Goal: Information Seeking & Learning: Learn about a topic

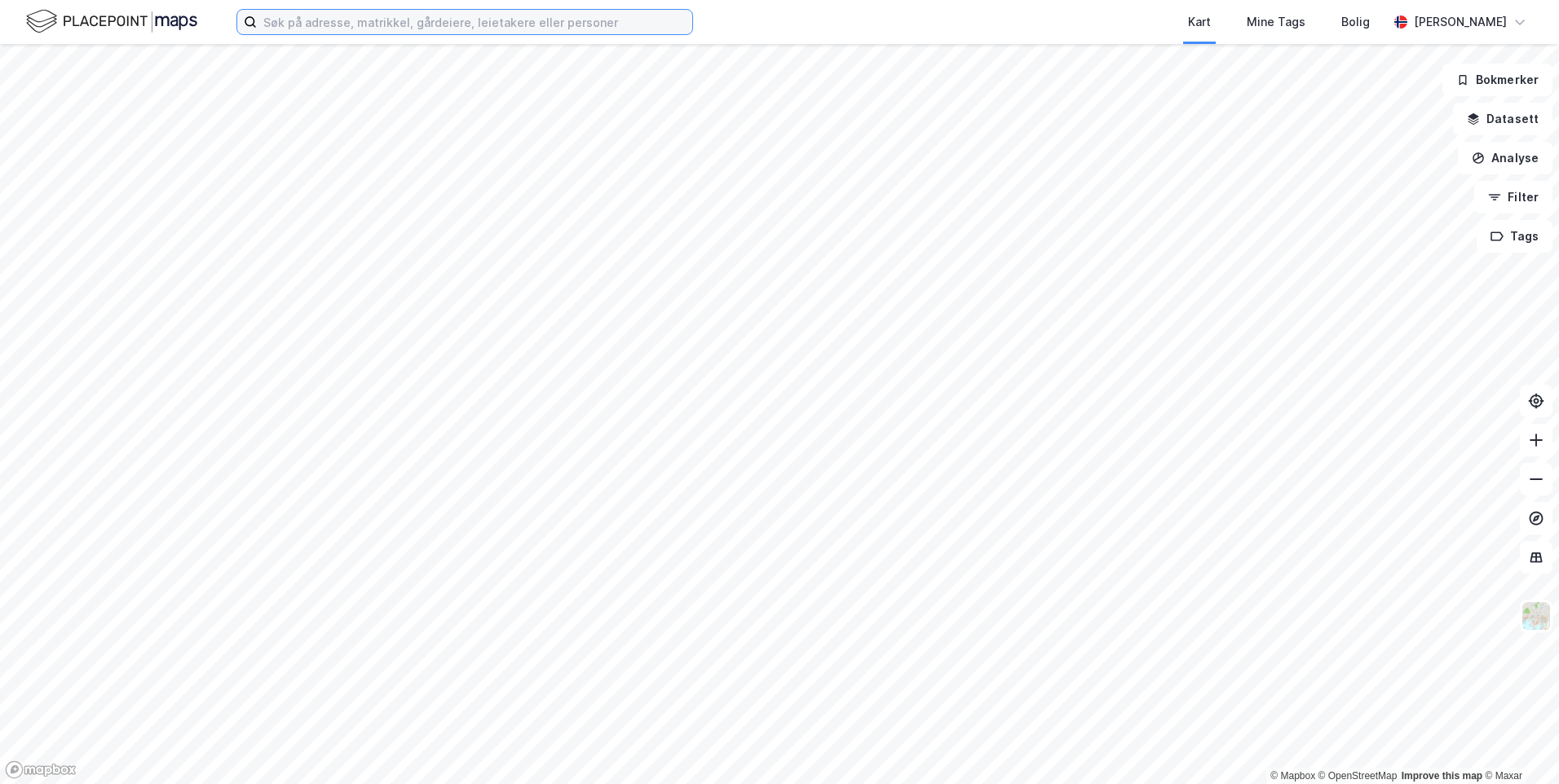
click at [357, 23] on input at bounding box center [475, 22] width 436 height 24
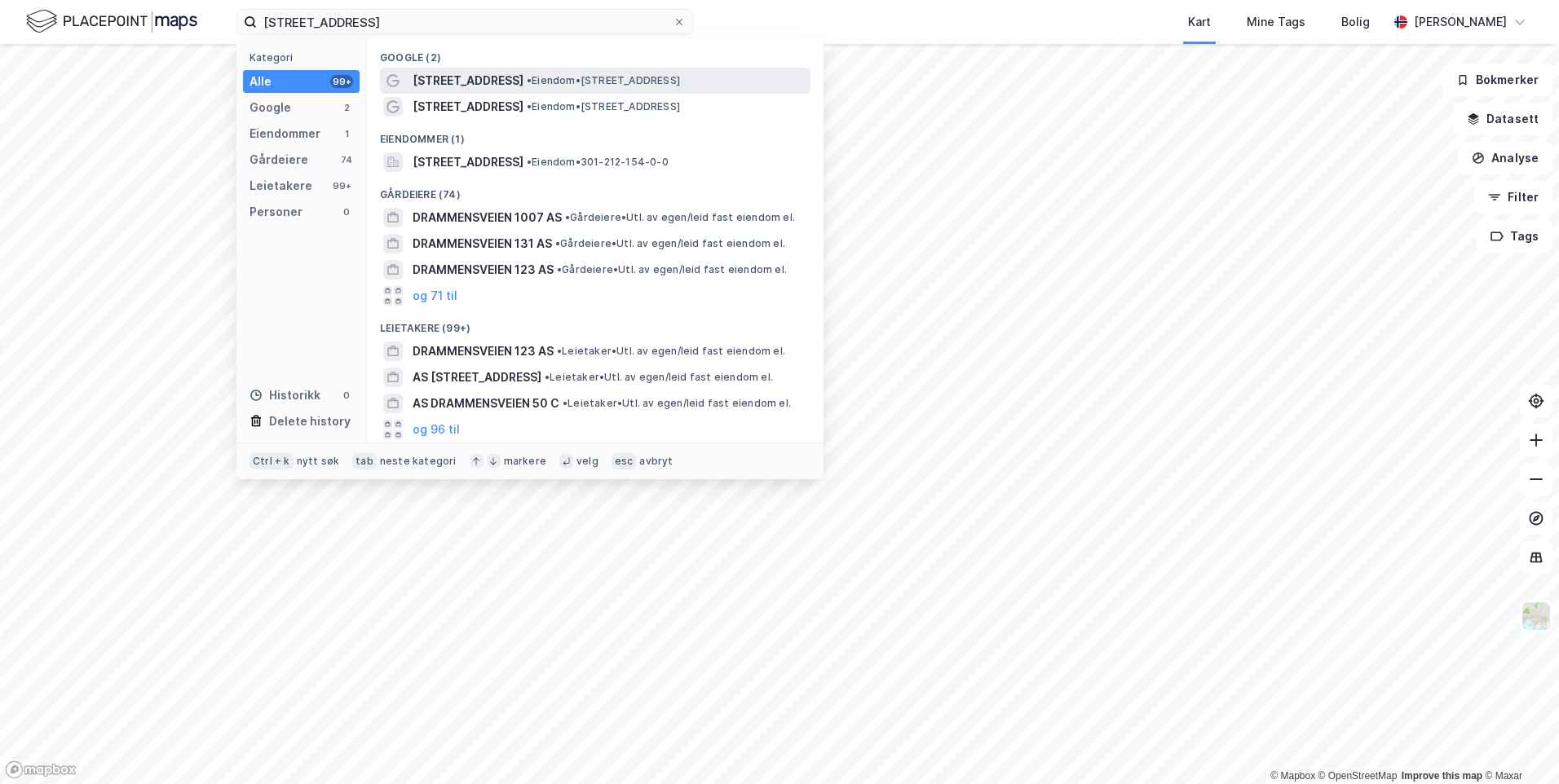
click at [424, 78] on span "[STREET_ADDRESS]" at bounding box center [468, 81] width 111 height 20
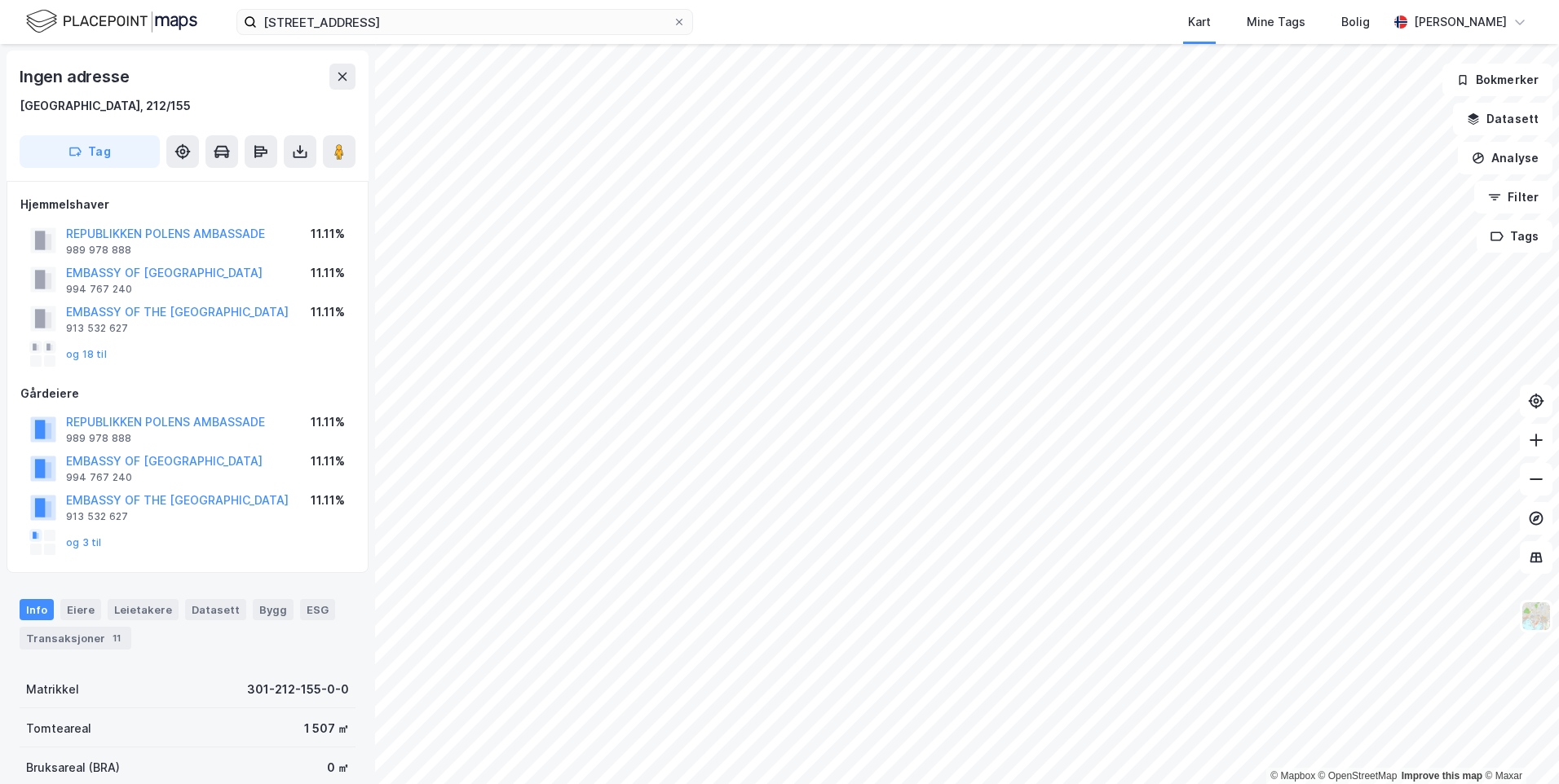
drag, startPoint x: 80, startPoint y: 349, endPoint x: 113, endPoint y: 365, distance: 36.7
click at [0, 0] on button "og 18 til" at bounding box center [0, 0] width 0 height 0
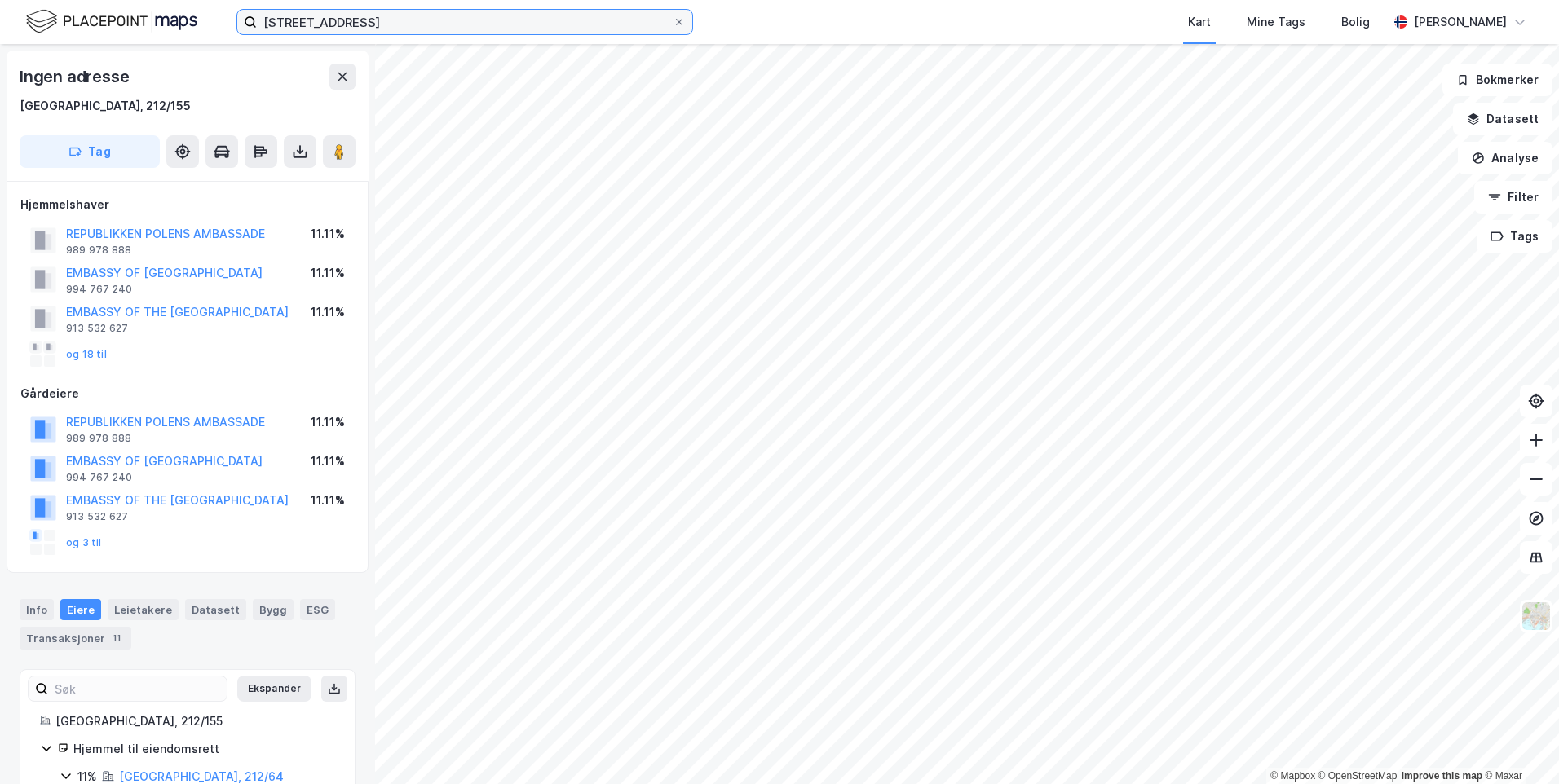
click at [527, 24] on input "[STREET_ADDRESS]" at bounding box center [464, 22] width 416 height 24
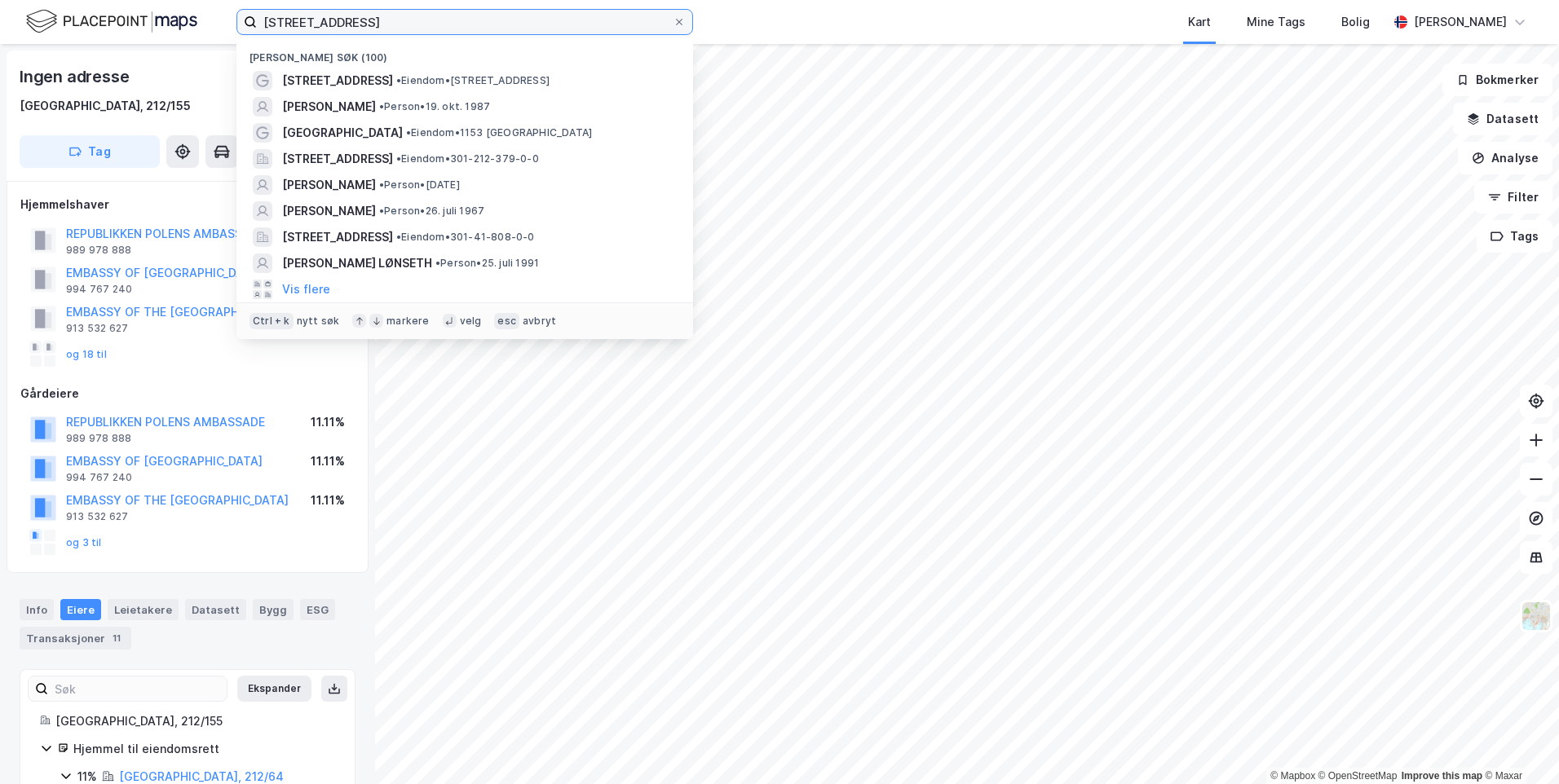
click at [527, 24] on input "[STREET_ADDRESS]" at bounding box center [464, 22] width 416 height 24
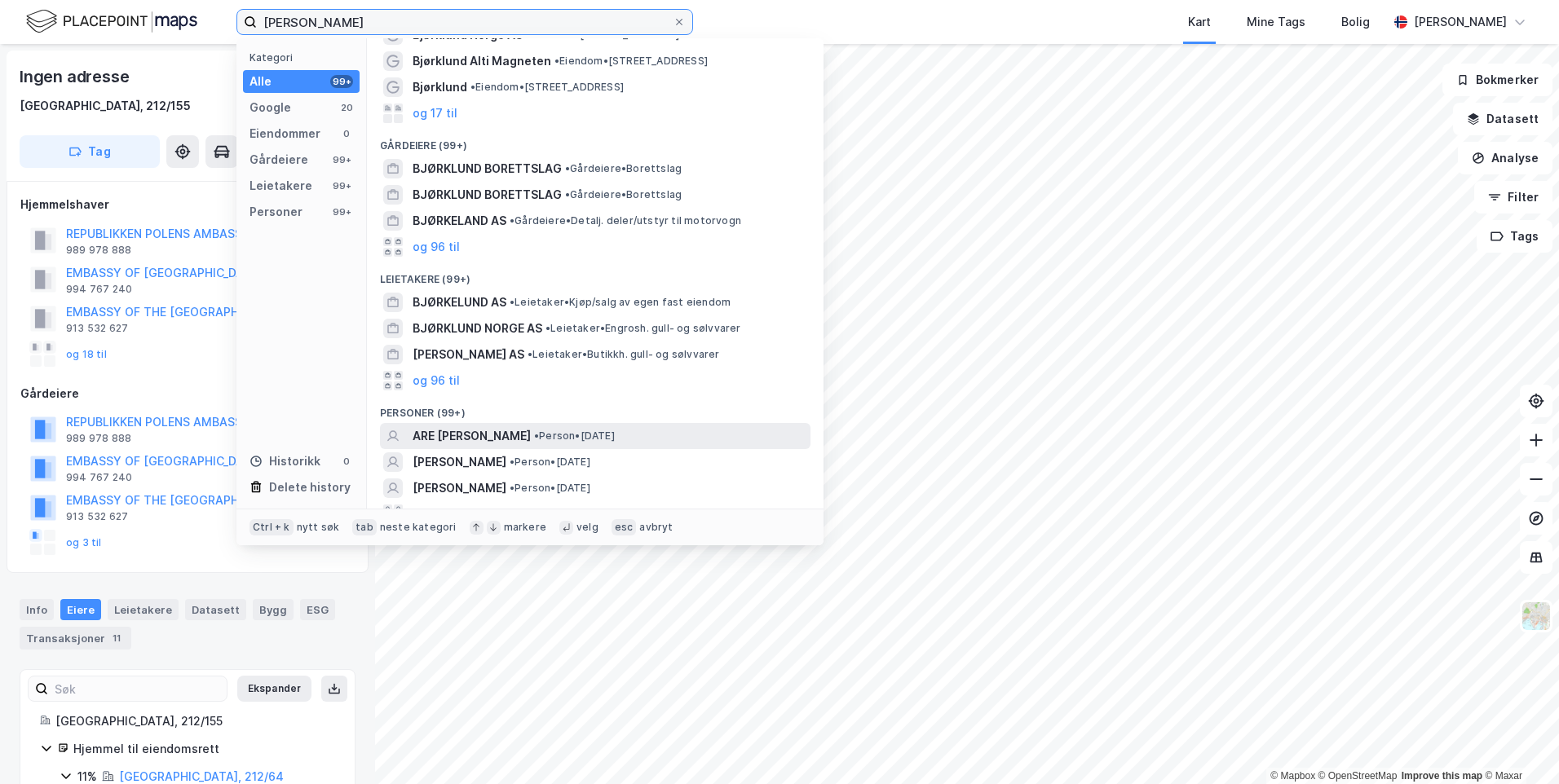
scroll to position [64, 0]
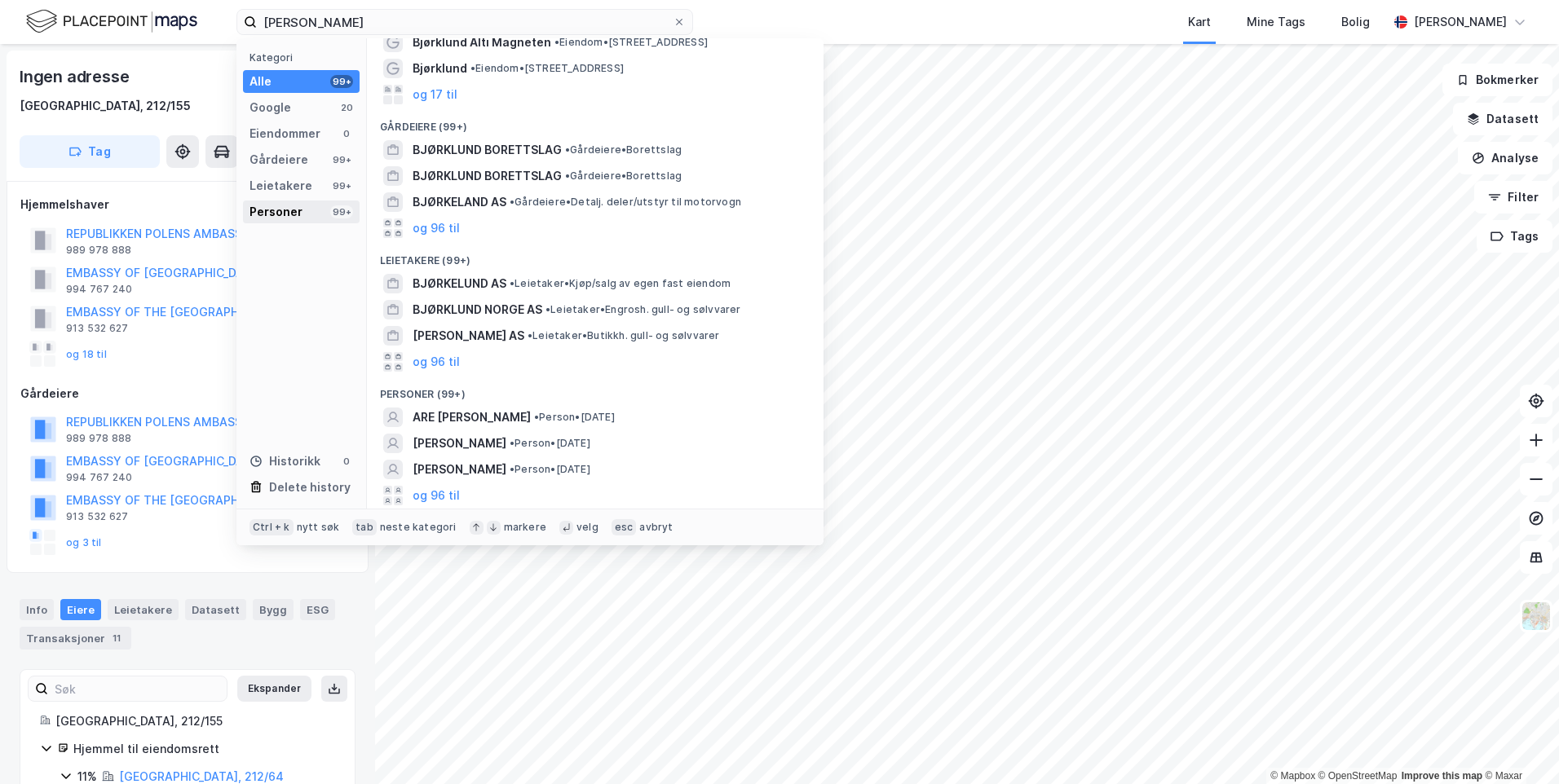
click at [278, 206] on div "Personer" at bounding box center [276, 212] width 53 height 20
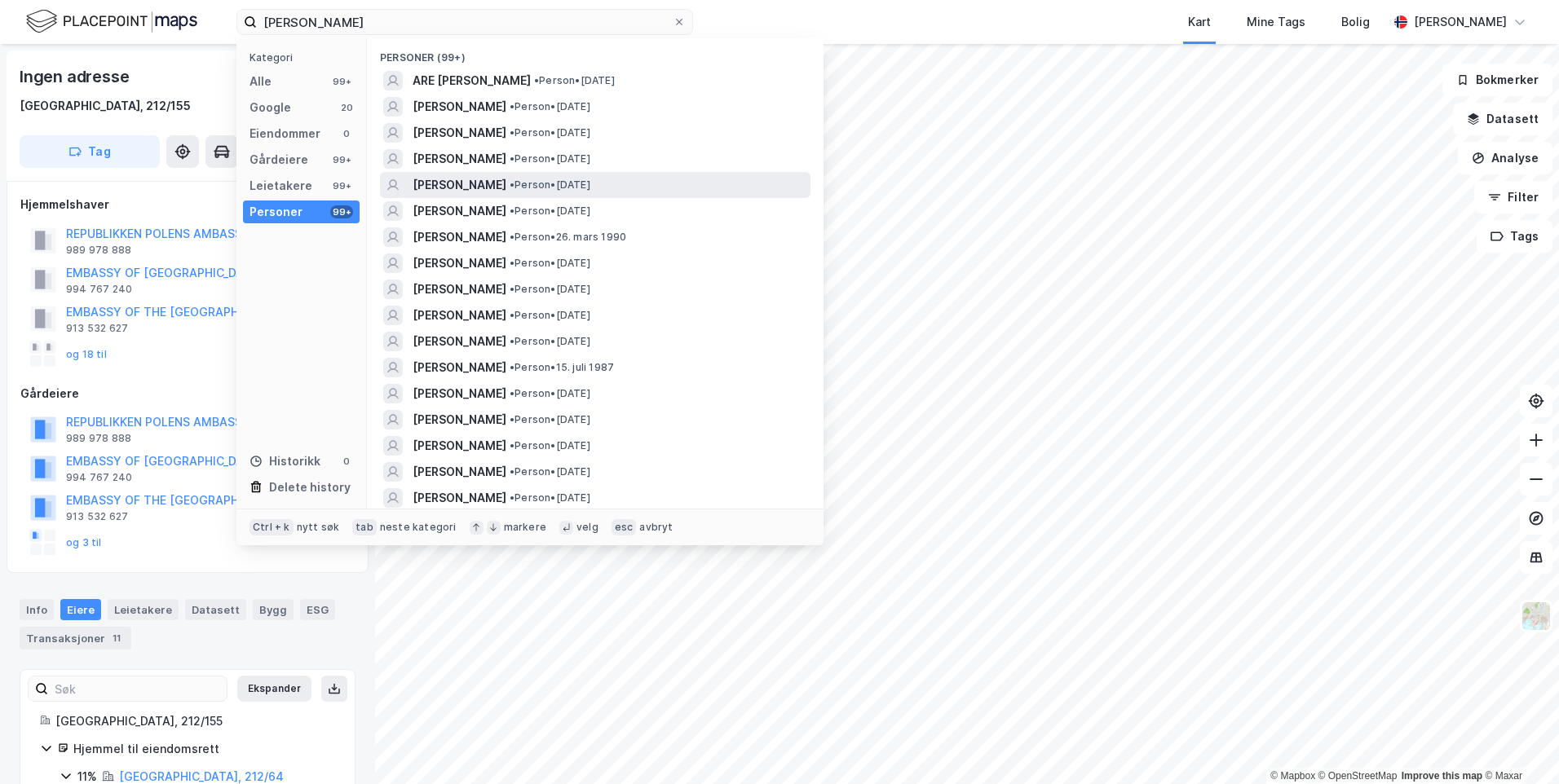
click at [507, 185] on span "[PERSON_NAME]" at bounding box center [460, 185] width 94 height 20
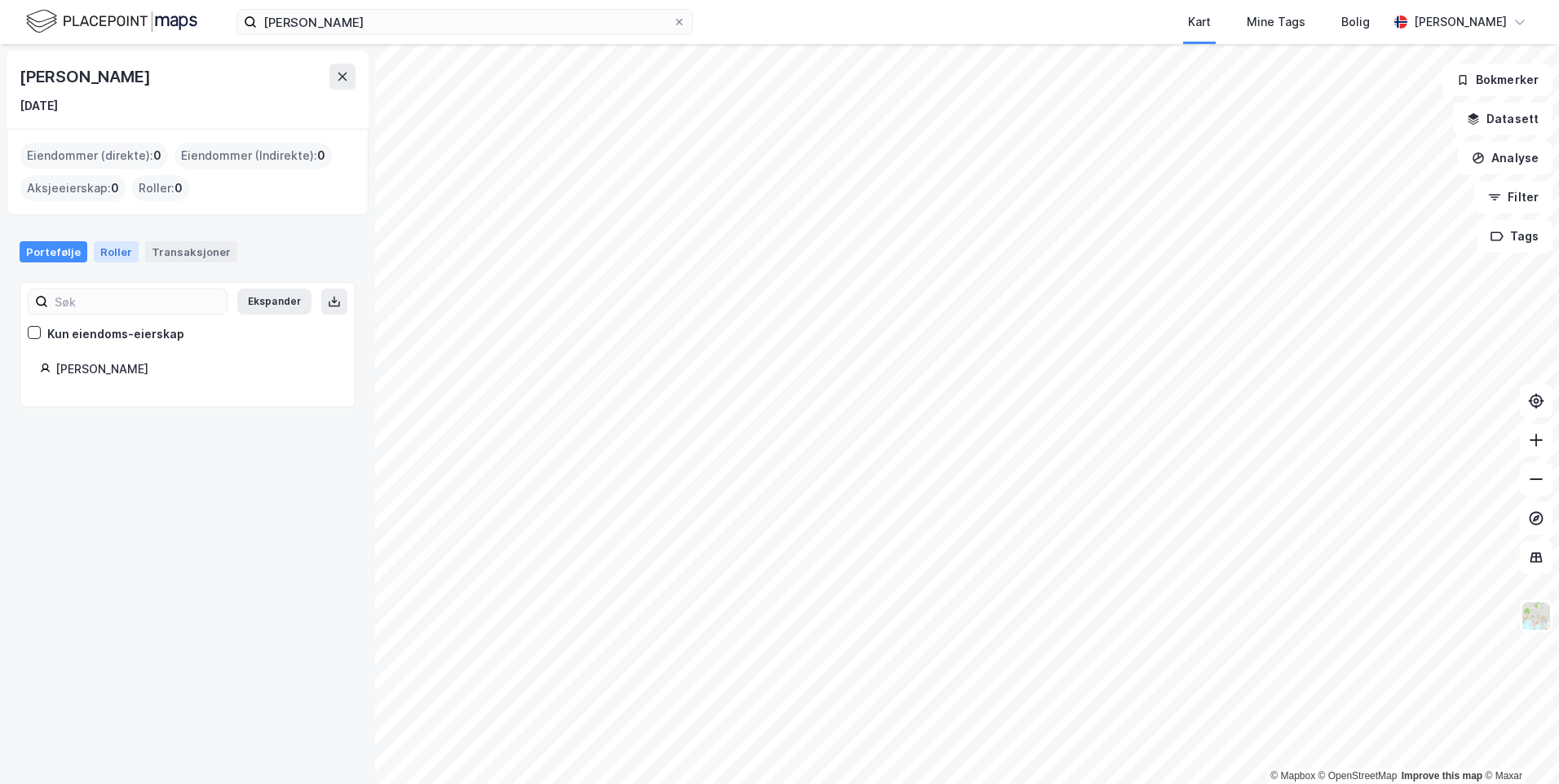
click at [95, 256] on div "Roller" at bounding box center [116, 252] width 45 height 21
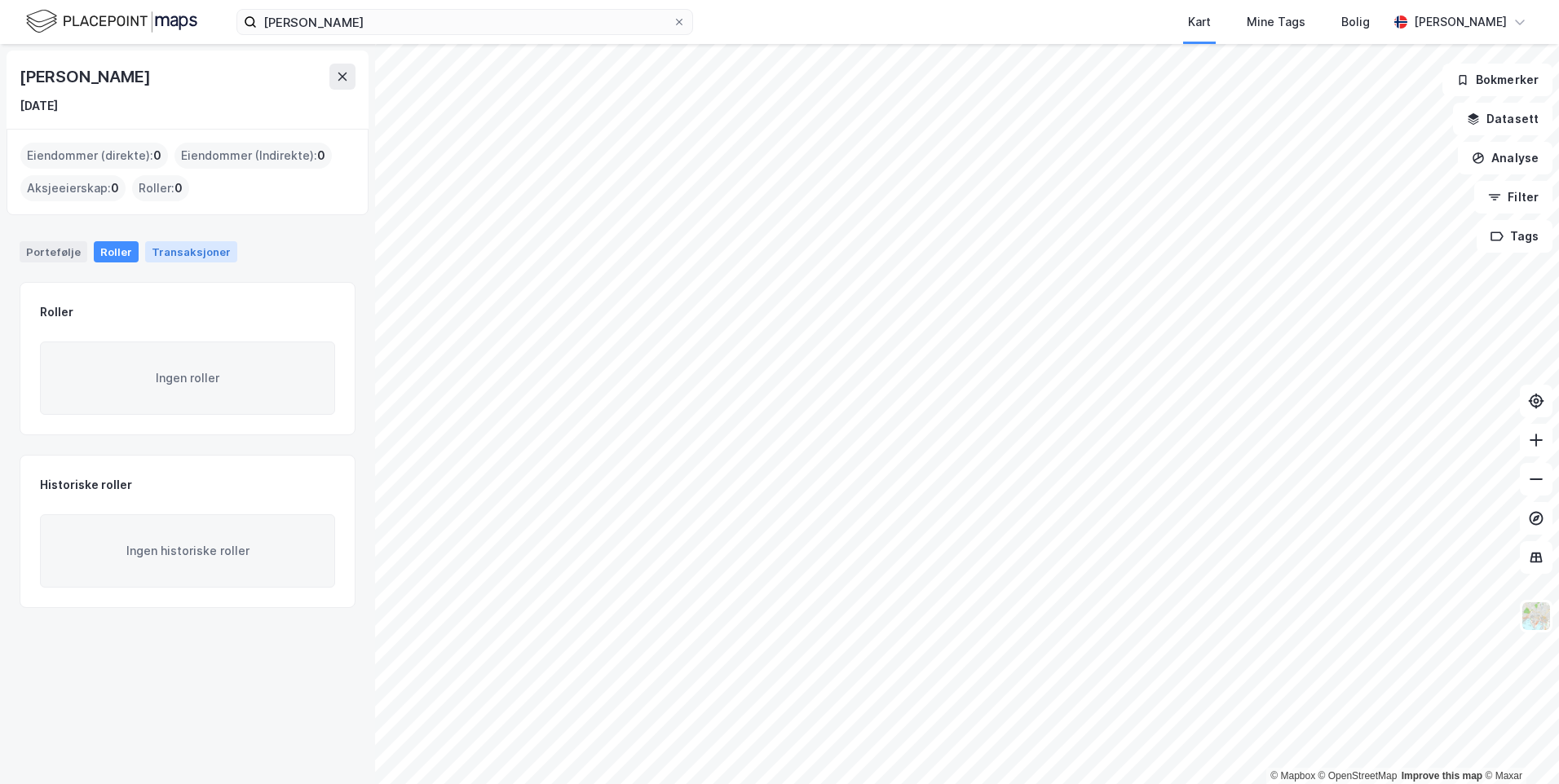
click at [145, 252] on div "Transaksjoner" at bounding box center [191, 252] width 92 height 21
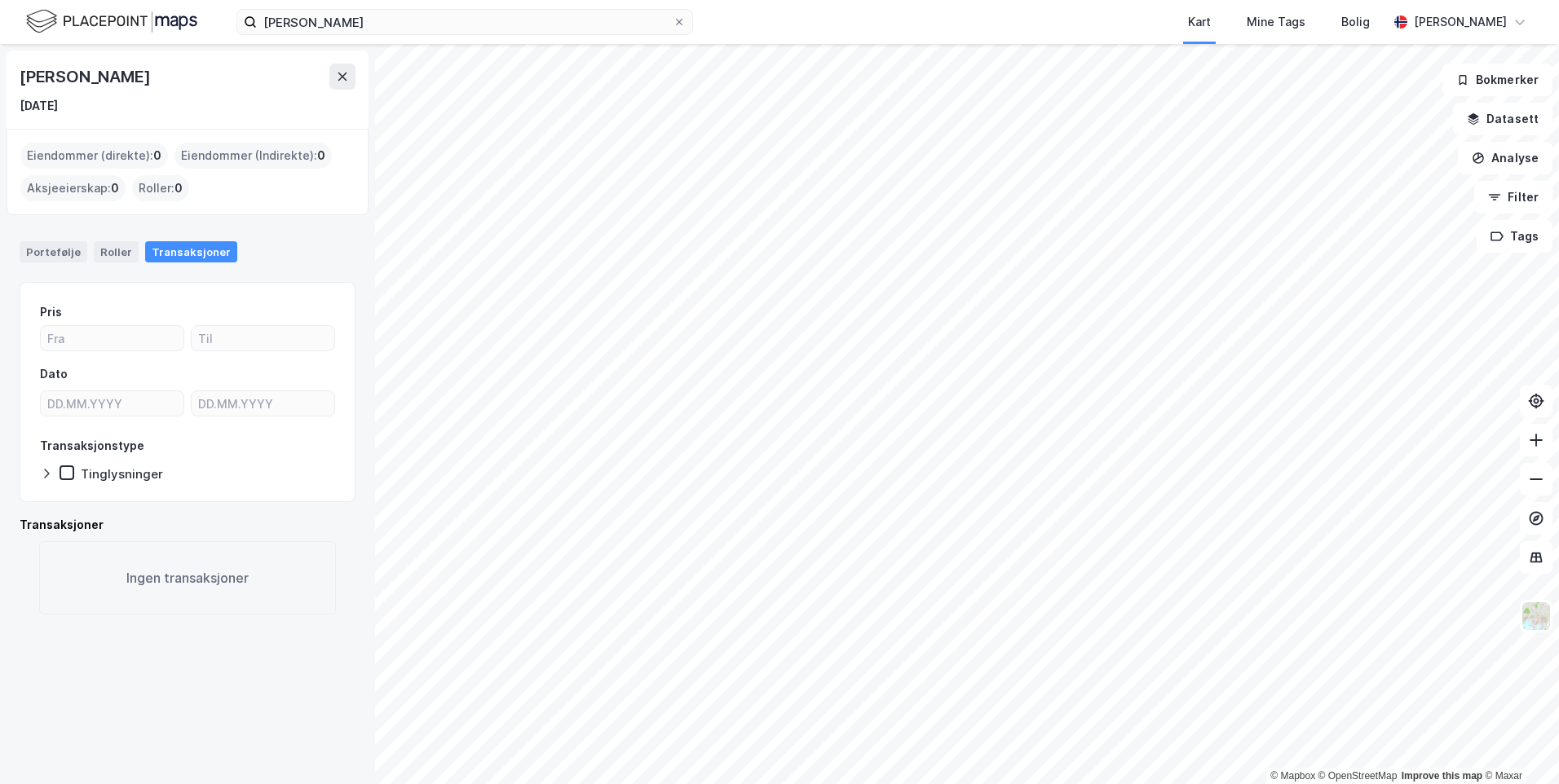
click at [85, 254] on div "Portefølje Roller Transaksjoner" at bounding box center [187, 252] width 336 height 21
click at [78, 257] on div "Portefølje" at bounding box center [54, 252] width 68 height 21
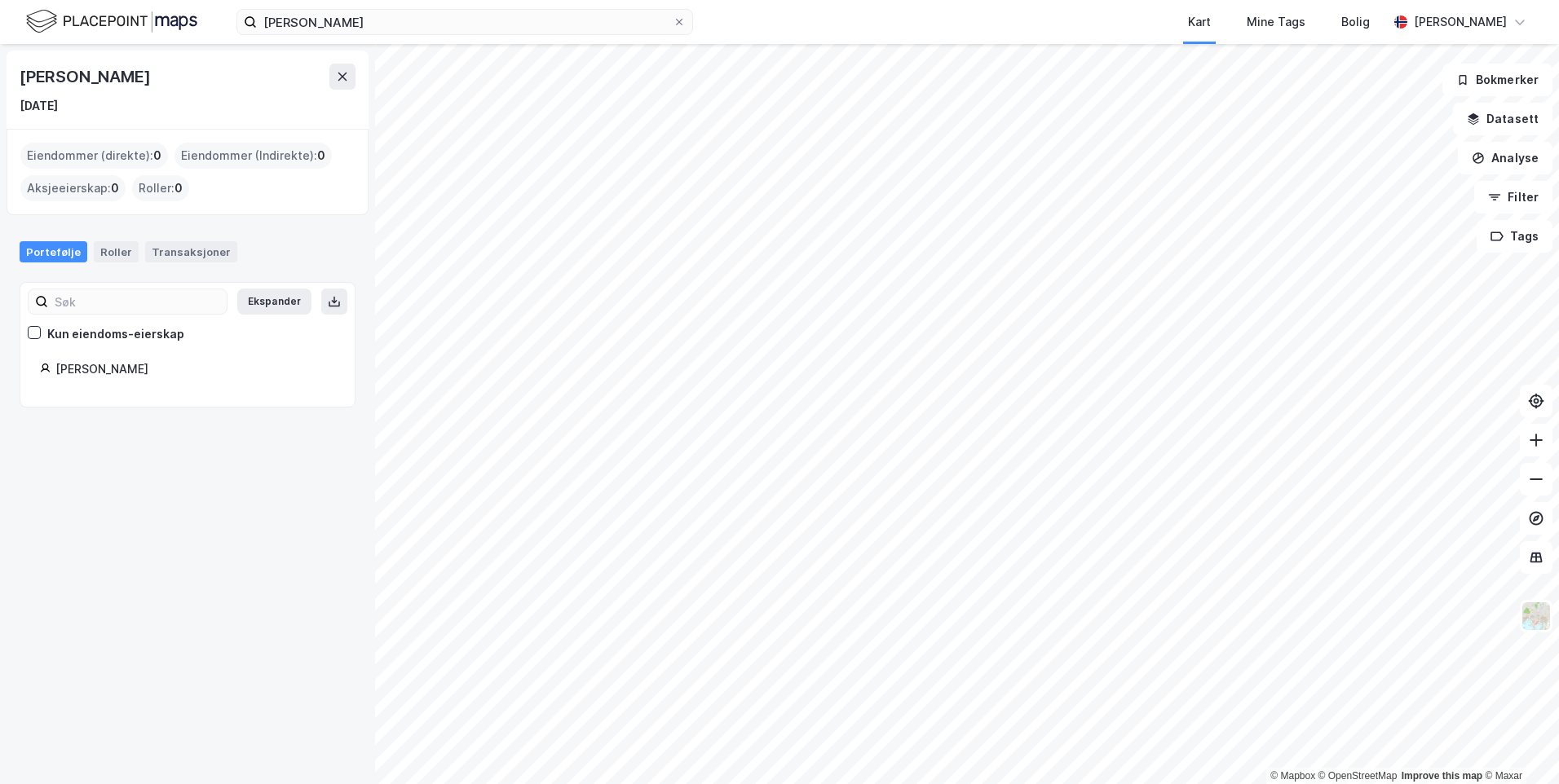
click at [94, 373] on div "[PERSON_NAME]" at bounding box center [195, 369] width 279 height 20
click at [110, 254] on div "Roller" at bounding box center [116, 252] width 45 height 21
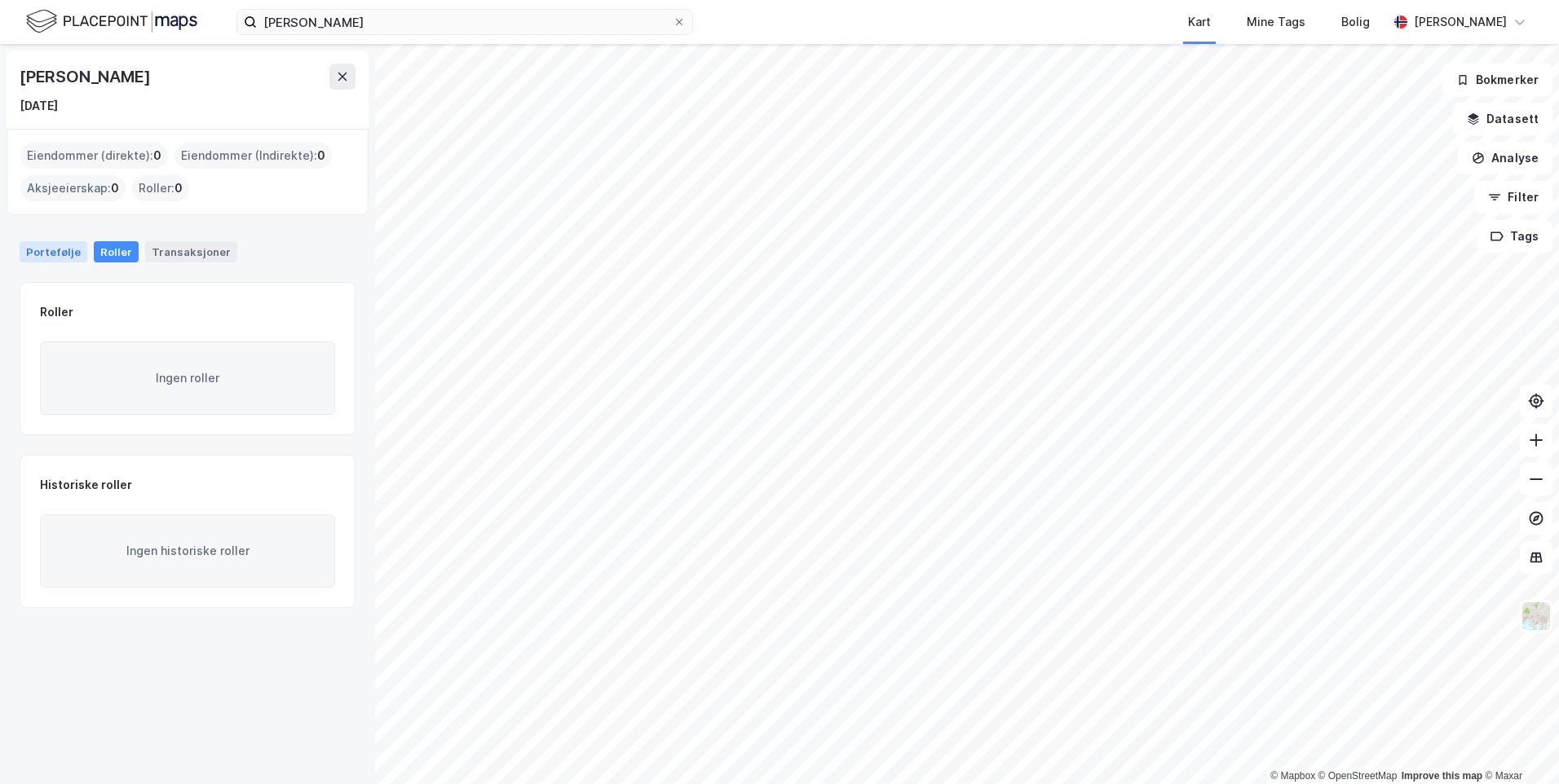
drag, startPoint x: 62, startPoint y: 253, endPoint x: 147, endPoint y: 247, distance: 85.2
click at [62, 252] on div "Portefølje" at bounding box center [54, 252] width 68 height 21
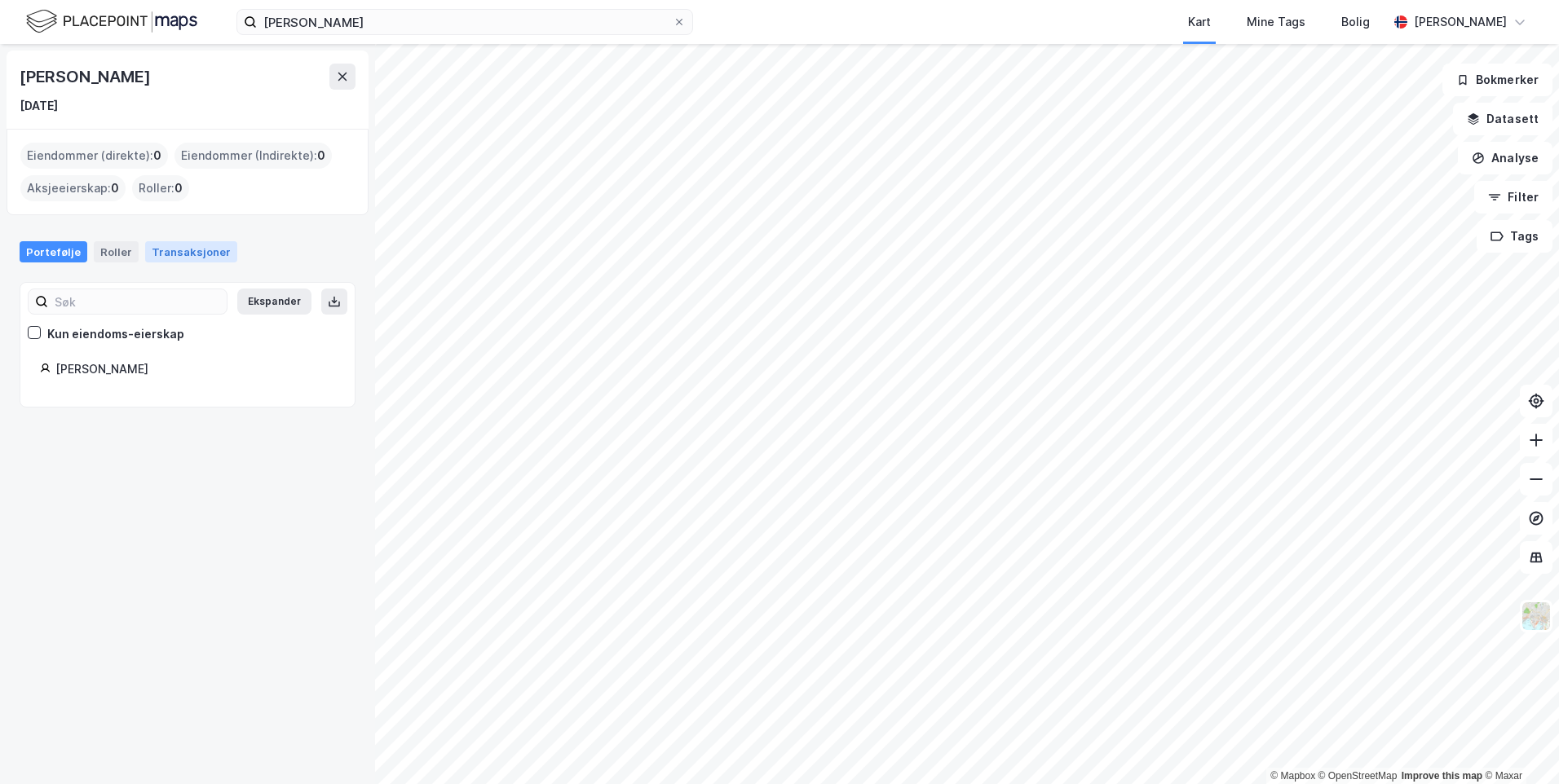
drag, startPoint x: 161, startPoint y: 247, endPoint x: 187, endPoint y: 252, distance: 26.5
click at [176, 250] on div "Transaksjoner" at bounding box center [191, 252] width 92 height 21
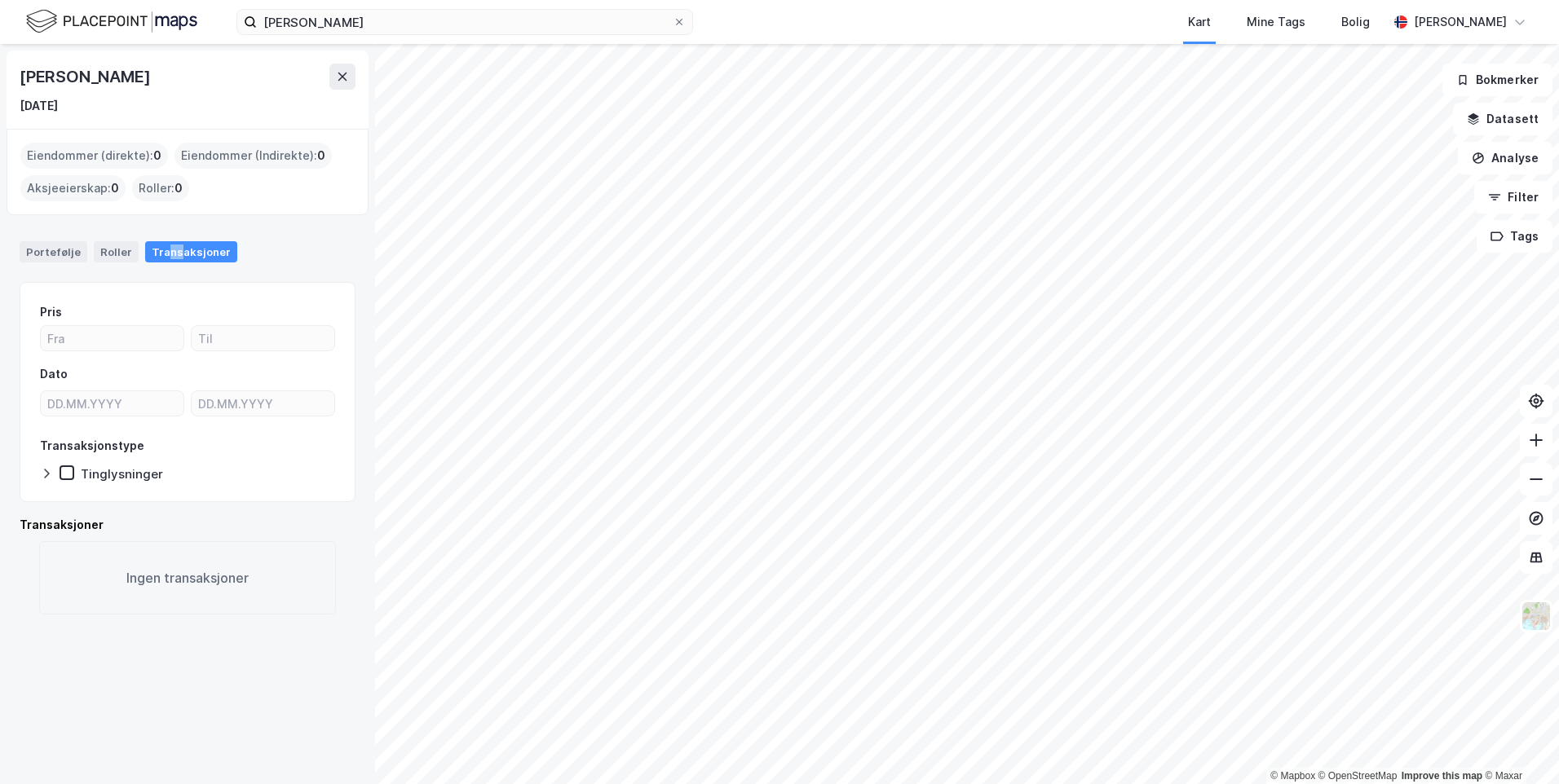
drag, startPoint x: 187, startPoint y: 252, endPoint x: 164, endPoint y: 252, distance: 23.0
click at [164, 251] on div "Transaksjoner" at bounding box center [191, 252] width 92 height 21
click at [75, 252] on div "Portefølje" at bounding box center [54, 252] width 68 height 21
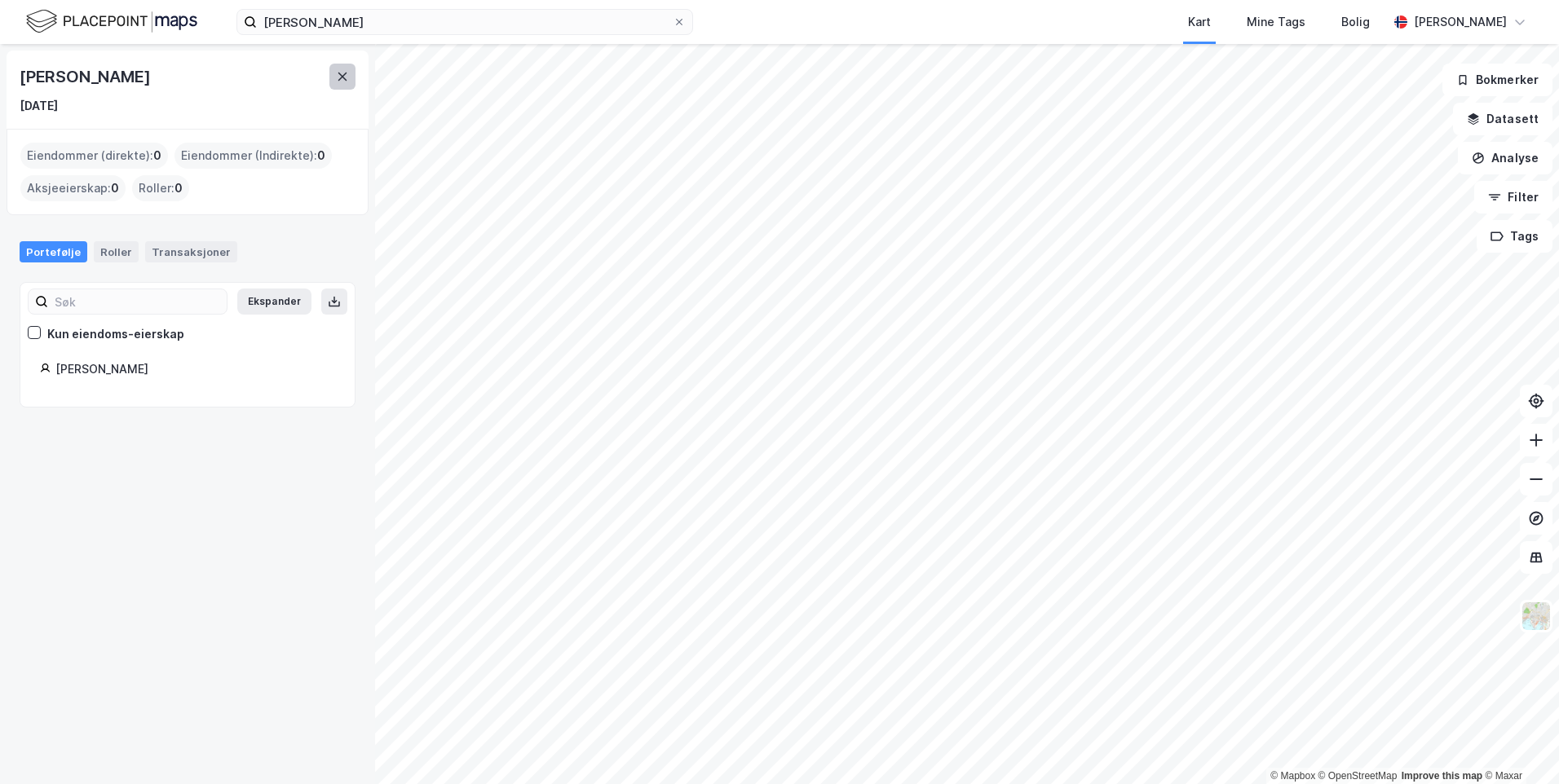
click at [331, 78] on button at bounding box center [343, 76] width 26 height 26
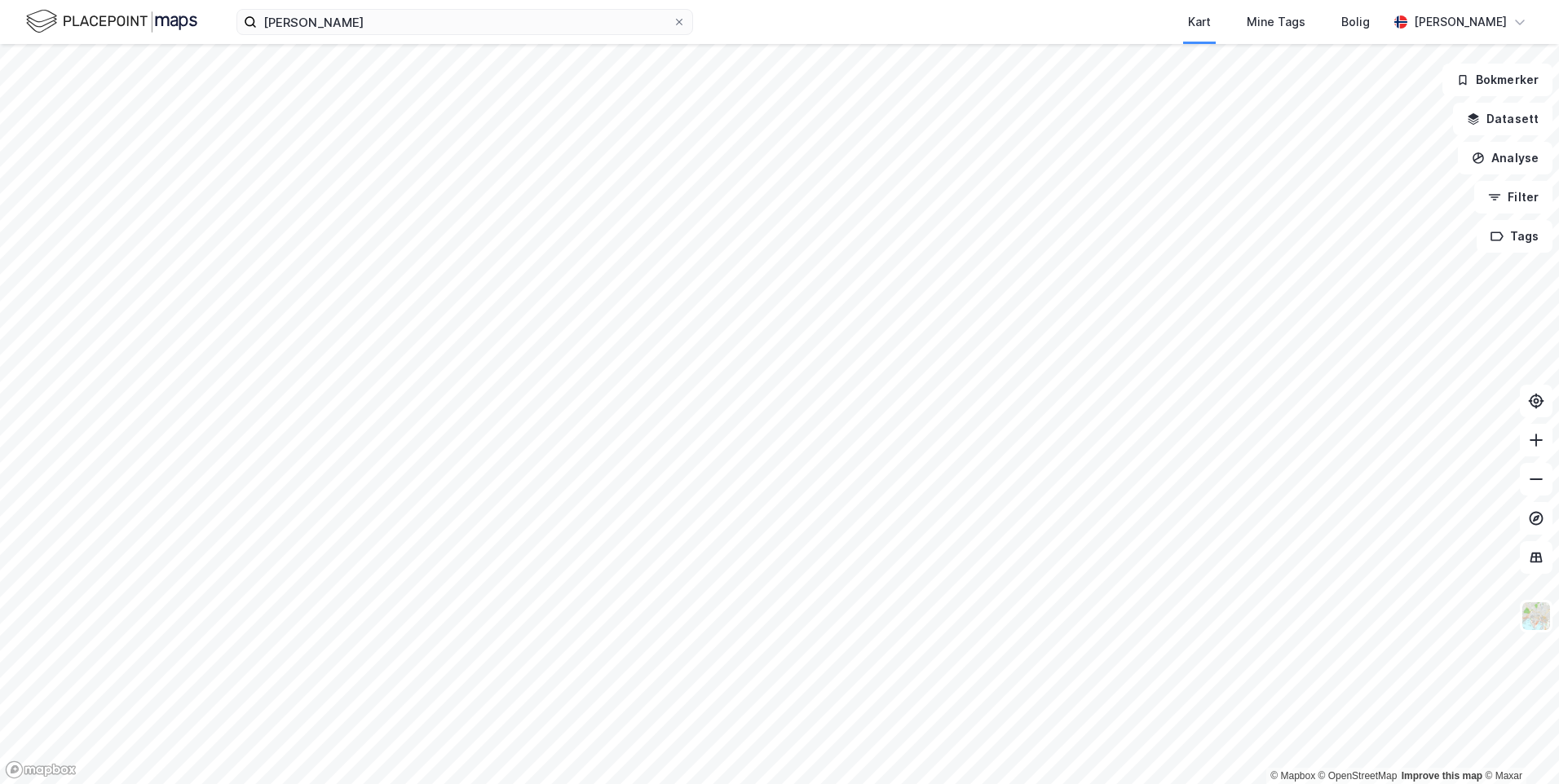
click at [366, 38] on div "[PERSON_NAME] Kart Mine Tags Bolig [PERSON_NAME]" at bounding box center [779, 22] width 1559 height 44
click at [369, 25] on input "[PERSON_NAME]" at bounding box center [464, 22] width 416 height 24
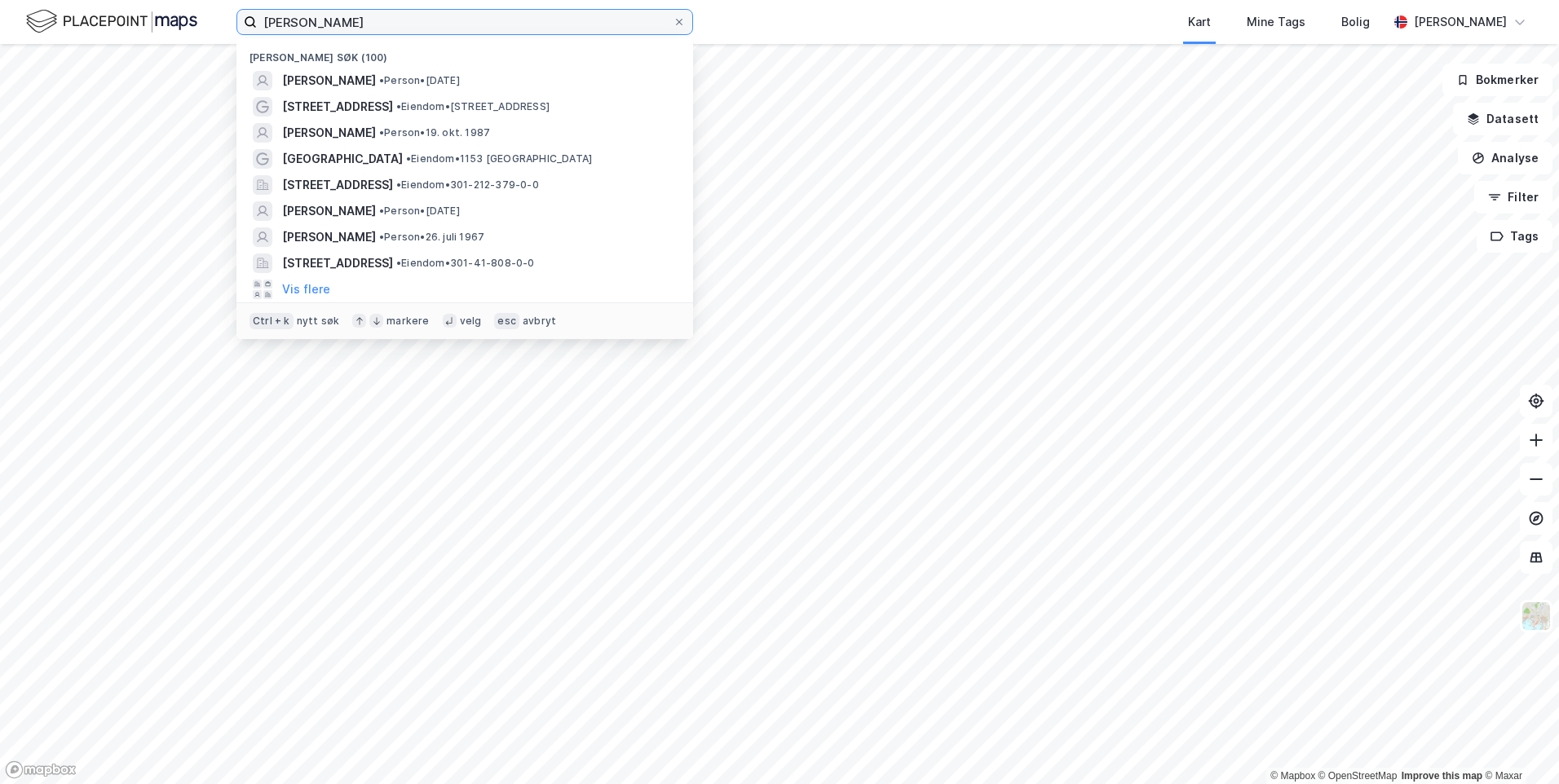
click at [369, 25] on input "[PERSON_NAME]" at bounding box center [464, 22] width 416 height 24
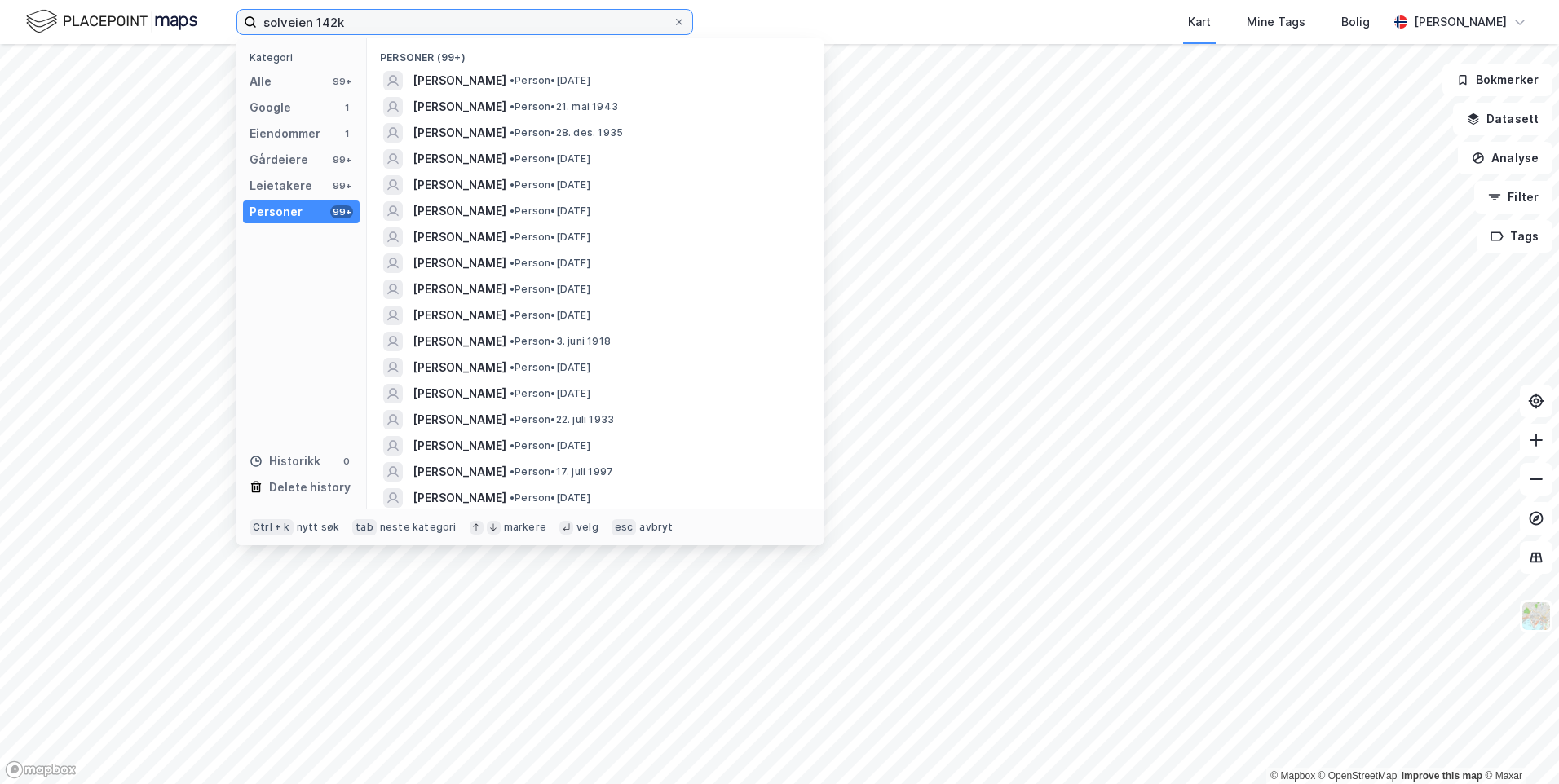
drag, startPoint x: 364, startPoint y: 22, endPoint x: 331, endPoint y: 27, distance: 33.4
click at [331, 27] on input "solveien 142k" at bounding box center [464, 22] width 416 height 24
click at [292, 136] on div "Eiendommer" at bounding box center [285, 134] width 71 height 20
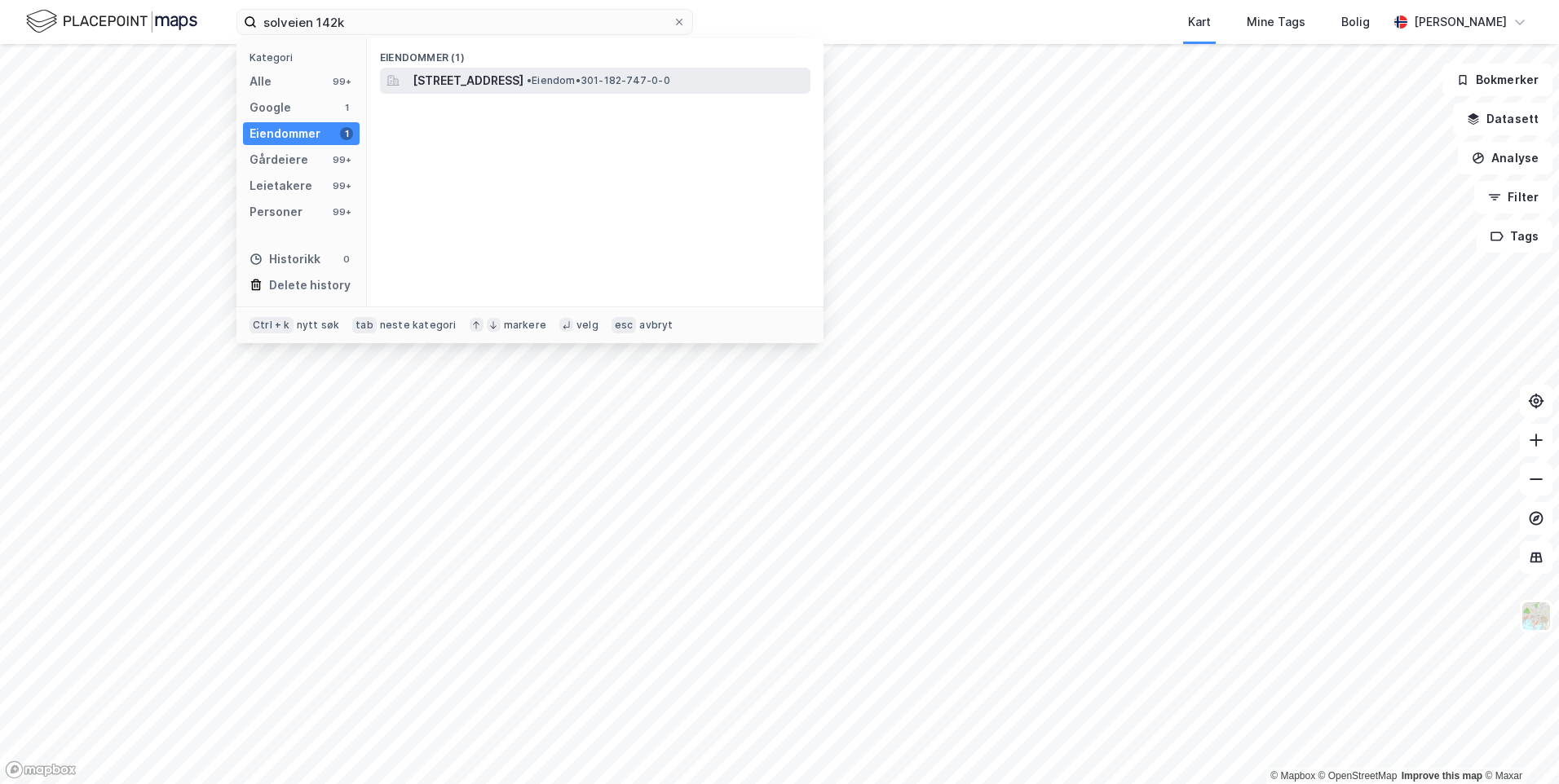
click at [437, 75] on span "[STREET_ADDRESS]" at bounding box center [468, 81] width 111 height 20
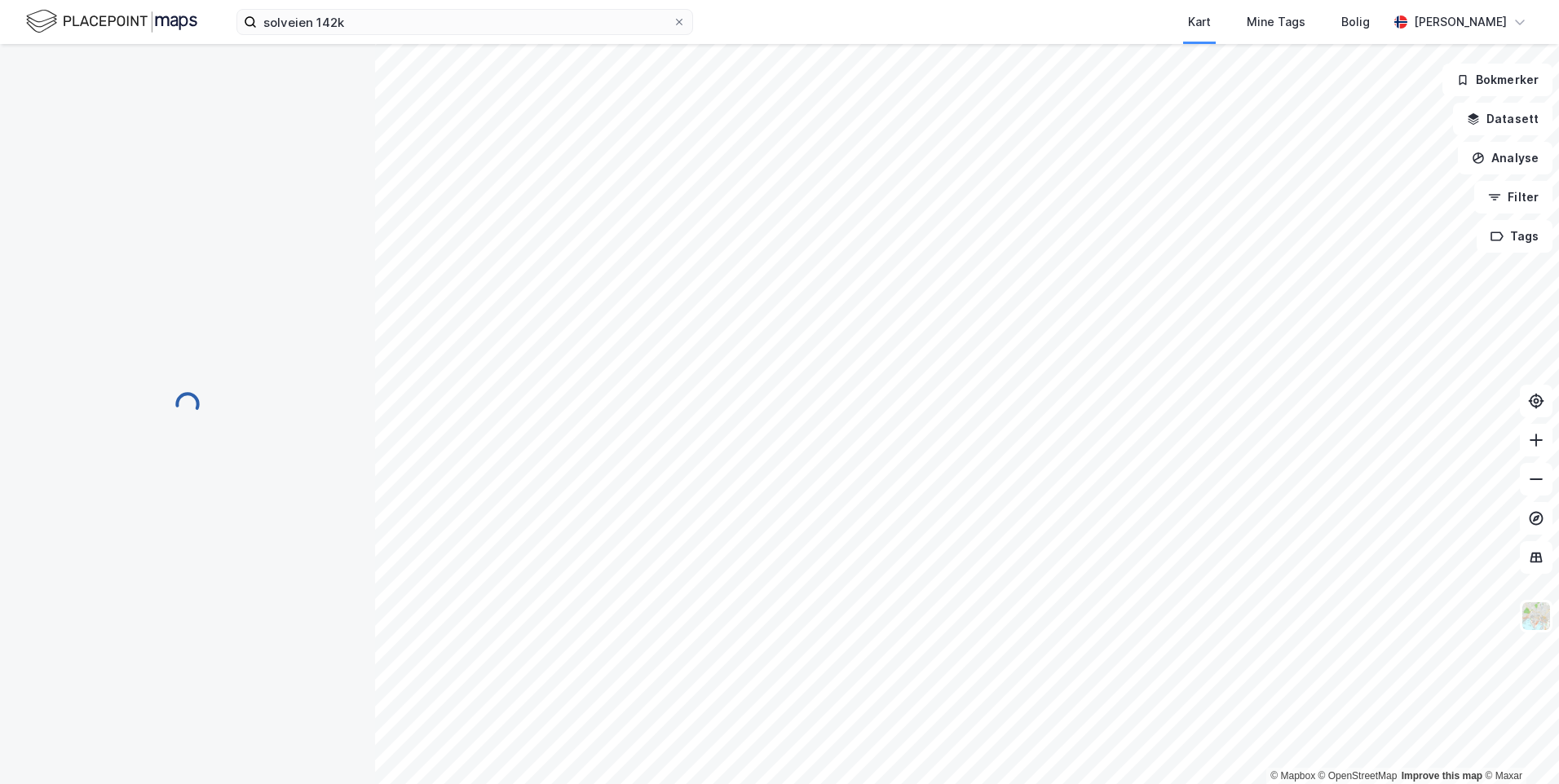
scroll to position [2, 0]
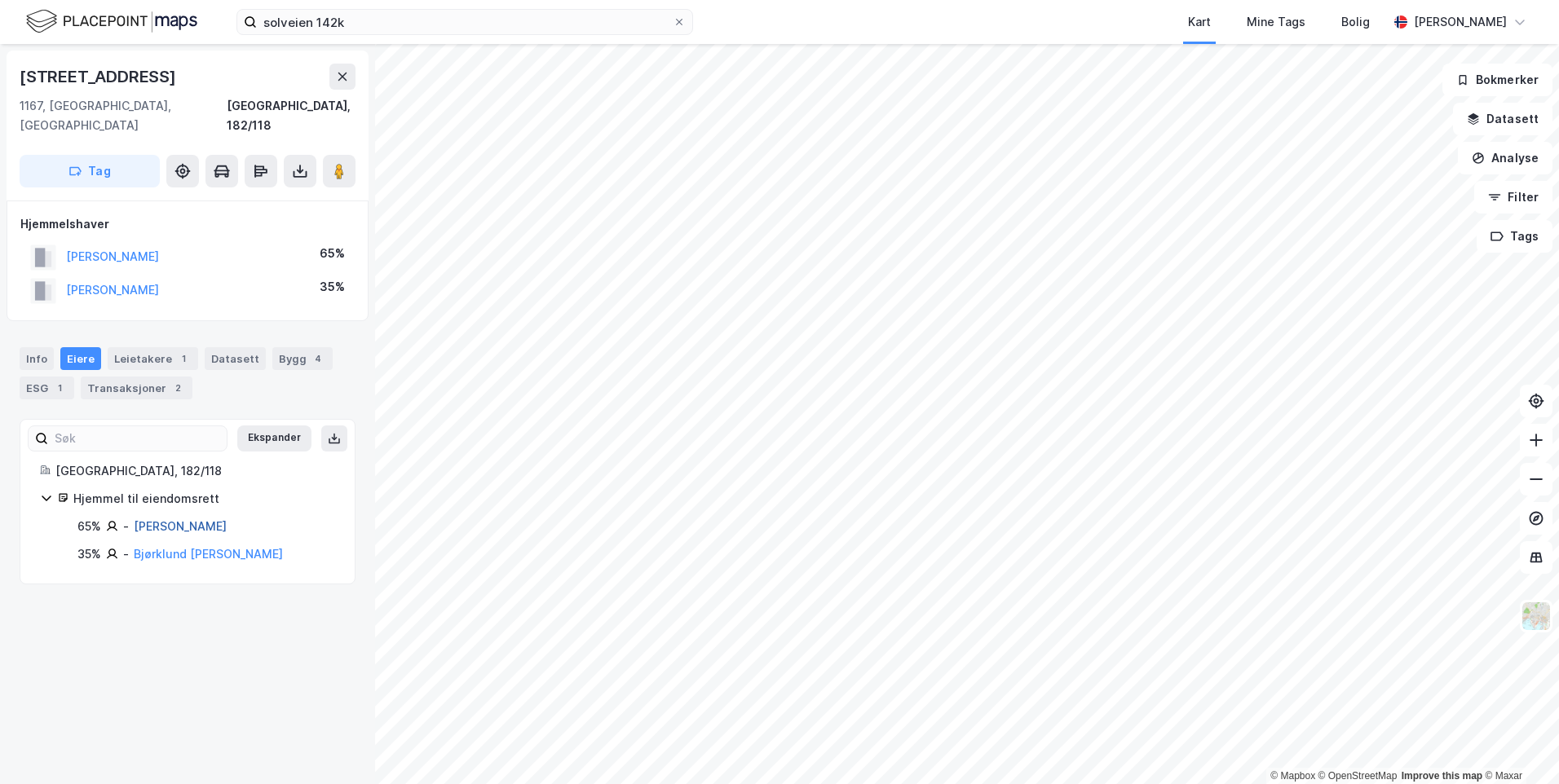
click at [160, 519] on link "[PERSON_NAME]" at bounding box center [180, 526] width 93 height 14
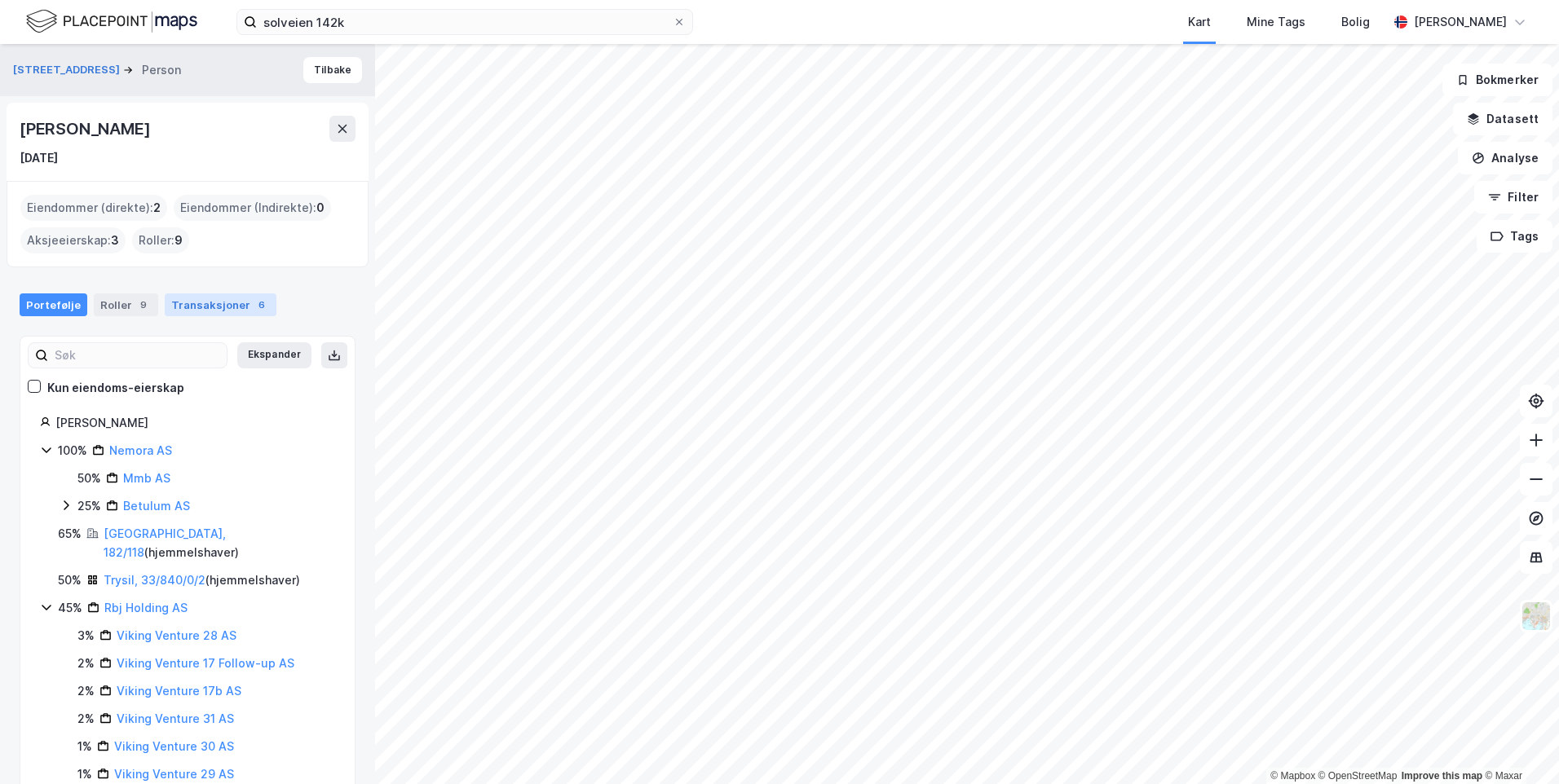
click at [209, 306] on div "Transaksjoner 6" at bounding box center [220, 304] width 112 height 23
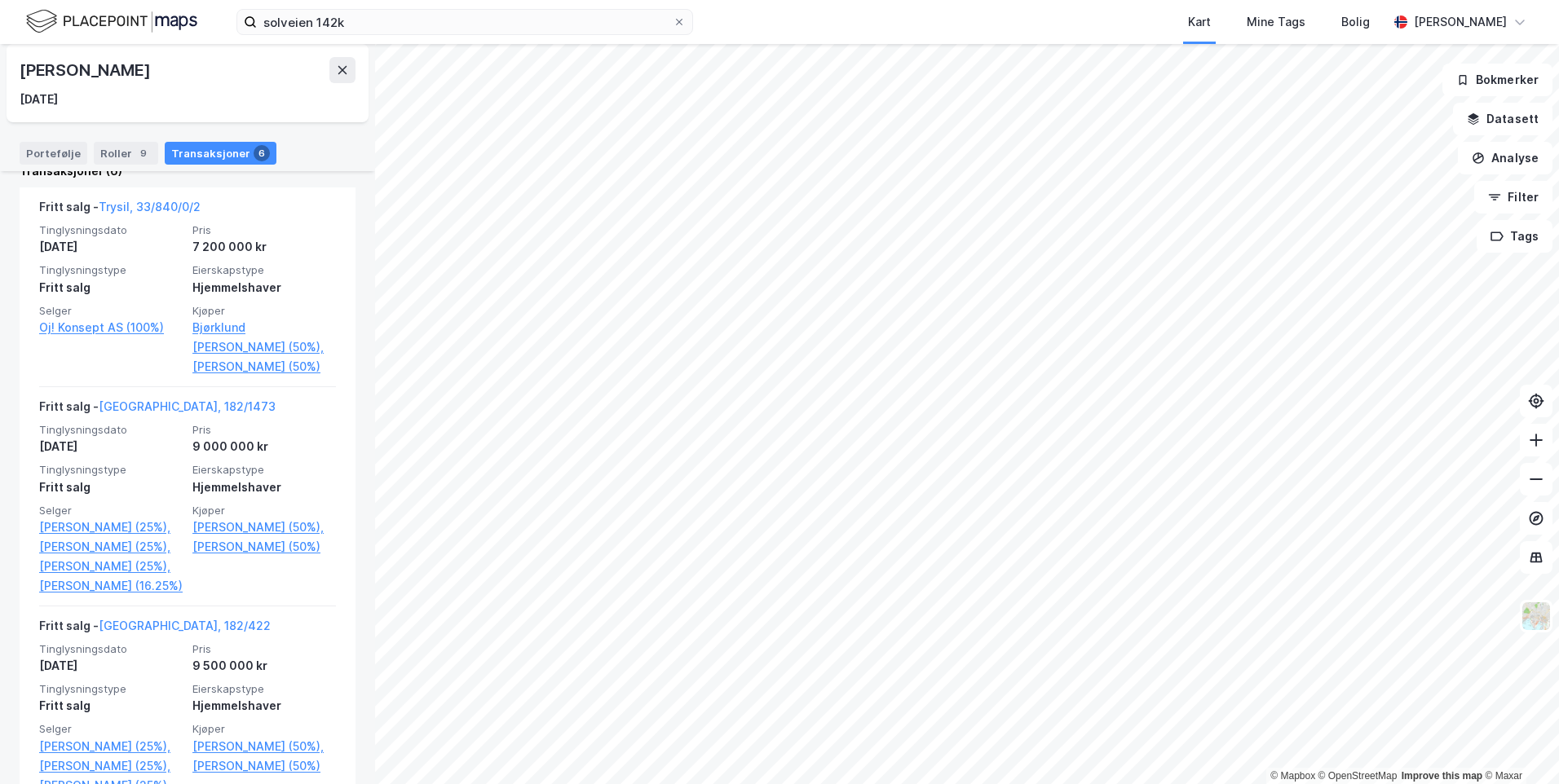
scroll to position [326, 0]
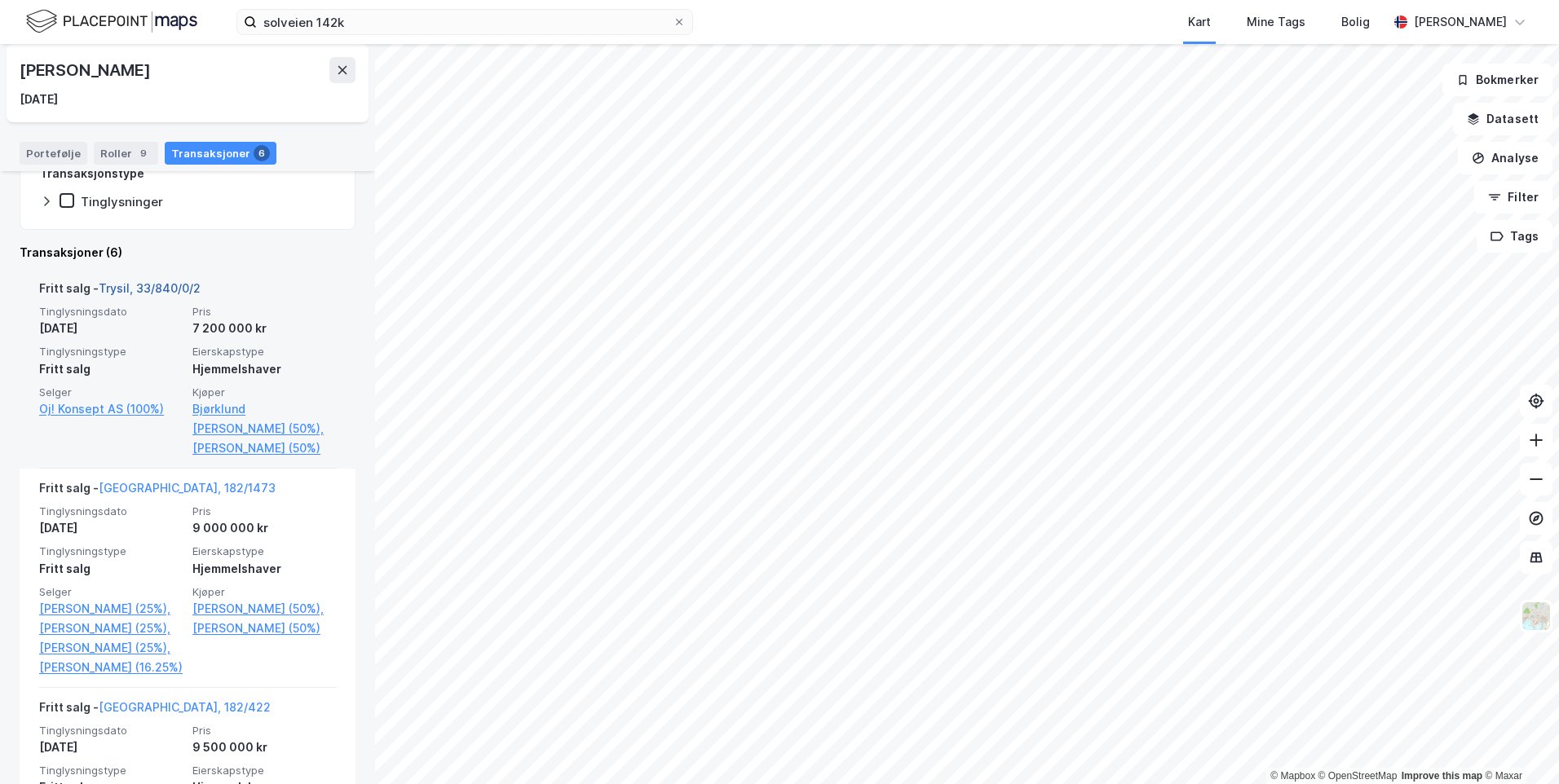
click at [146, 287] on link "Trysil, 33/840/0/2" at bounding box center [149, 288] width 102 height 14
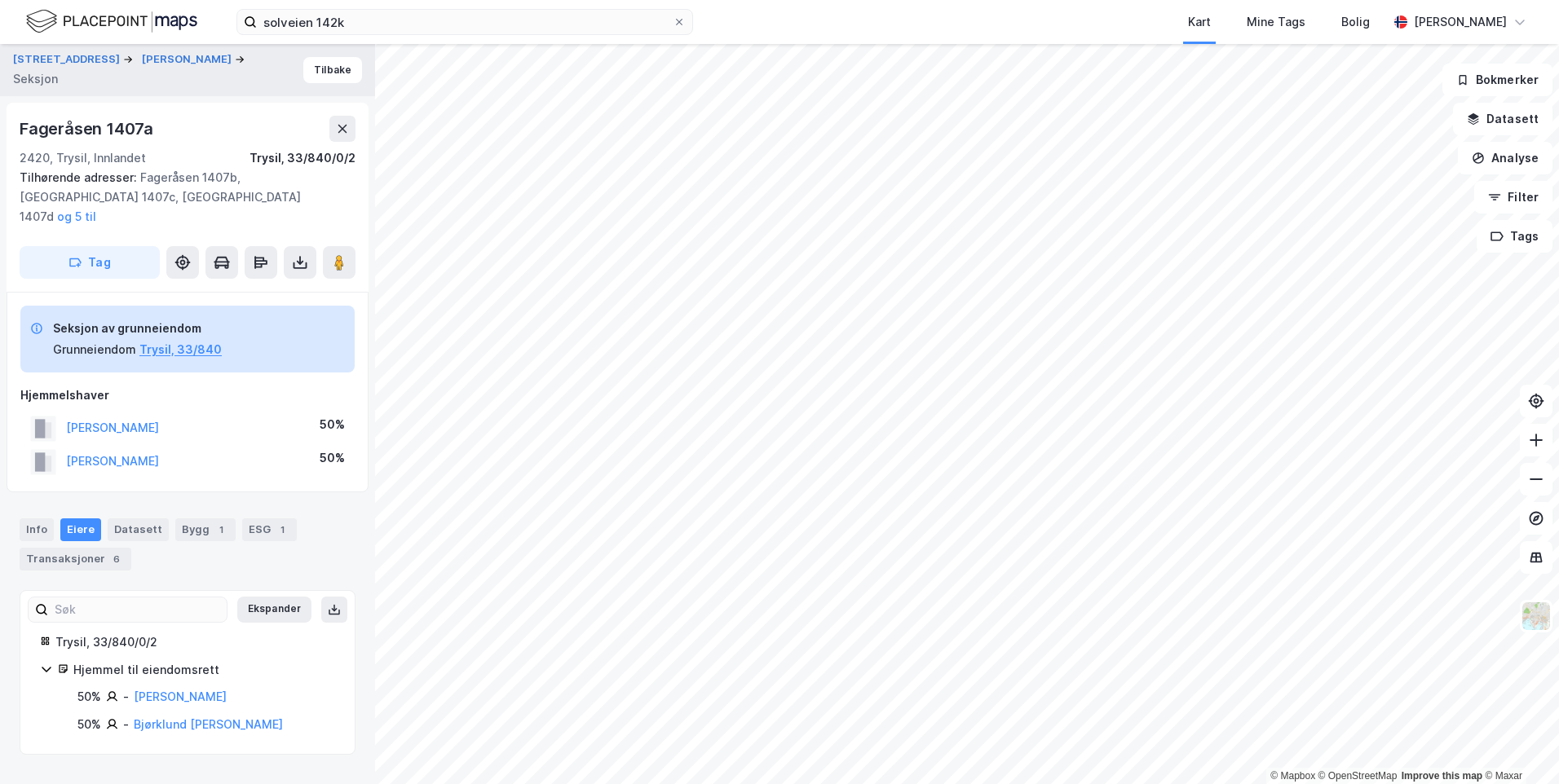
click at [126, 539] on div "Info Eiere Datasett Bygg 1 ESG 1 Transaksjoner 6" at bounding box center [187, 545] width 336 height 52
click at [116, 551] on div "6" at bounding box center [116, 559] width 16 height 16
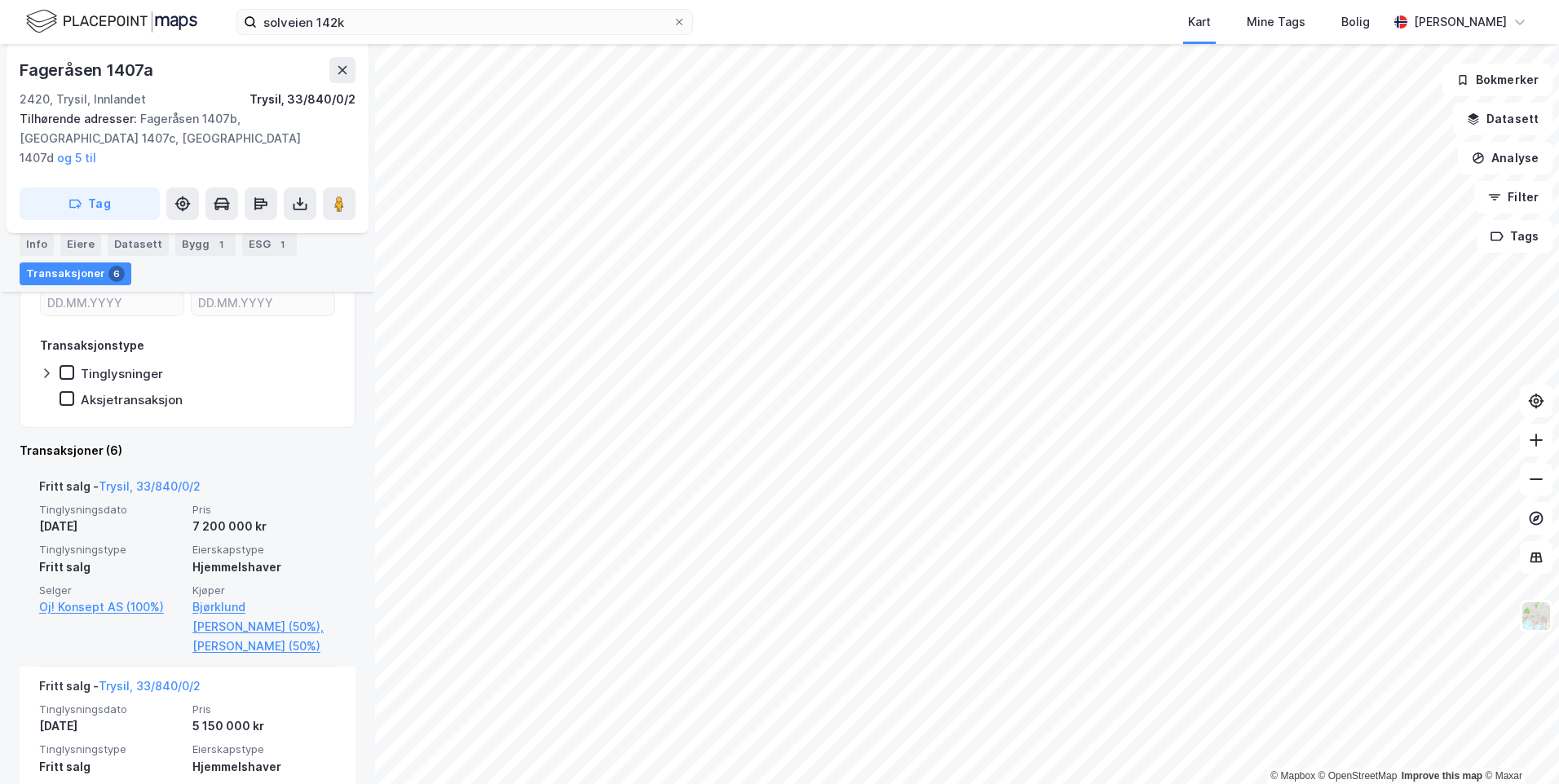
scroll to position [417, 0]
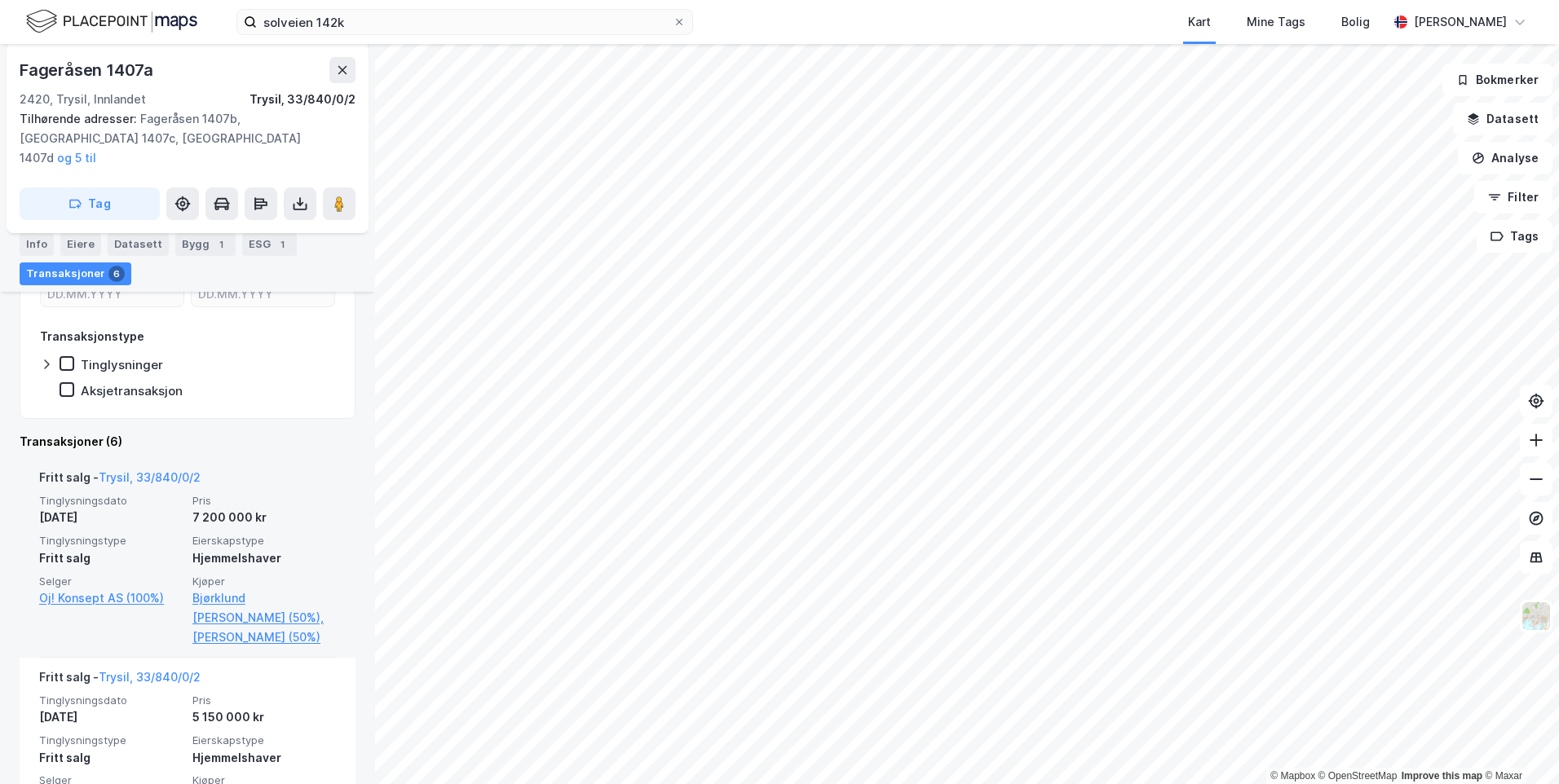
click at [196, 508] on div "7 200 000 kr" at bounding box center [264, 518] width 143 height 20
click at [197, 508] on div "7 200 000 kr" at bounding box center [264, 518] width 143 height 20
click at [246, 508] on div "7 200 000 kr" at bounding box center [264, 518] width 143 height 20
drag, startPoint x: 229, startPoint y: 487, endPoint x: 199, endPoint y: 475, distance: 32.3
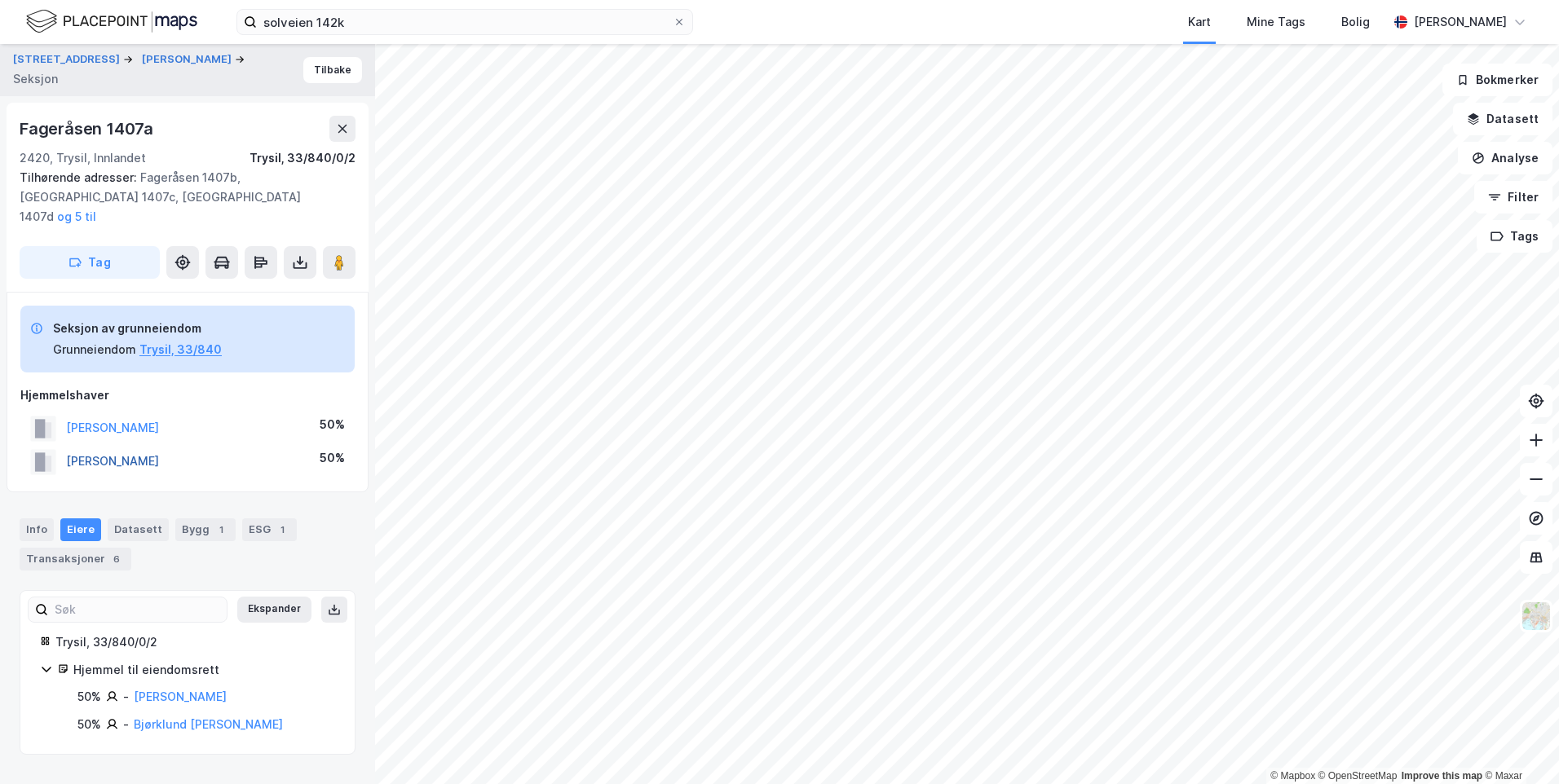
click at [0, 0] on button "[PERSON_NAME]" at bounding box center [0, 0] width 0 height 0
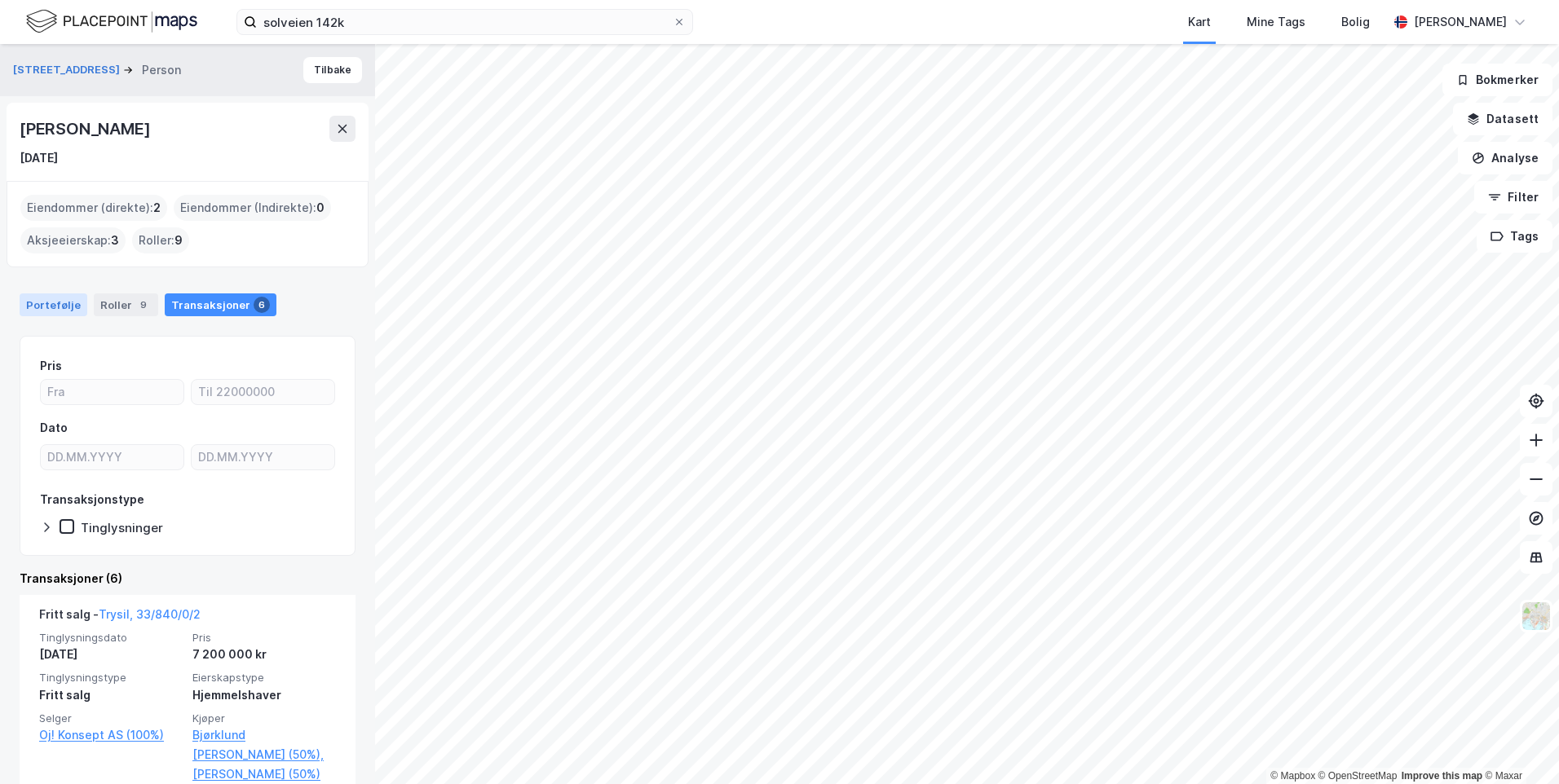
click at [62, 313] on div "Portefølje" at bounding box center [54, 304] width 68 height 23
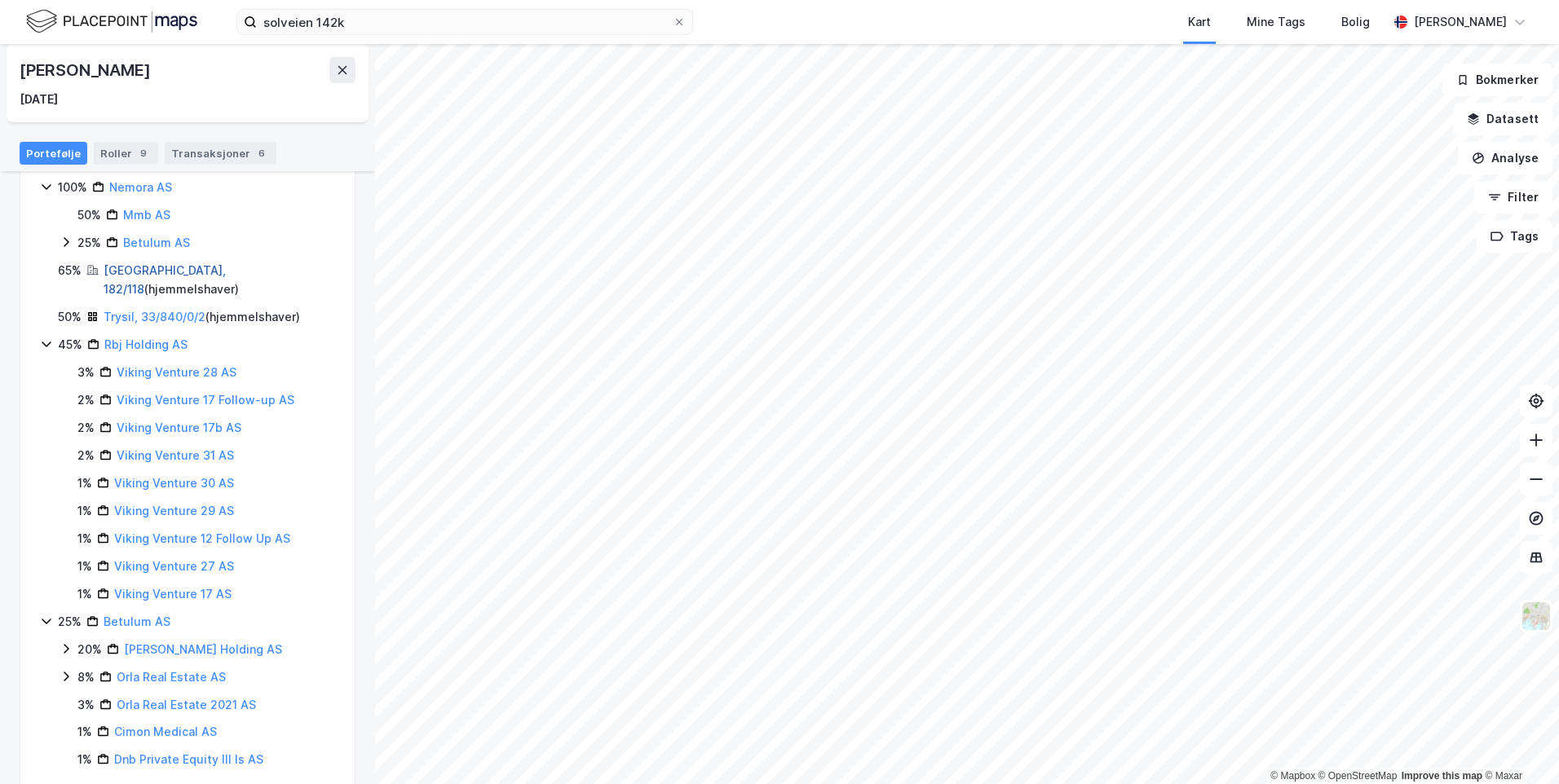
scroll to position [269, 0]
click at [43, 332] on icon at bounding box center [46, 338] width 13 height 13
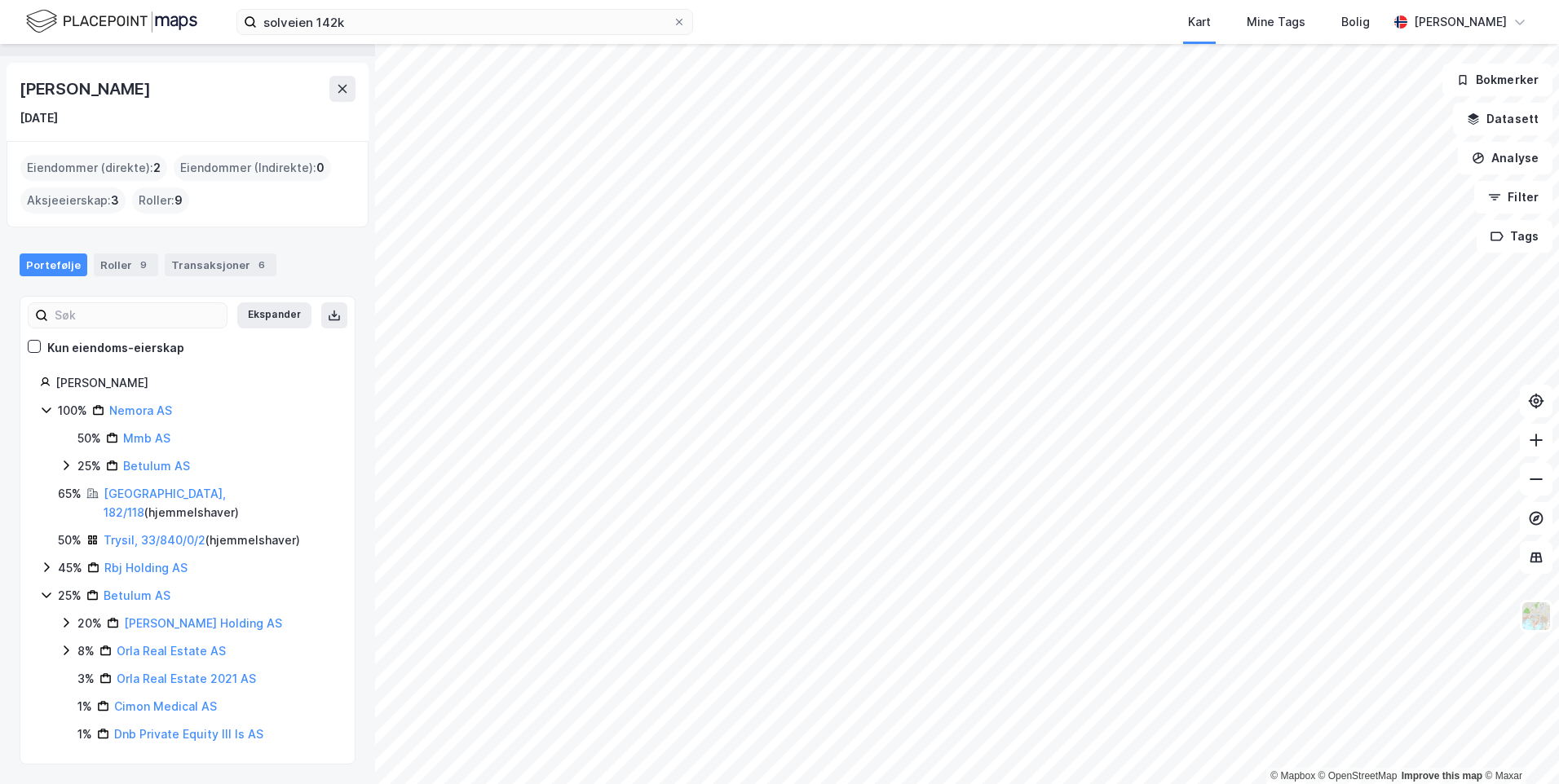
scroll to position [20, 0]
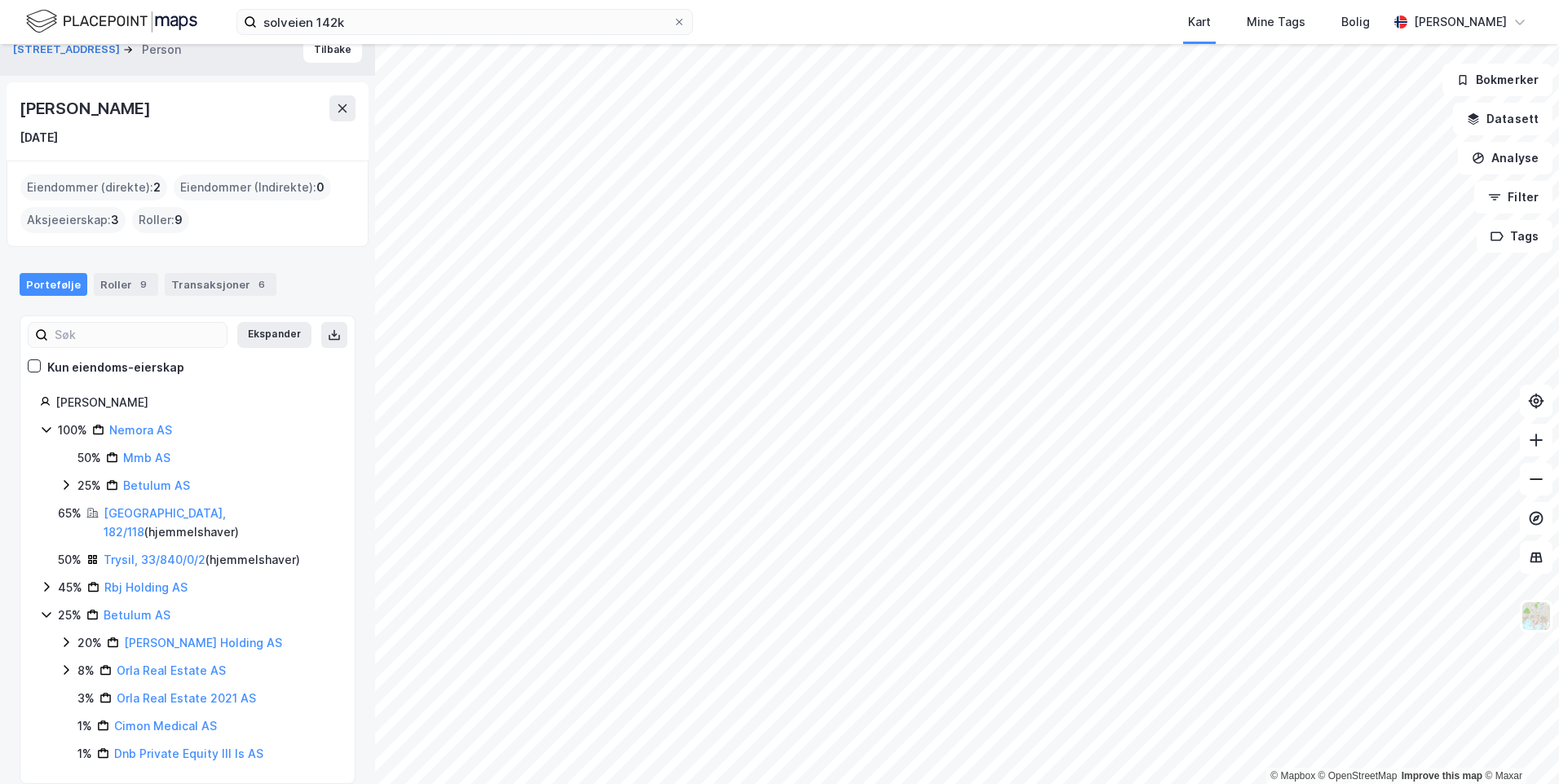
click at [40, 608] on icon at bounding box center [46, 614] width 13 height 13
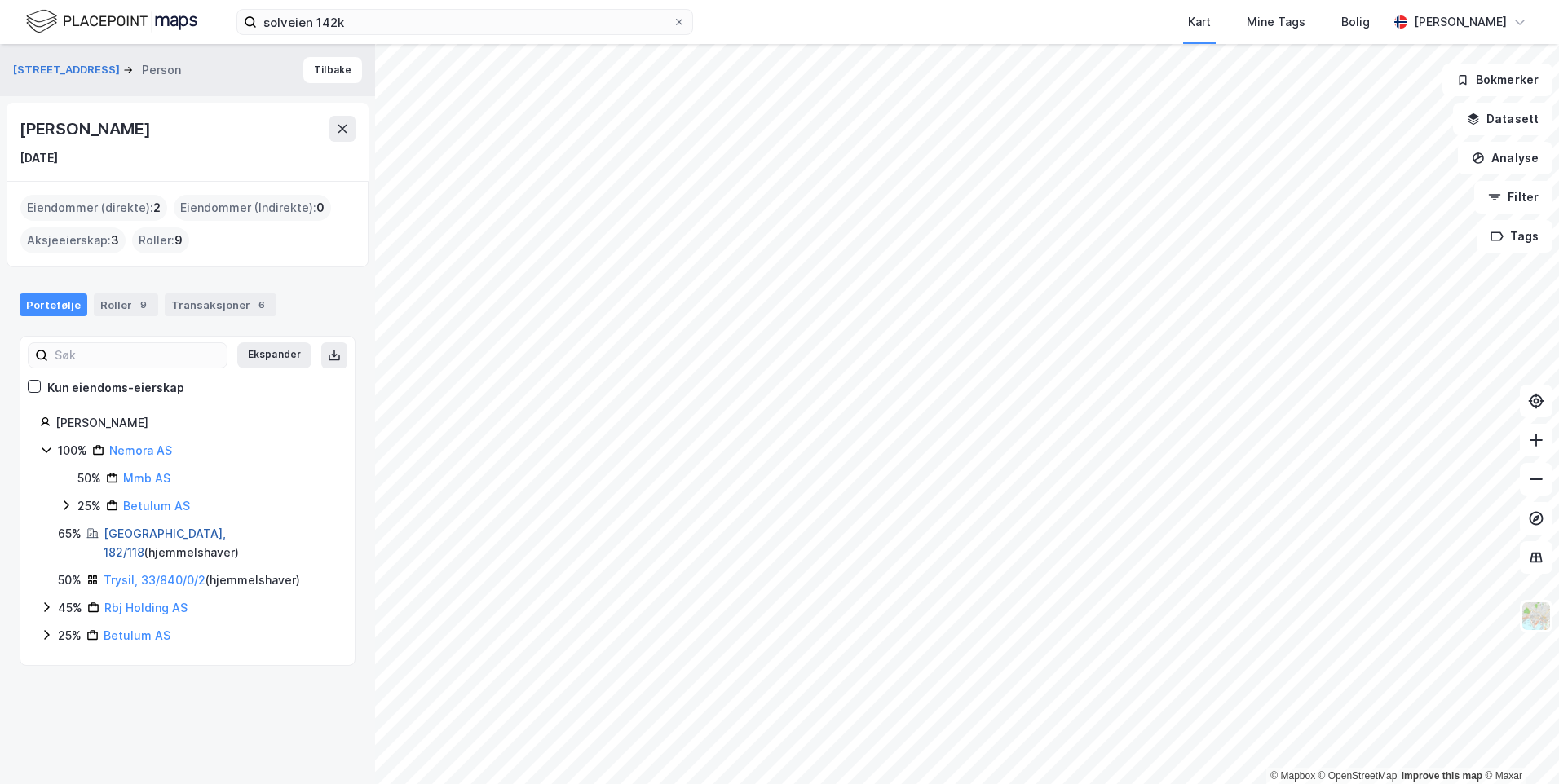
click at [135, 530] on link "[GEOGRAPHIC_DATA], 182/118" at bounding box center [164, 543] width 122 height 34
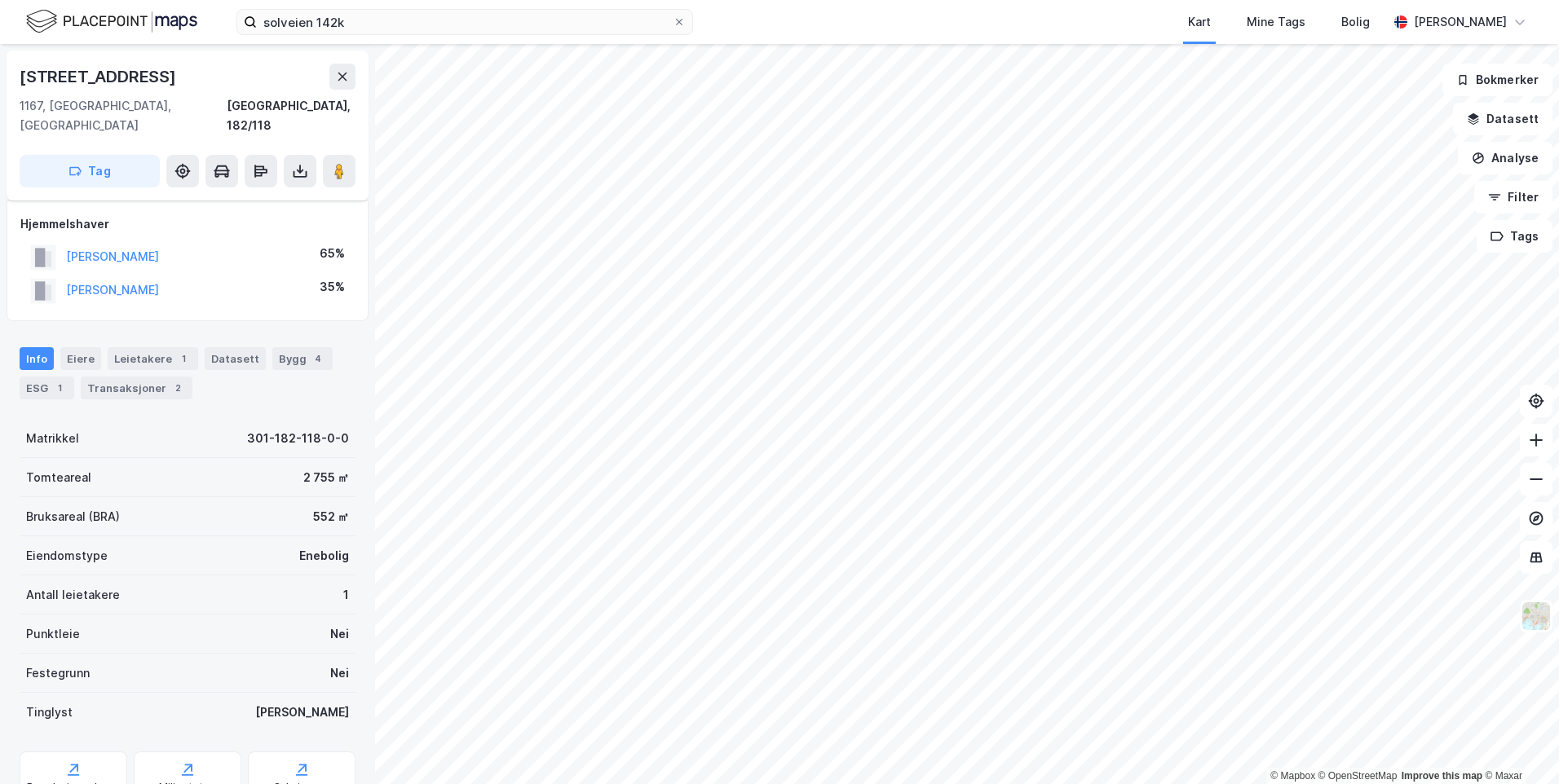
scroll to position [119, 0]
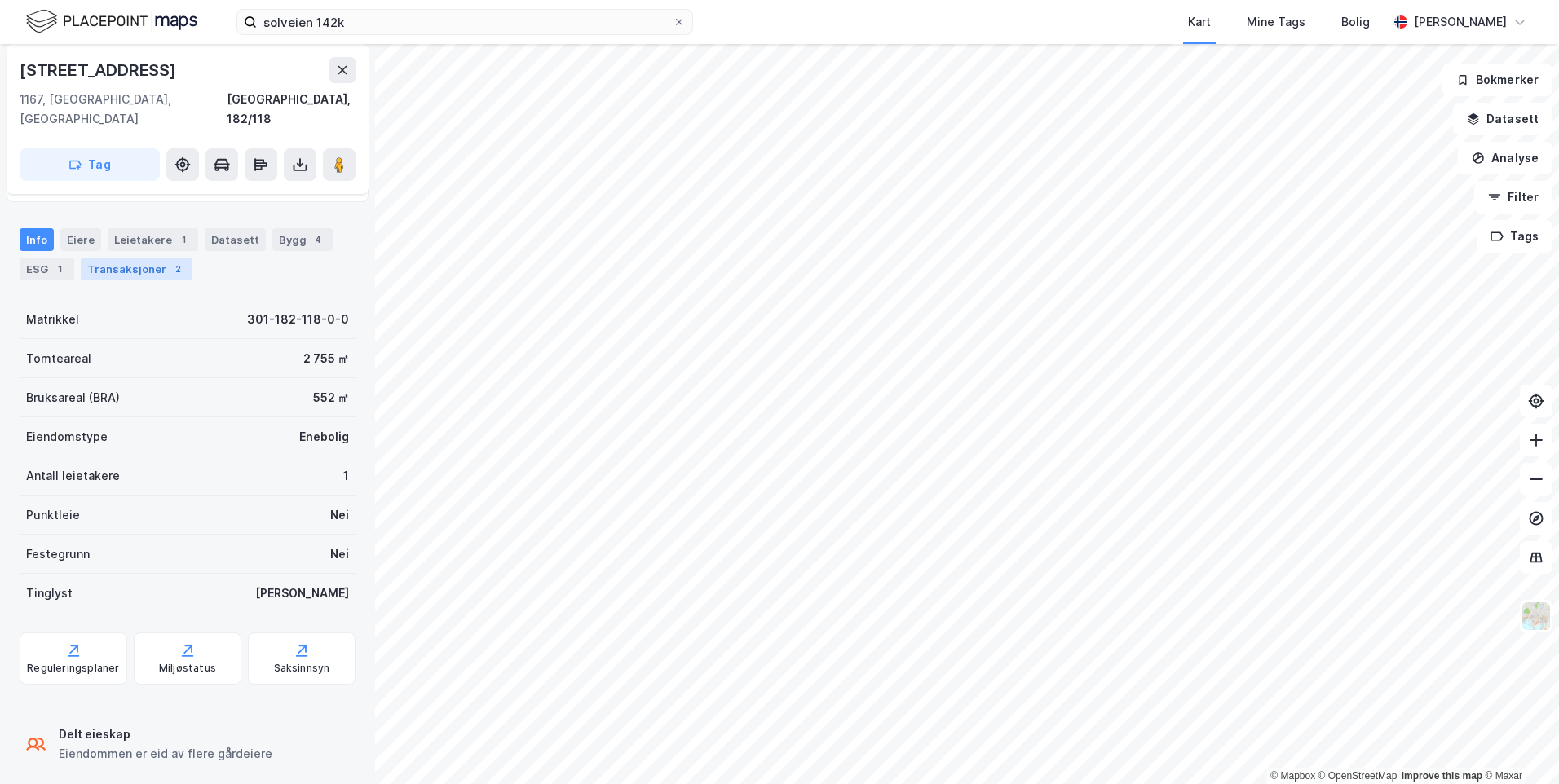
click at [155, 258] on div "Transaksjoner 2" at bounding box center [136, 269] width 112 height 23
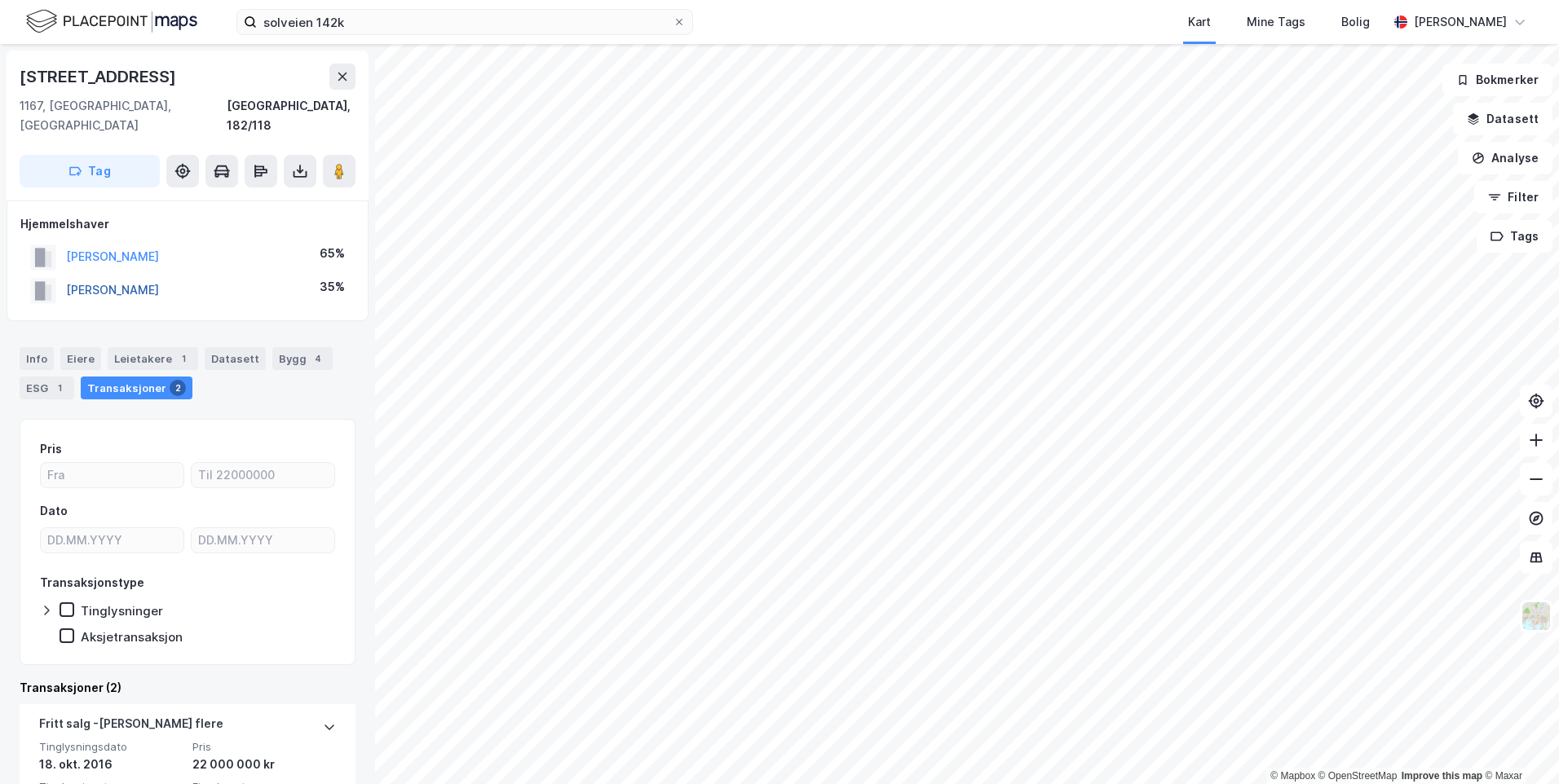
click at [0, 0] on button "[PERSON_NAME]" at bounding box center [0, 0] width 0 height 0
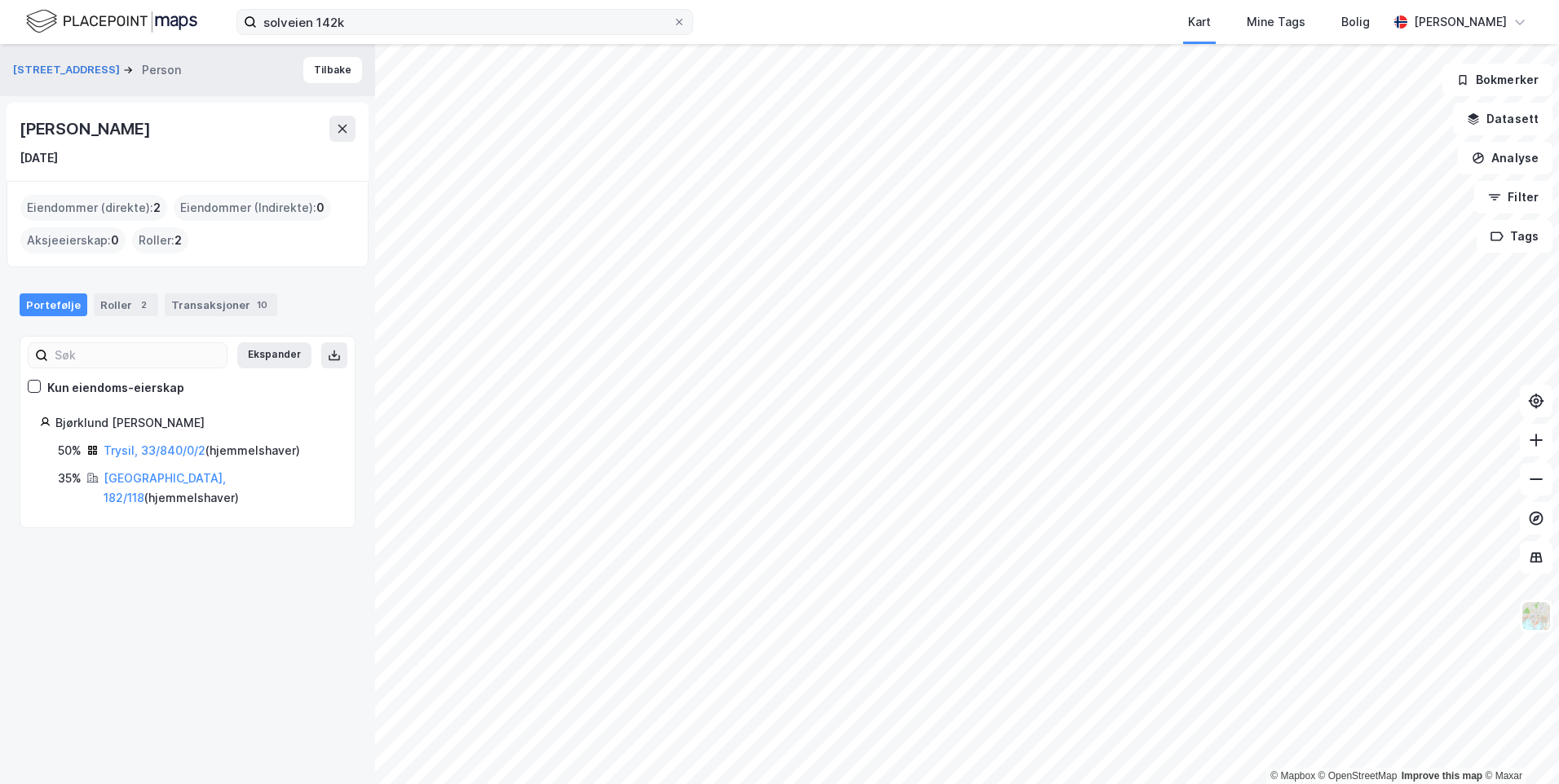
drag, startPoint x: 334, startPoint y: 131, endPoint x: 290, endPoint y: 28, distance: 112.0
click at [290, 33] on div "solveien 142k Kart Mine Tags Bolig [PERSON_NAME] © Mapbox © OpenStreetMap Impro…" at bounding box center [779, 392] width 1559 height 784
click at [290, 28] on input "solveien 142k" at bounding box center [464, 22] width 416 height 24
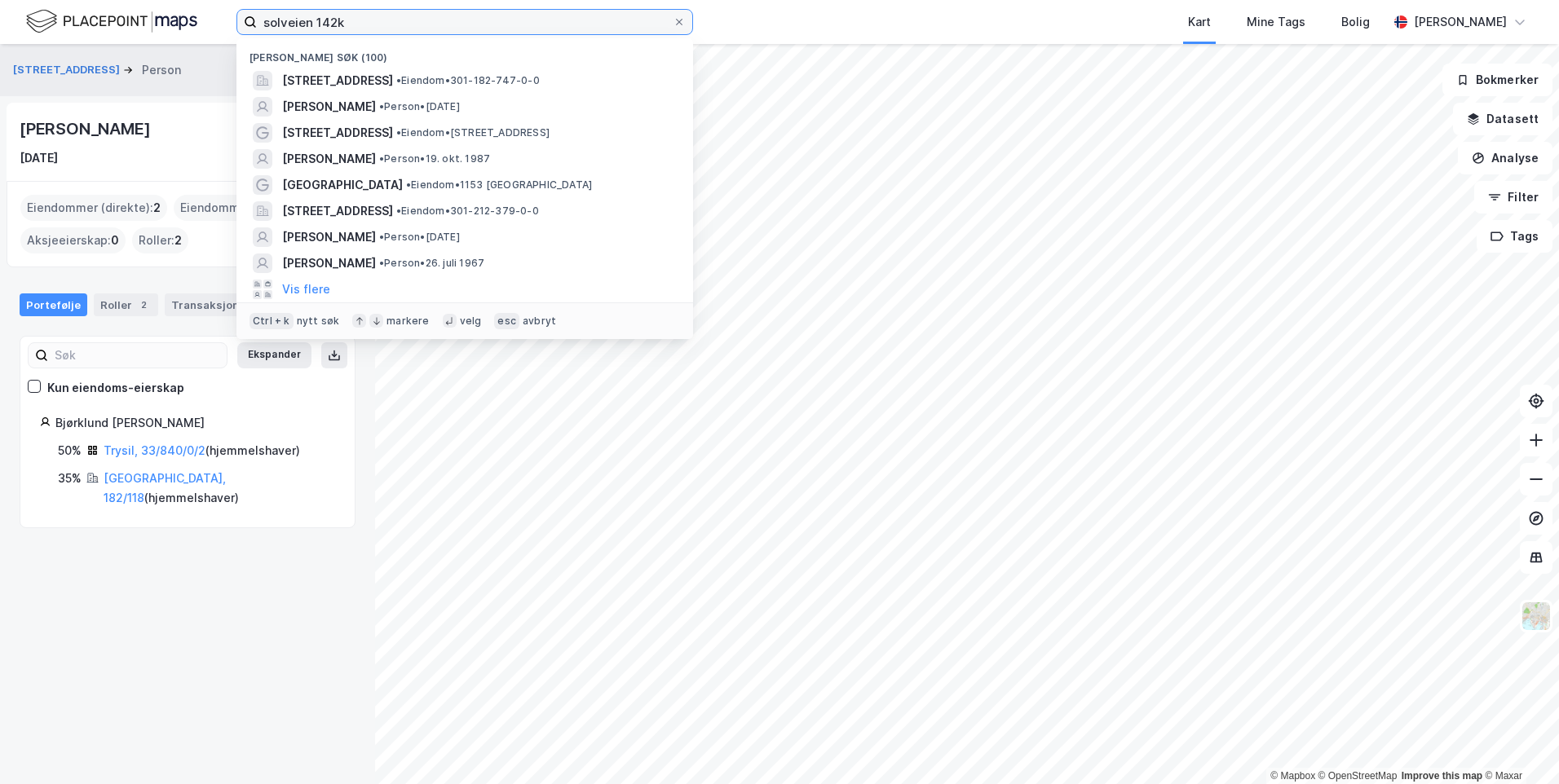
click at [290, 28] on input "solveien 142k" at bounding box center [464, 22] width 416 height 24
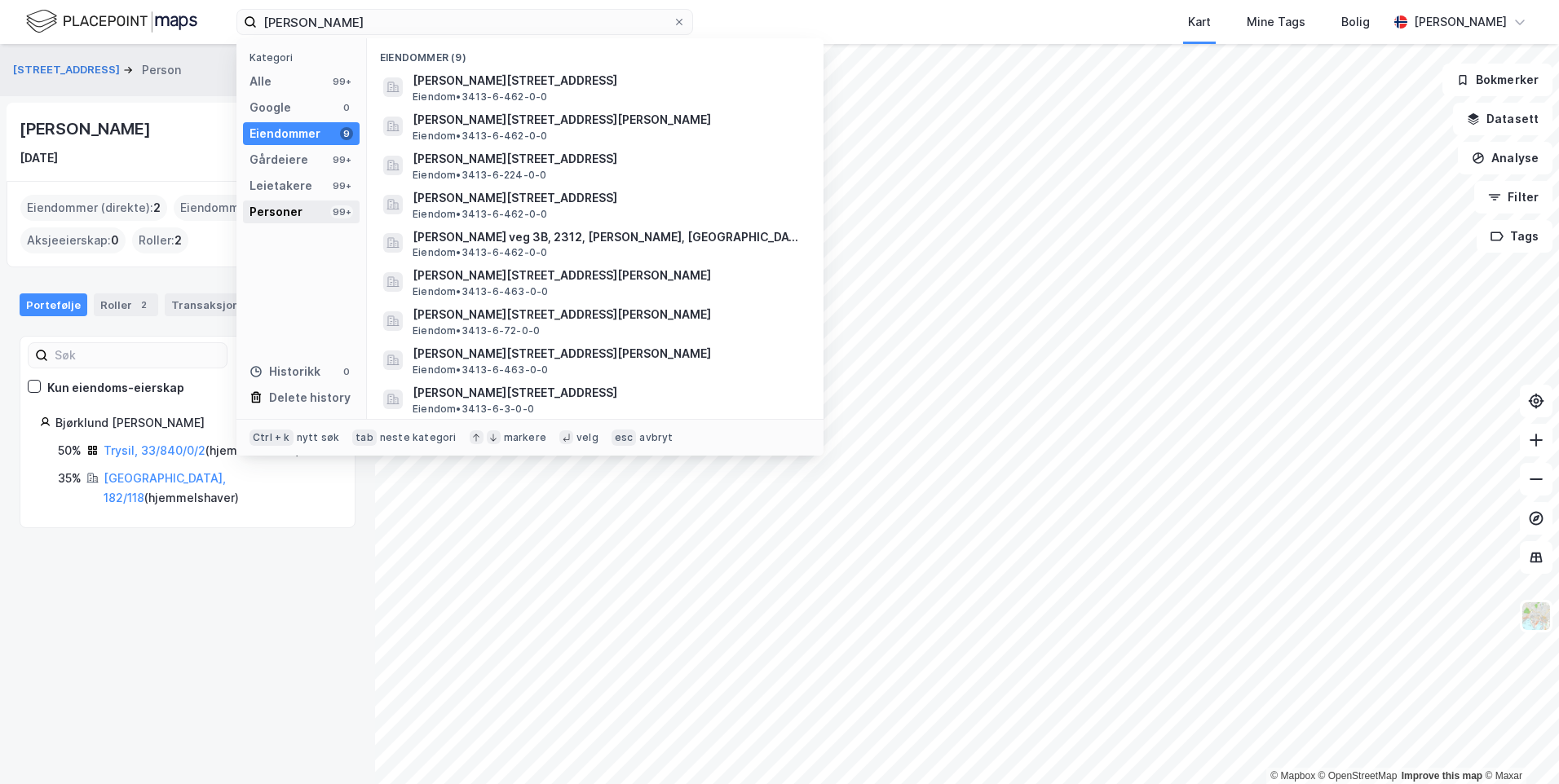
click at [296, 211] on div "Personer" at bounding box center [276, 212] width 53 height 20
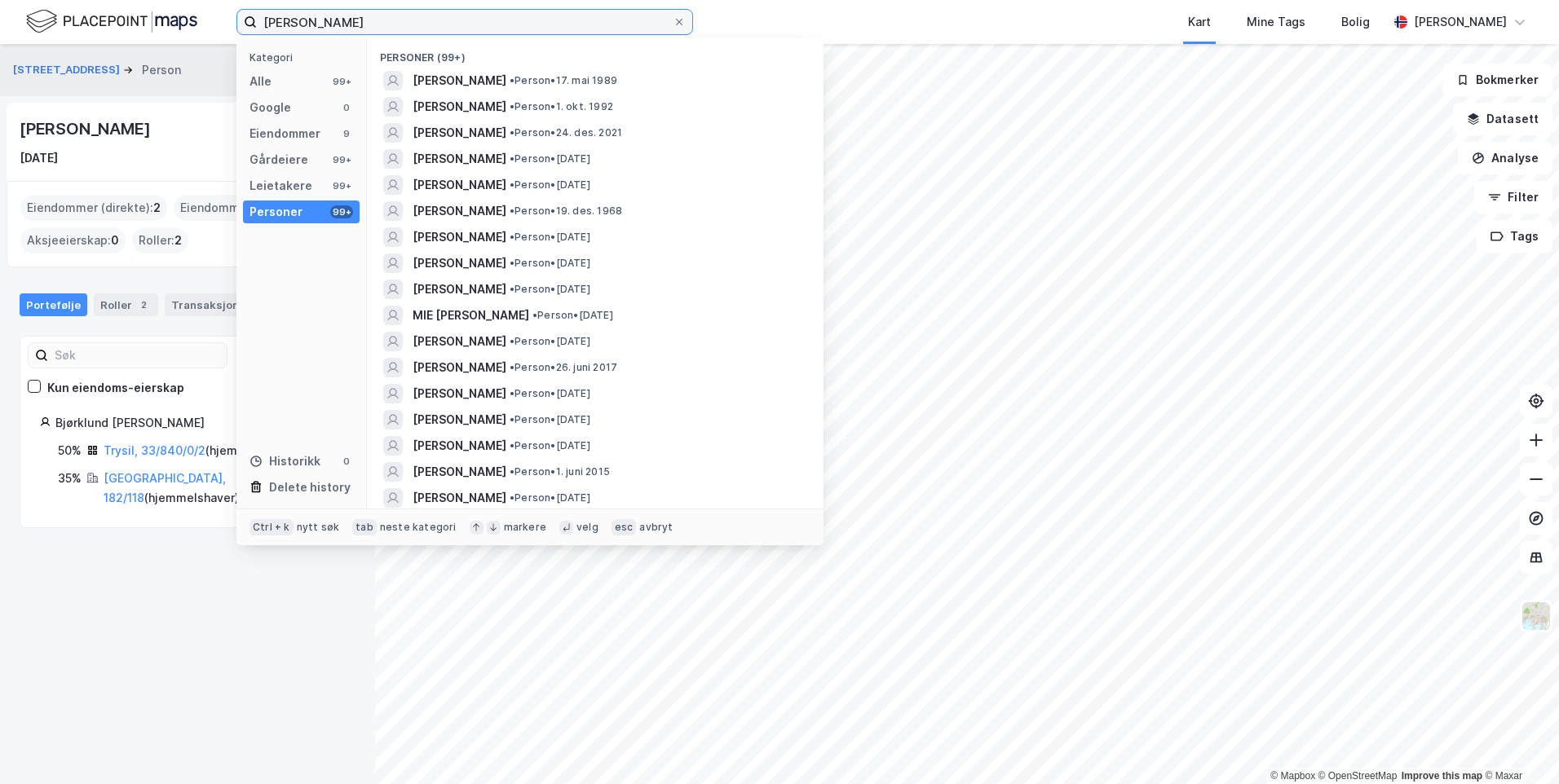
drag, startPoint x: 274, startPoint y: 23, endPoint x: 284, endPoint y: 23, distance: 10.0
click at [284, 23] on input "[PERSON_NAME]" at bounding box center [464, 22] width 416 height 24
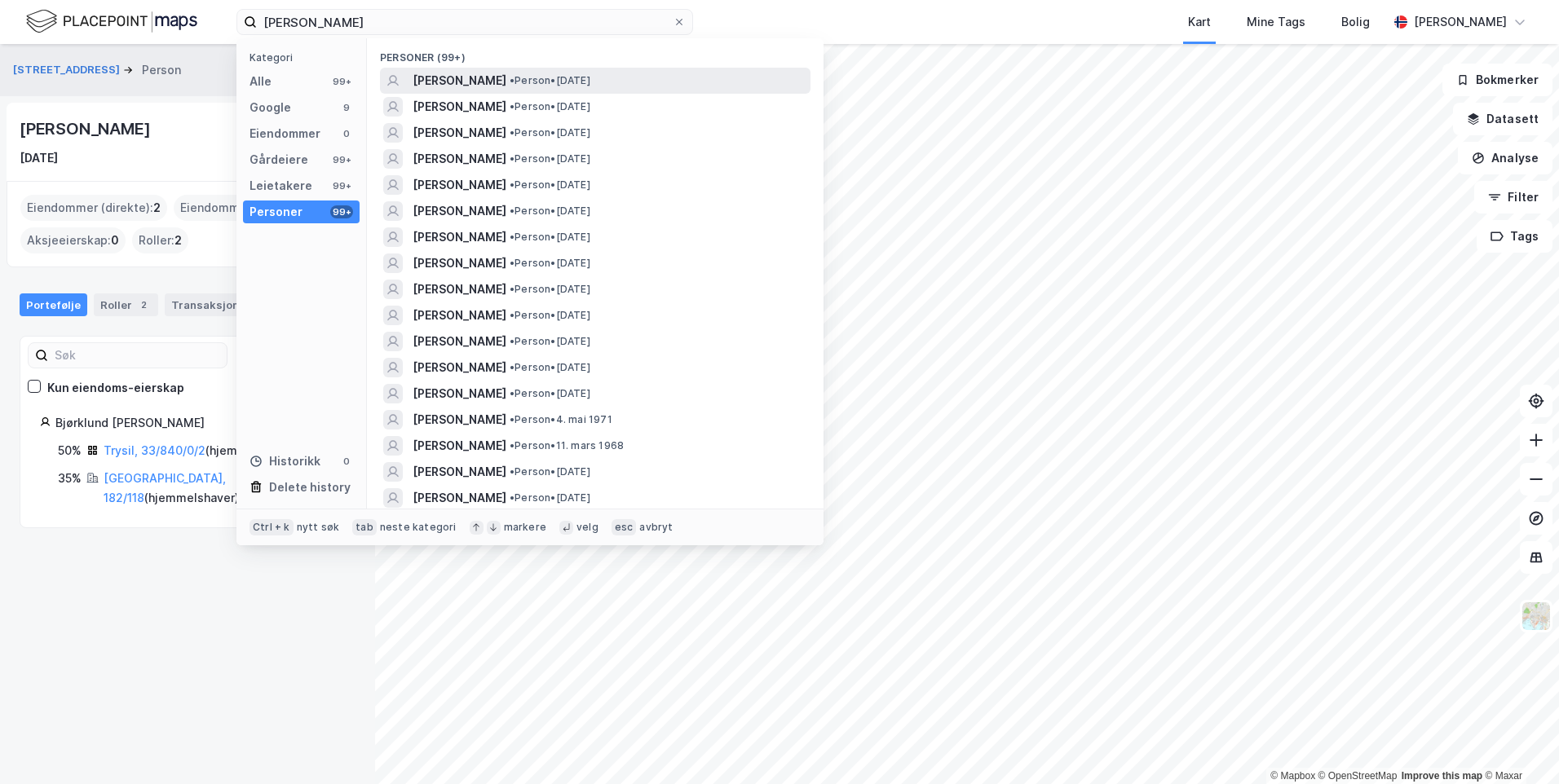
click at [495, 85] on span "[PERSON_NAME]" at bounding box center [460, 81] width 94 height 20
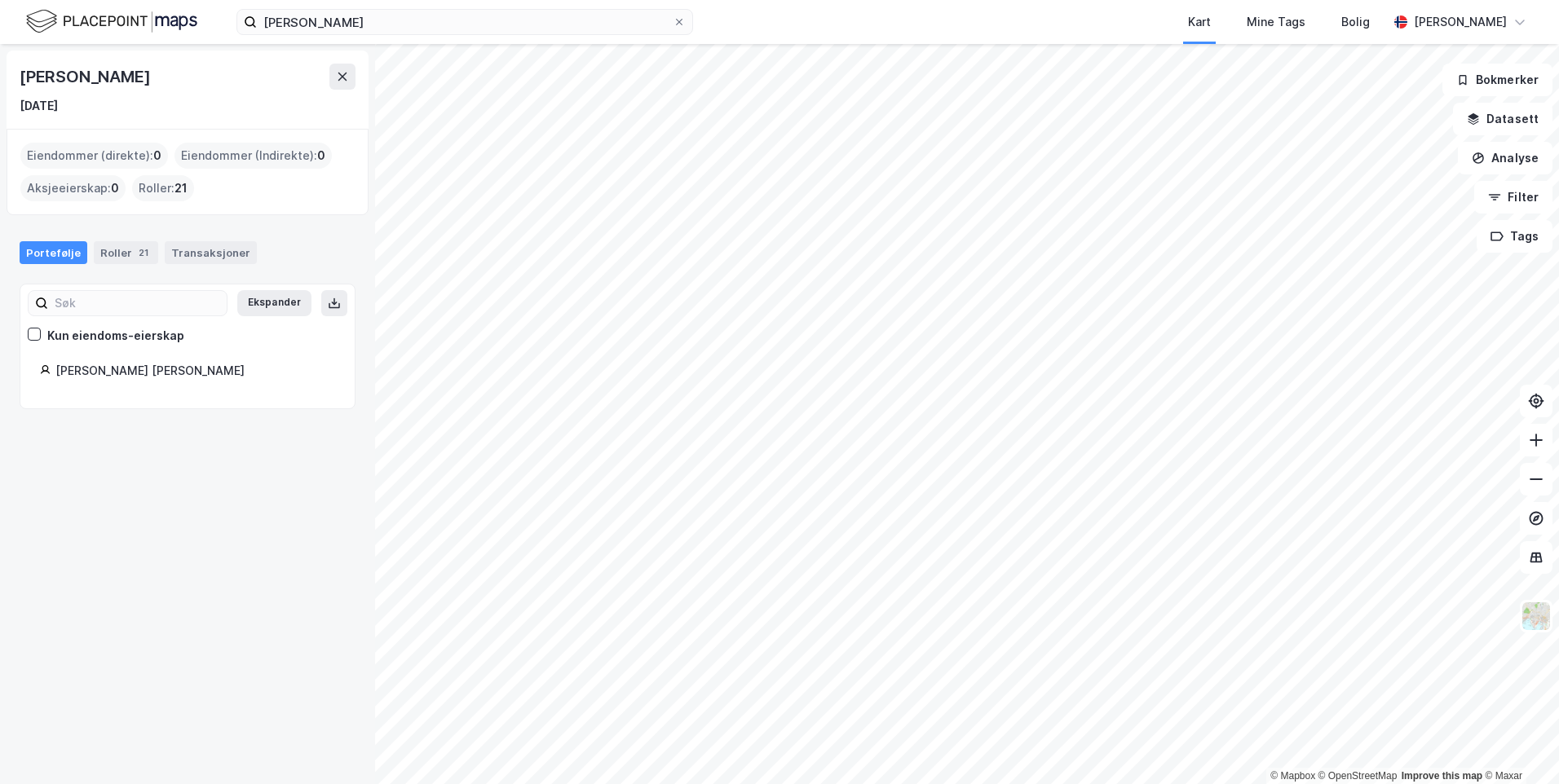
click at [127, 362] on div "[PERSON_NAME] [PERSON_NAME]" at bounding box center [195, 370] width 279 height 20
drag, startPoint x: 57, startPoint y: 369, endPoint x: 278, endPoint y: 391, distance: 222.1
click at [278, 391] on div "Ekspander Kun eiendoms-eierskap [PERSON_NAME] [PERSON_NAME]" at bounding box center [187, 346] width 336 height 126
drag, startPoint x: 278, startPoint y: 391, endPoint x: 155, endPoint y: 454, distance: 138.2
click at [155, 454] on div "[PERSON_NAME] [DATE] Eiendommer (direkte) : 0 Eiendommer (Indirekte) : 0 Aksjee…" at bounding box center [187, 414] width 375 height 740
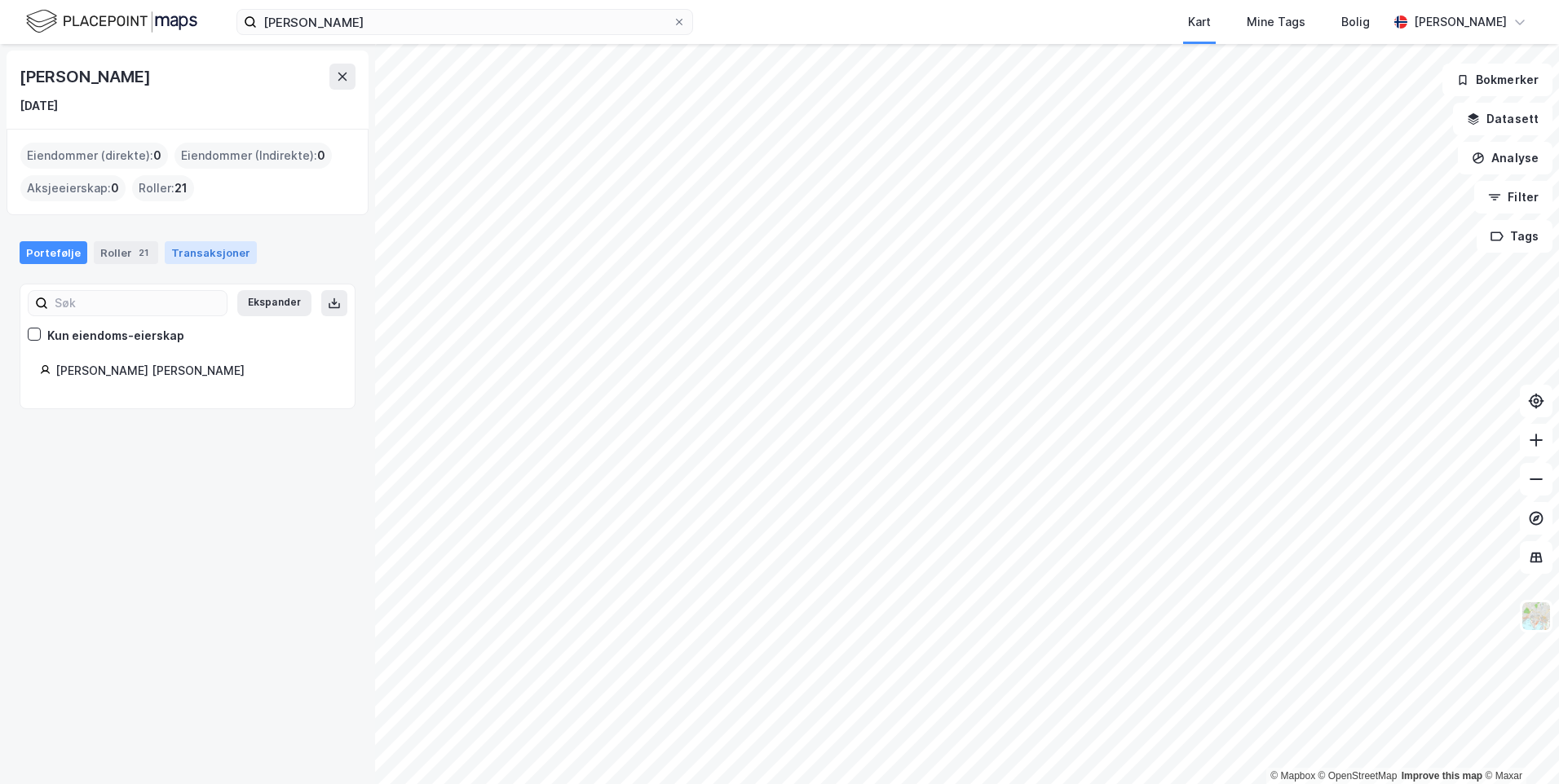
click at [209, 260] on div "Transaksjoner" at bounding box center [211, 252] width 92 height 23
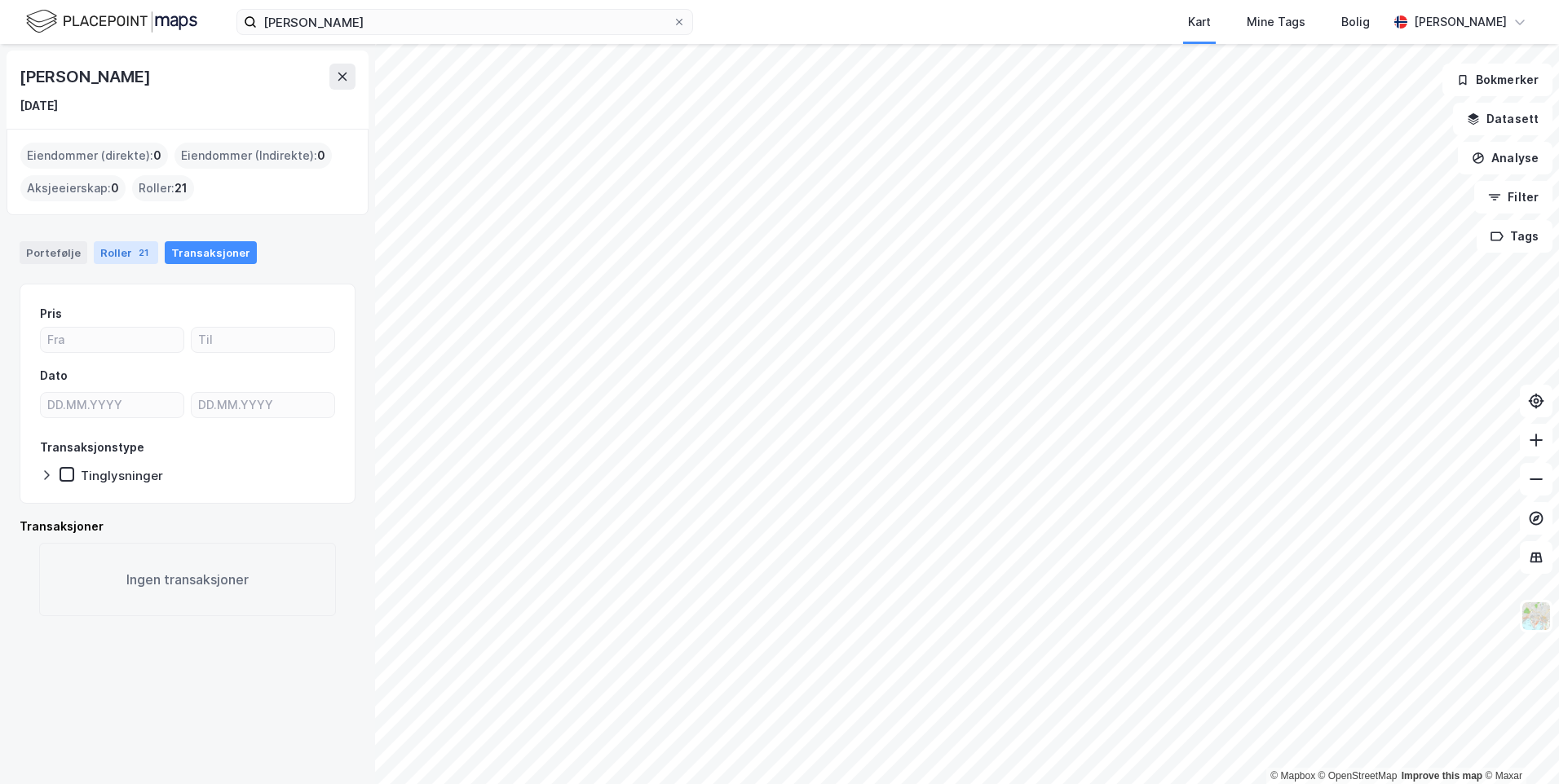
click at [121, 255] on div "Roller 21" at bounding box center [126, 252] width 64 height 23
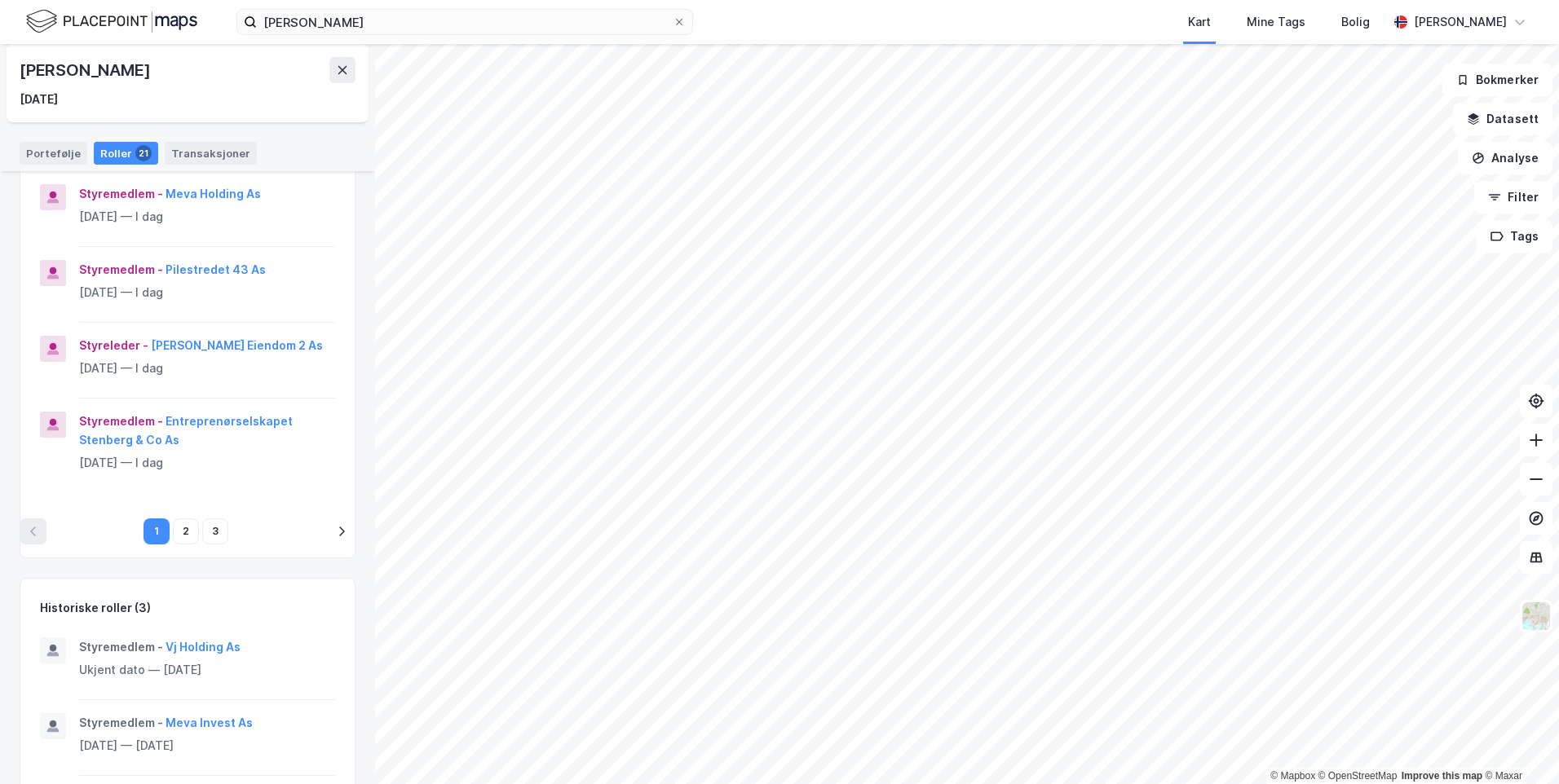
scroll to position [571, 0]
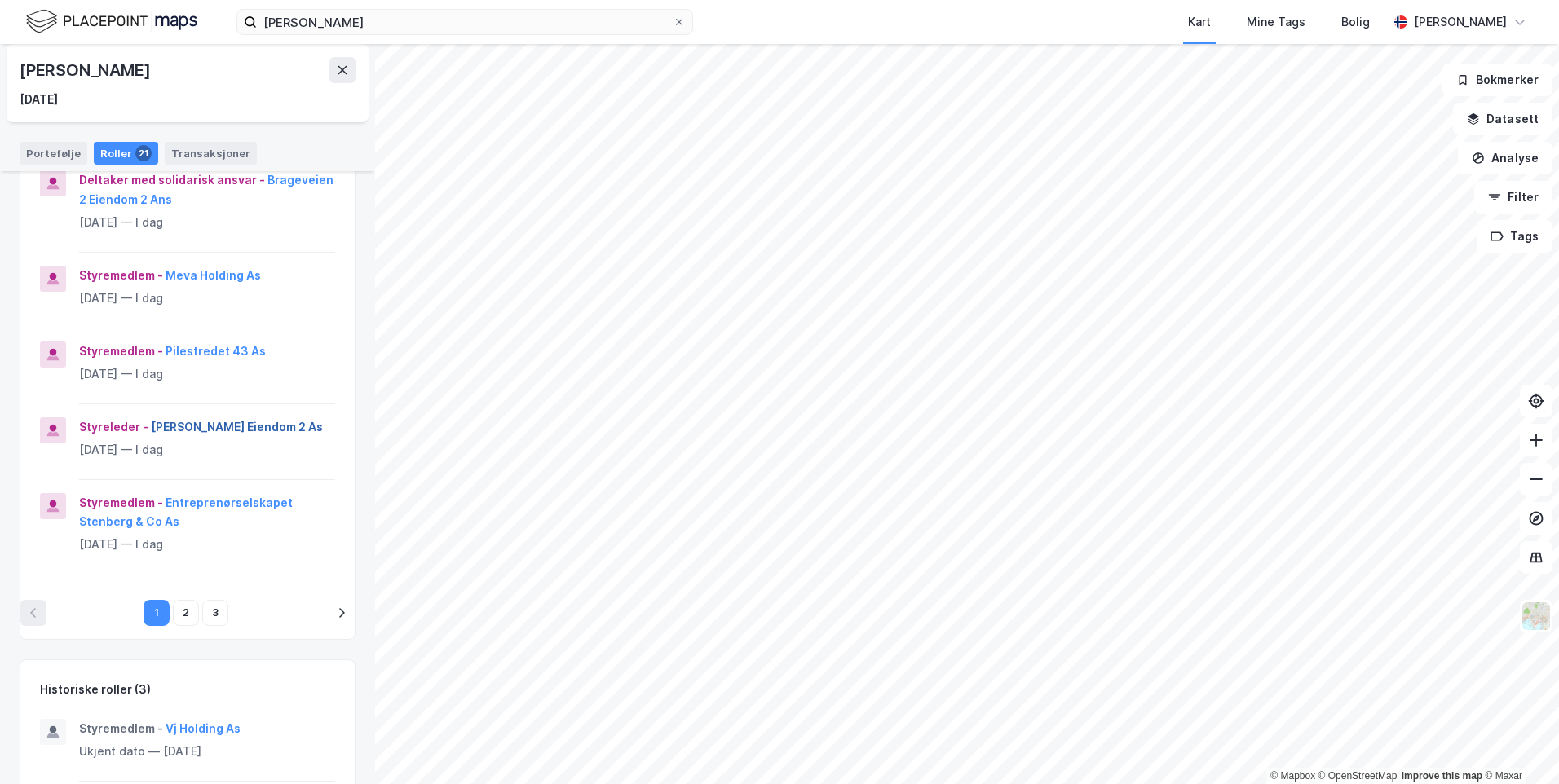
click at [0, 0] on button "[PERSON_NAME] Eiendom 2 As" at bounding box center [0, 0] width 0 height 0
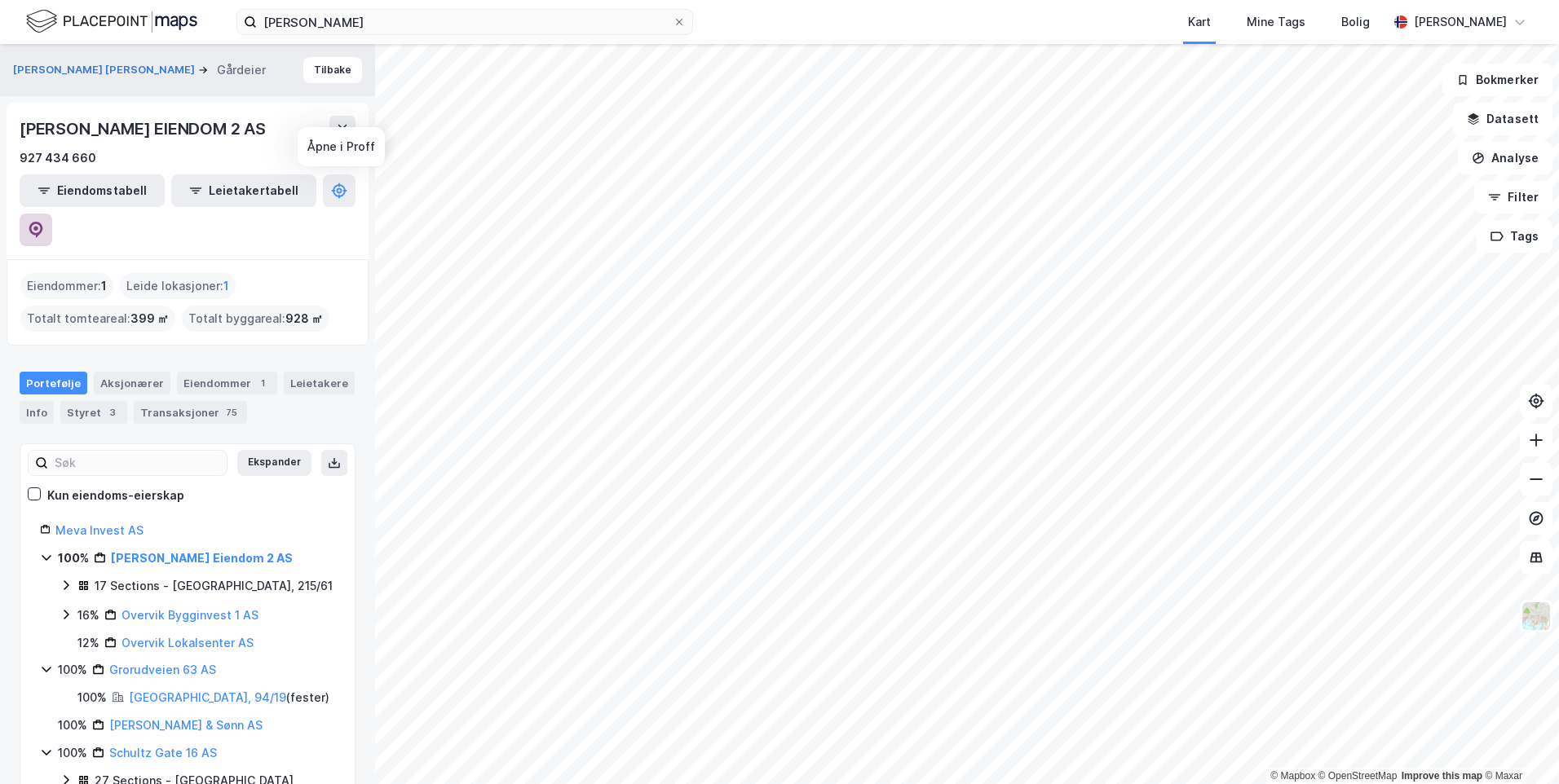
click at [52, 213] on button at bounding box center [36, 230] width 33 height 33
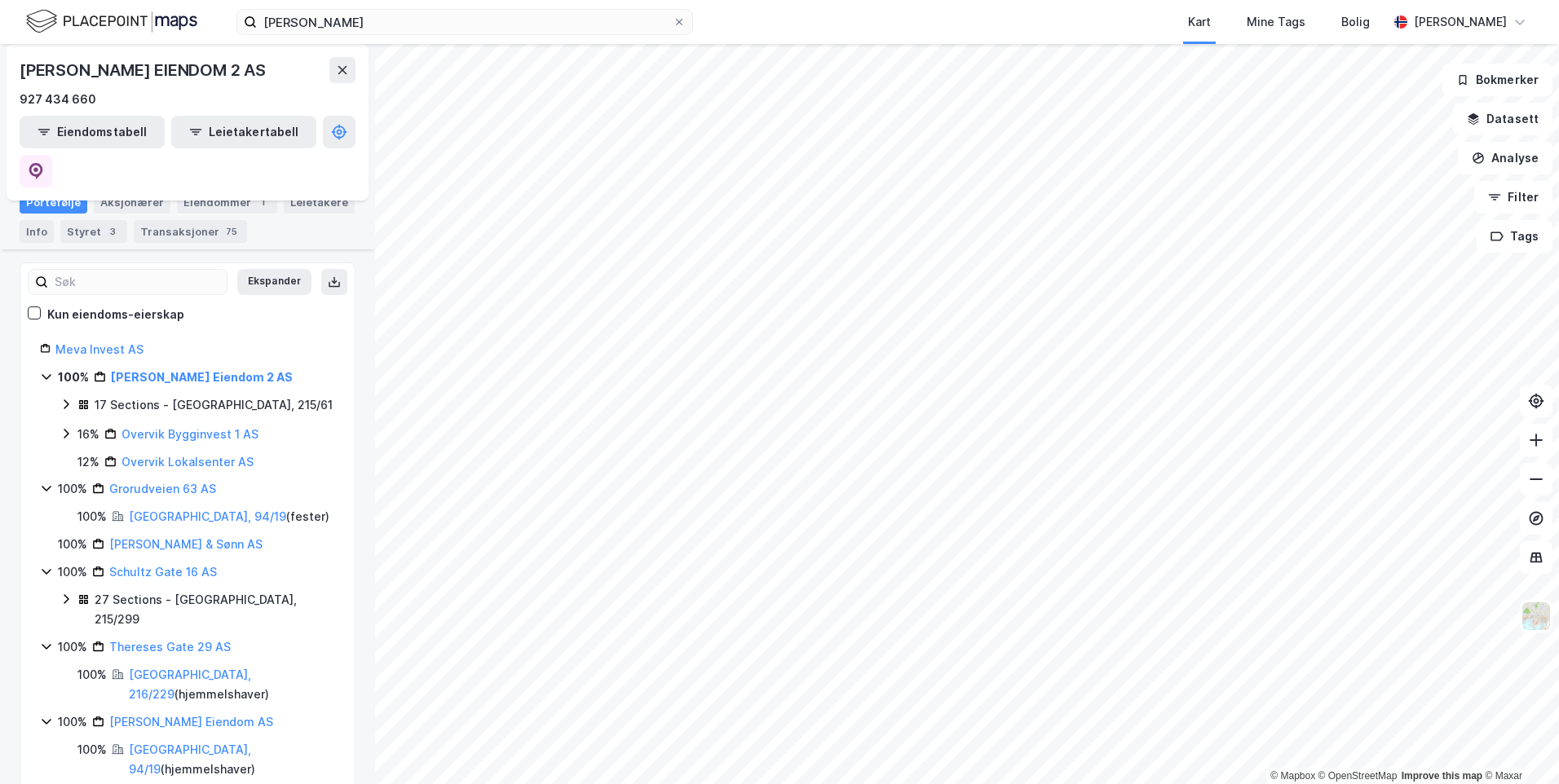
scroll to position [180, 0]
click at [166, 670] on link "[GEOGRAPHIC_DATA], 216/229" at bounding box center [190, 686] width 122 height 34
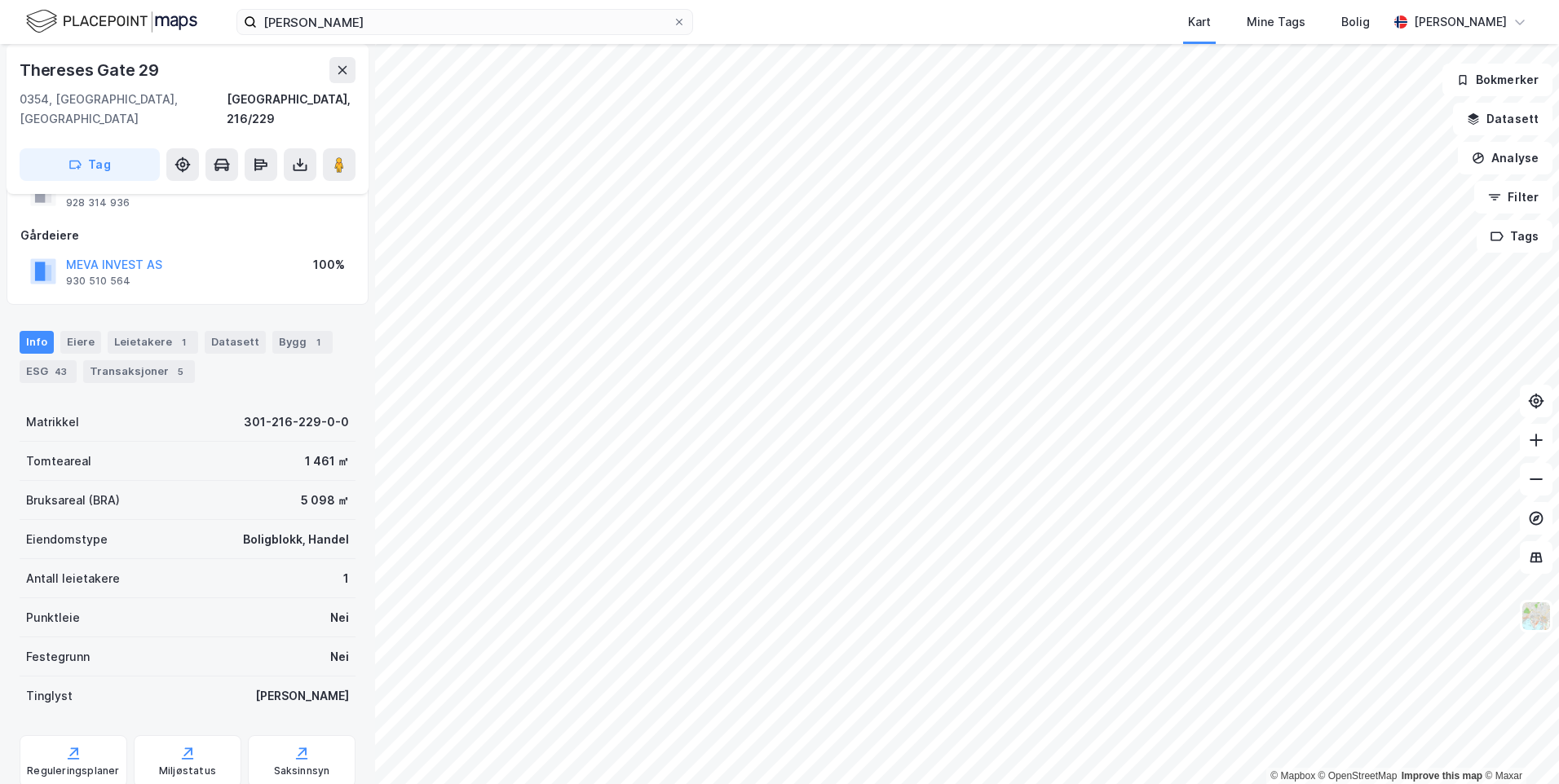
scroll to position [37, 0]
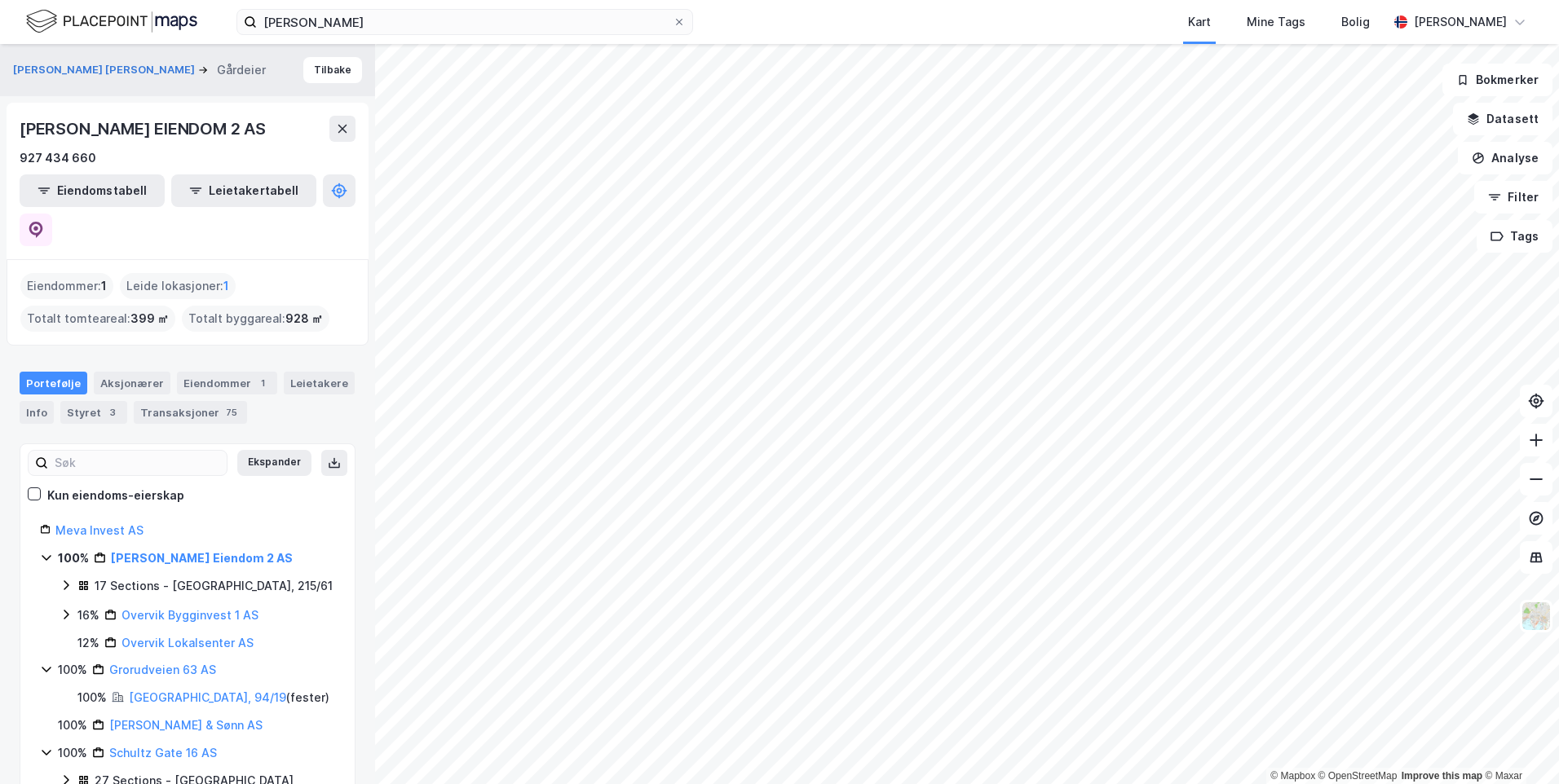
scroll to position [82, 0]
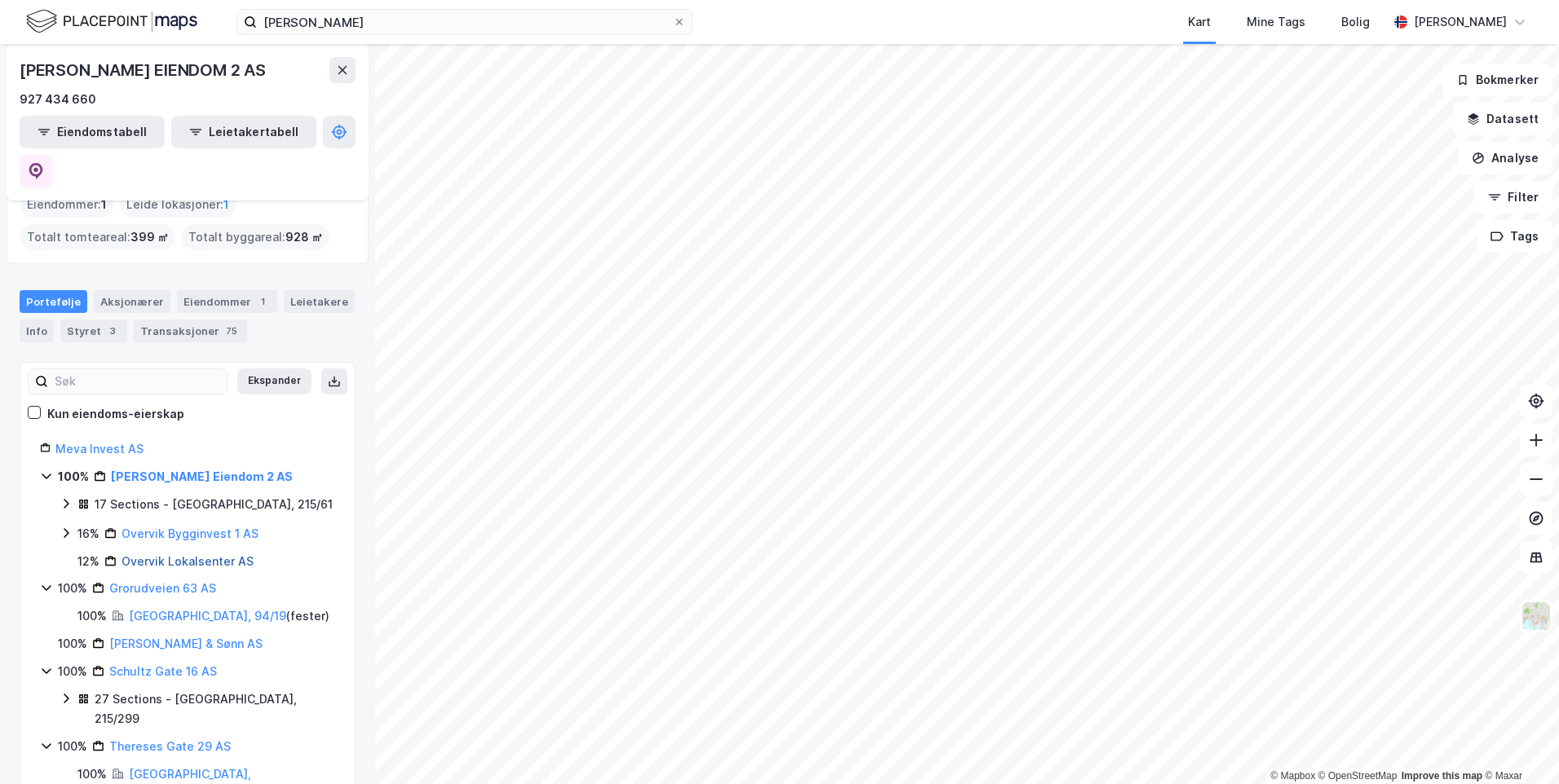
click at [156, 554] on link "Overvik Lokalsenter AS" at bounding box center [187, 561] width 132 height 14
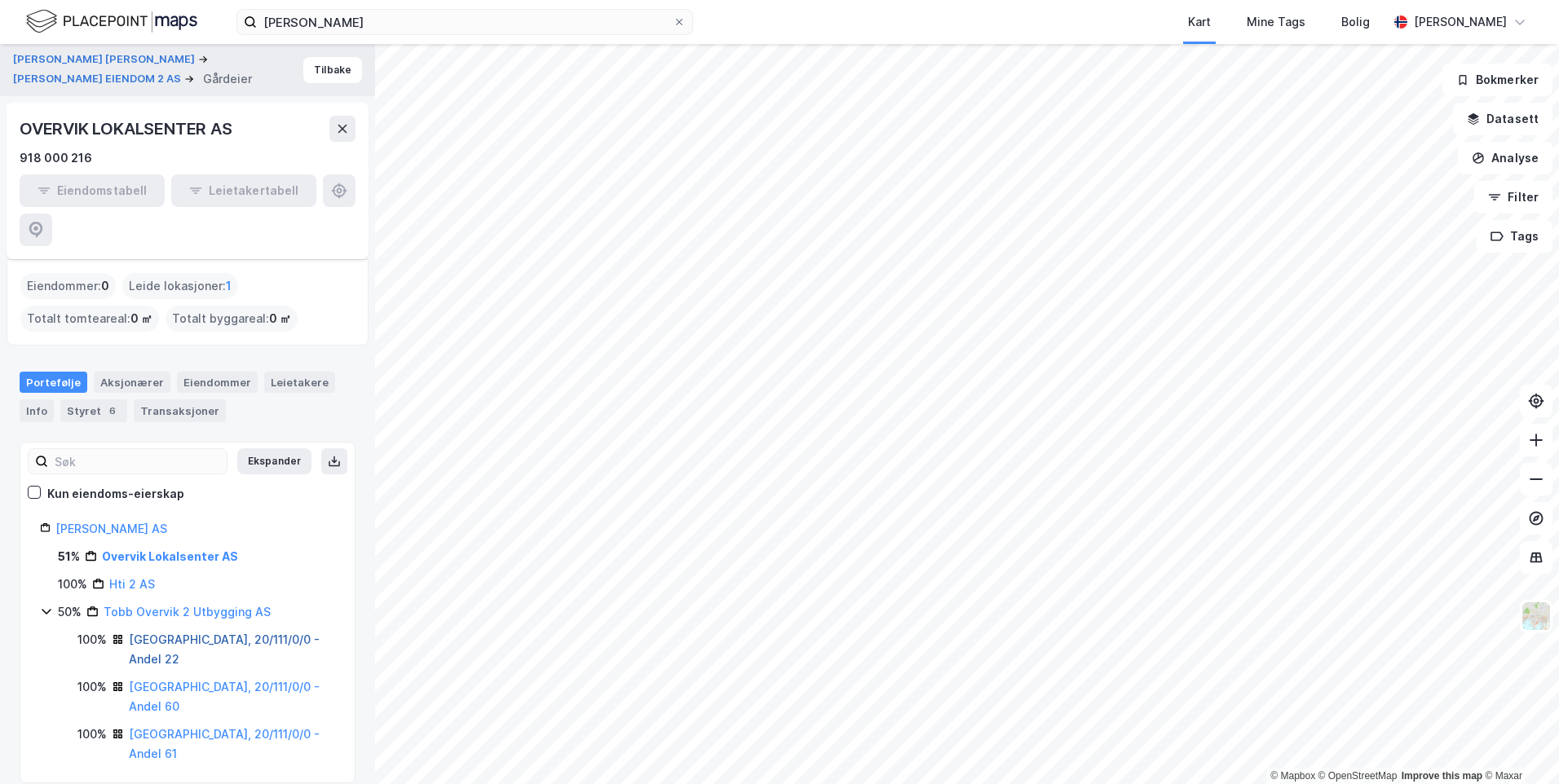
click at [147, 632] on link "[GEOGRAPHIC_DATA], 20/111/0/0 - Andel 22" at bounding box center [225, 649] width 191 height 34
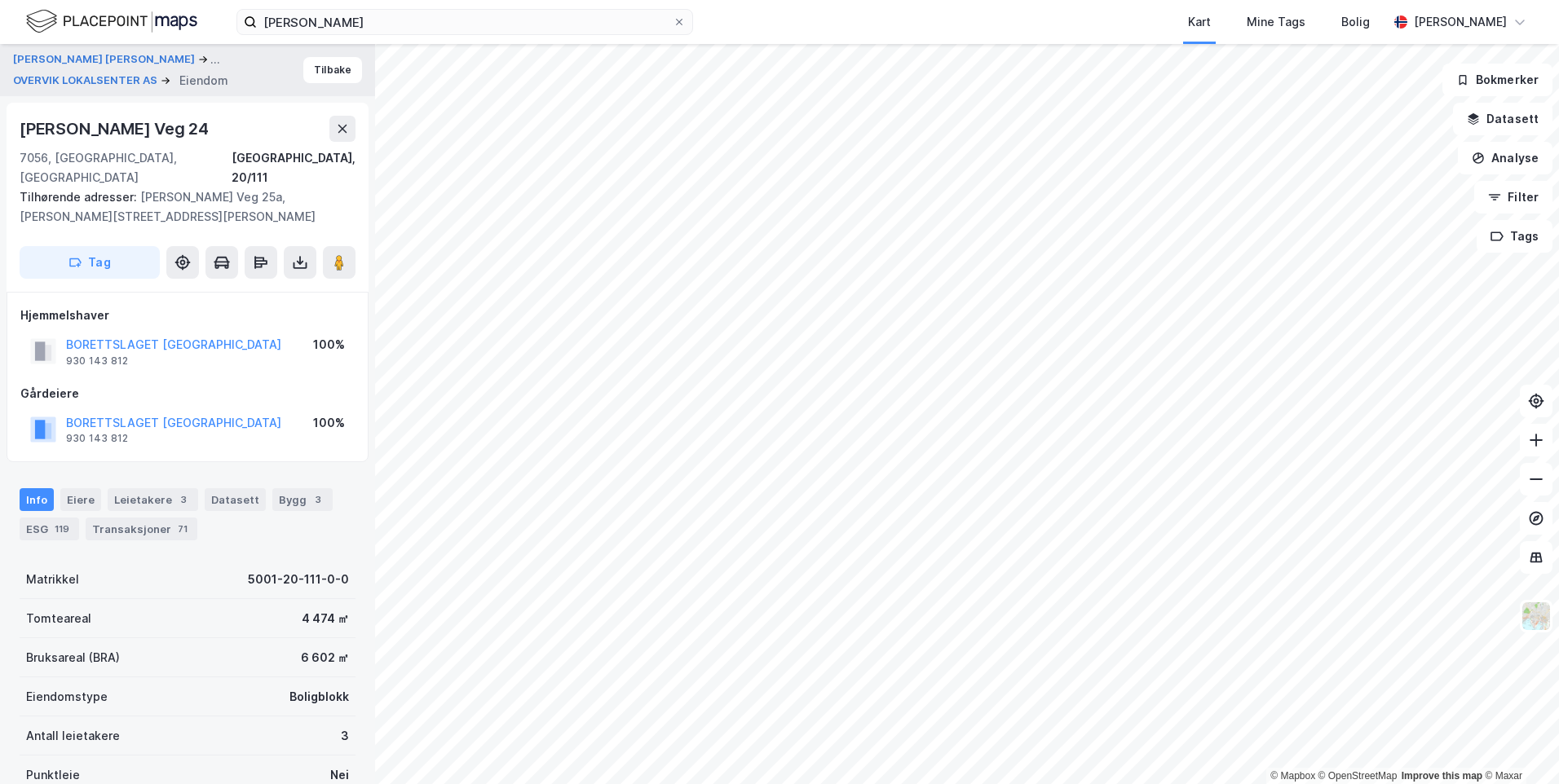
scroll to position [37, 0]
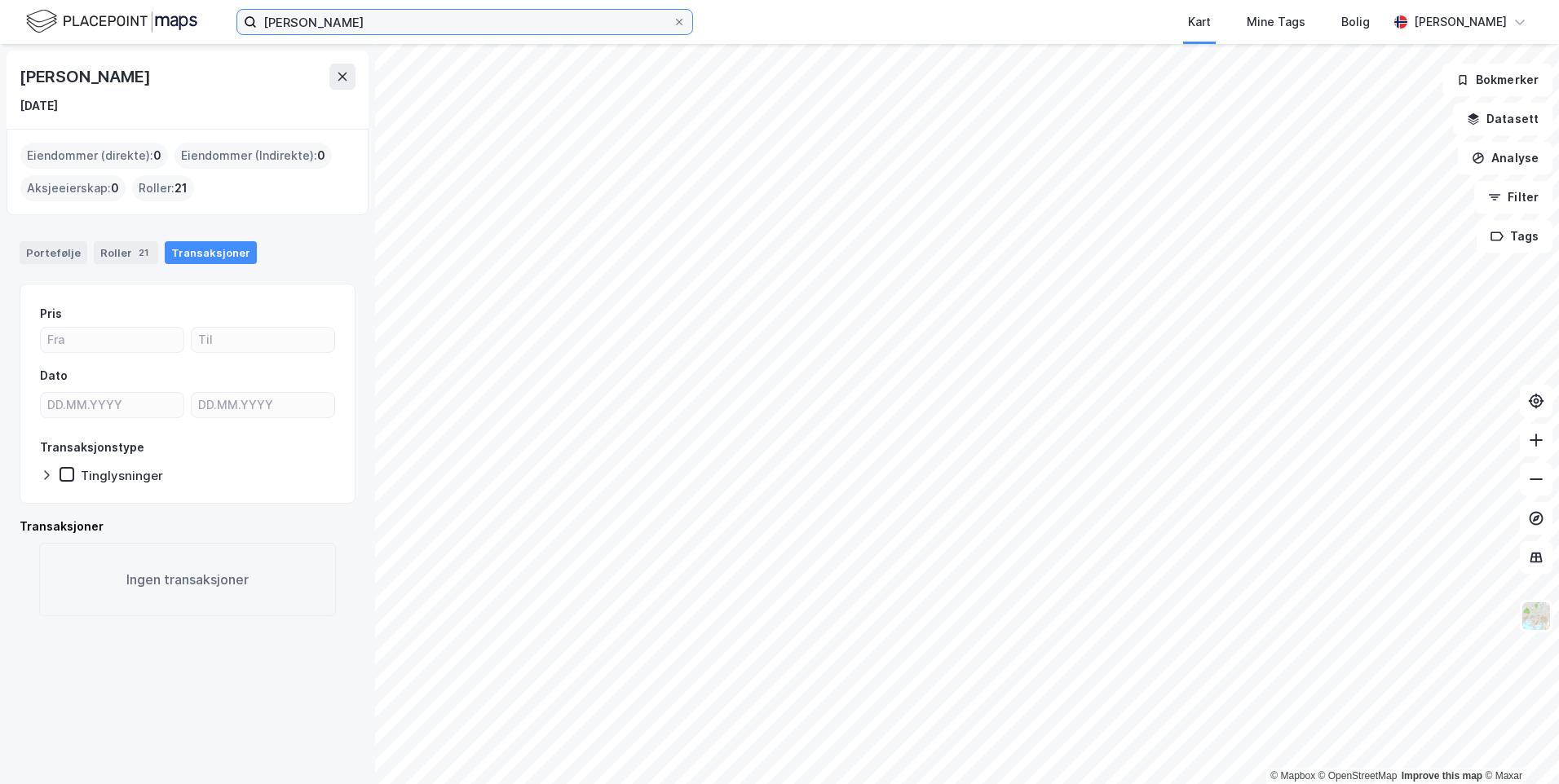
click at [370, 23] on input "[PERSON_NAME]" at bounding box center [464, 22] width 416 height 24
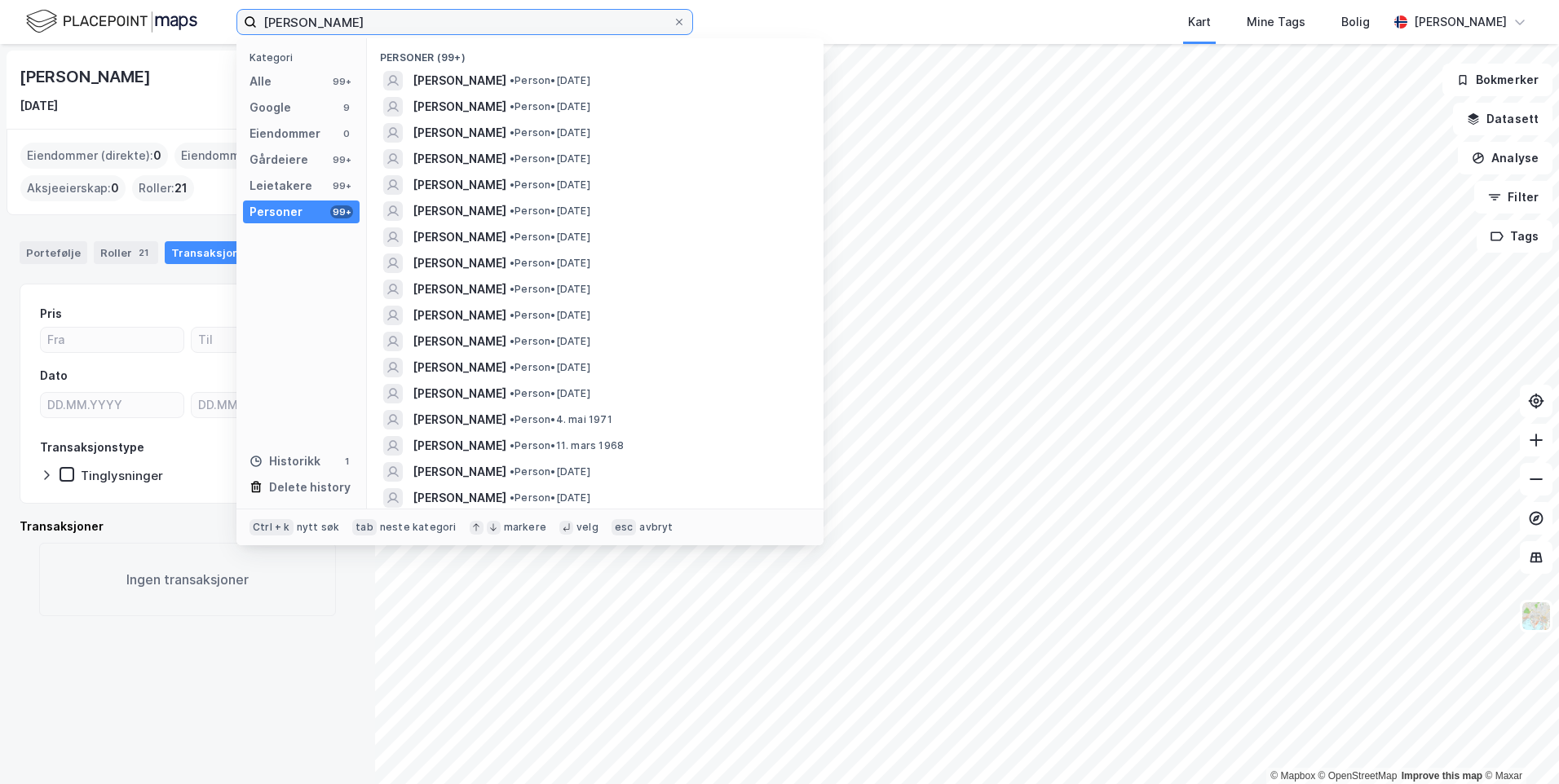
click at [370, 23] on input "[PERSON_NAME]" at bounding box center [464, 22] width 416 height 24
type input "solveien 142k"
click at [292, 139] on div "Eiendommer" at bounding box center [285, 134] width 71 height 20
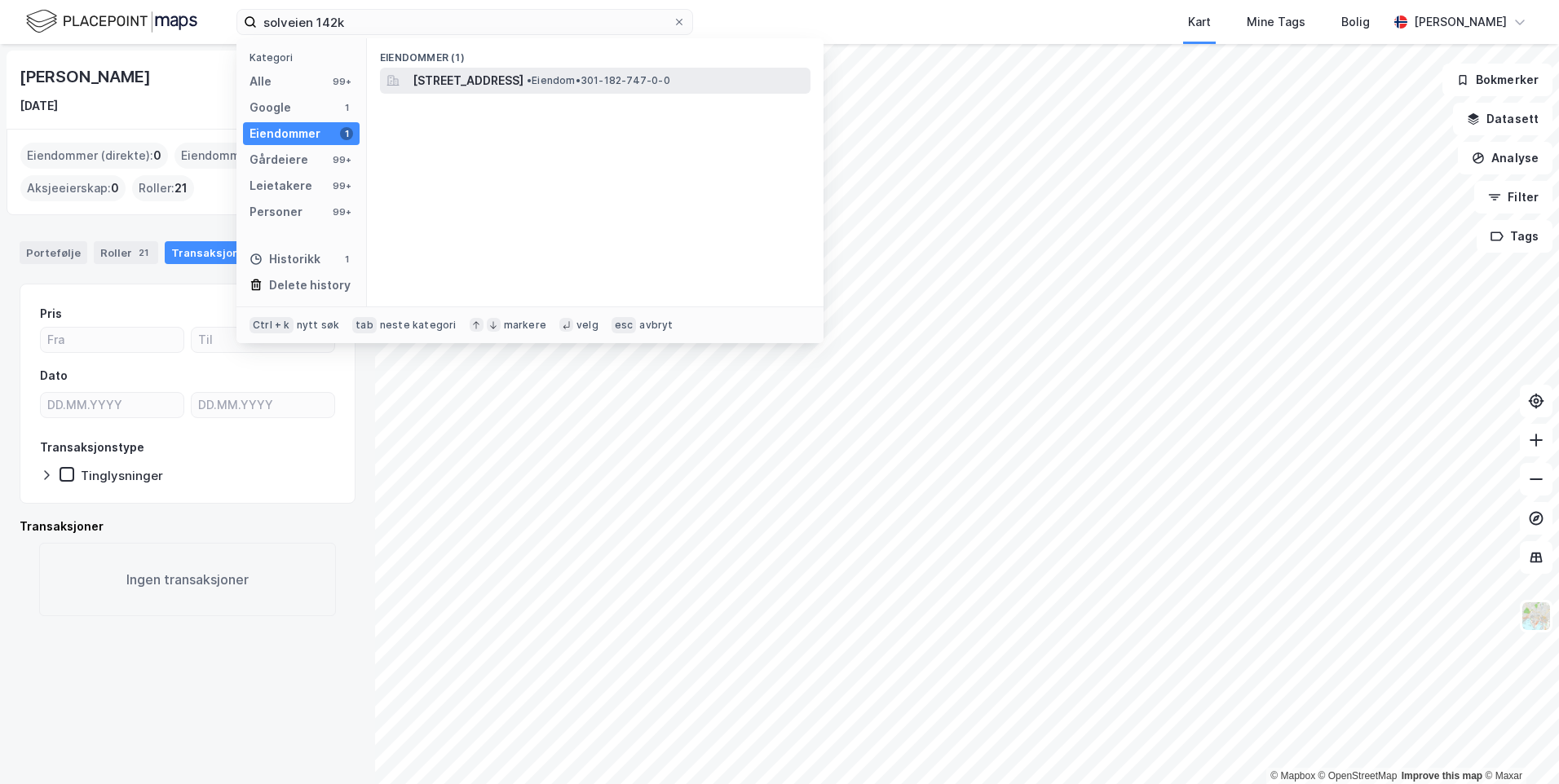
click at [458, 78] on span "[STREET_ADDRESS]" at bounding box center [468, 81] width 111 height 20
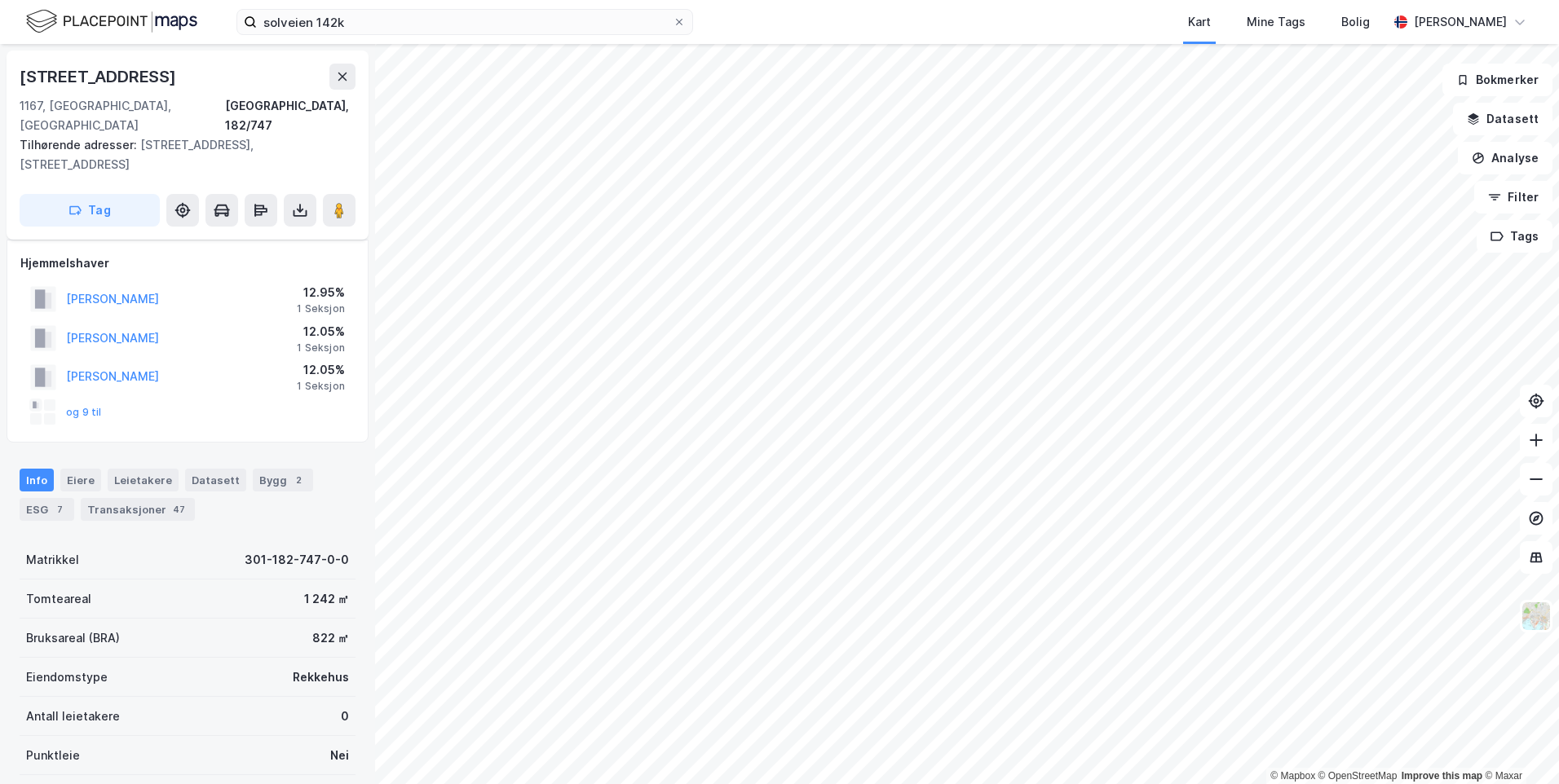
scroll to position [37, 0]
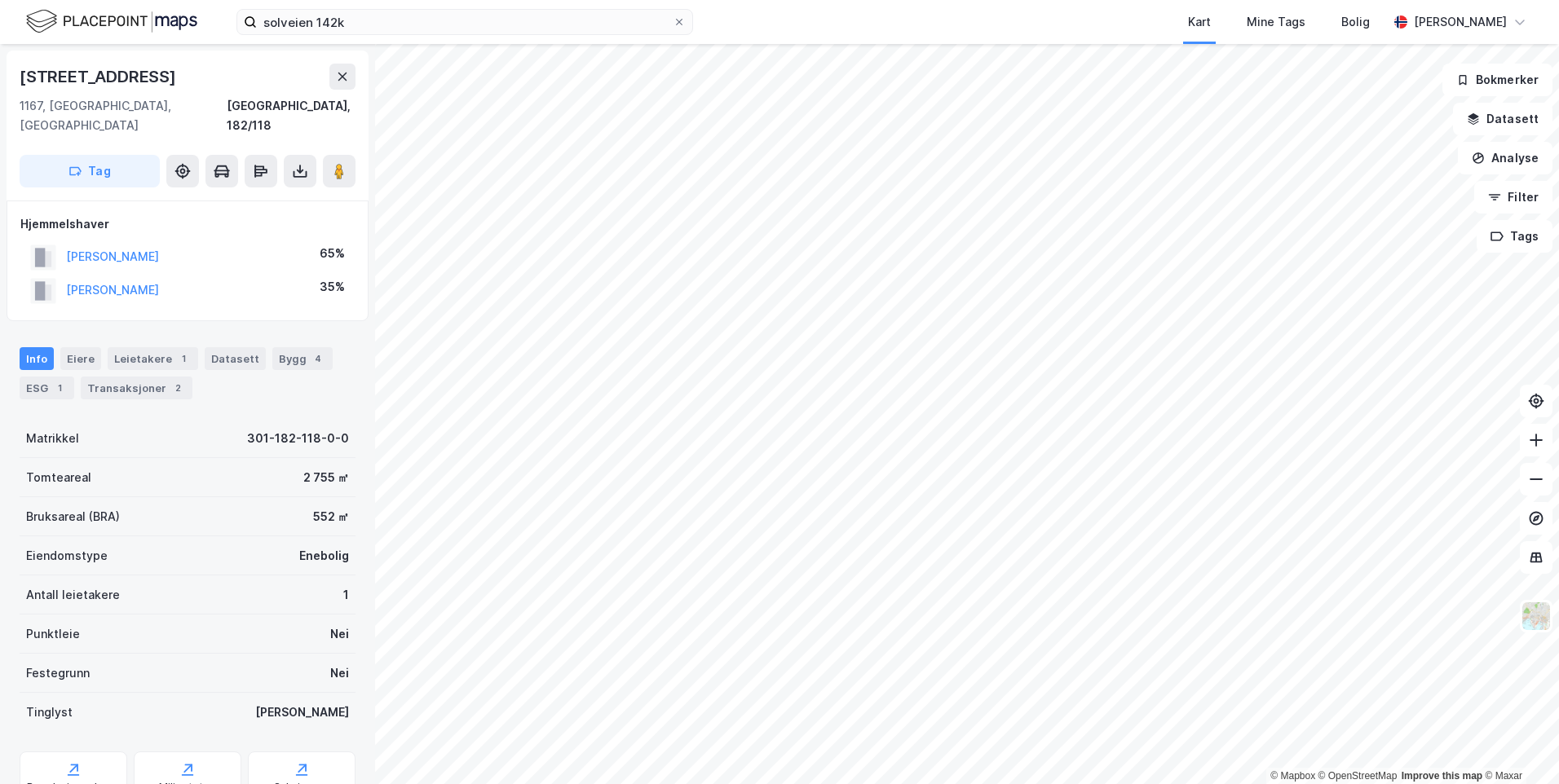
click at [116, 247] on div "[PERSON_NAME]" at bounding box center [112, 257] width 93 height 20
click at [0, 0] on button "[PERSON_NAME]" at bounding box center [0, 0] width 0 height 0
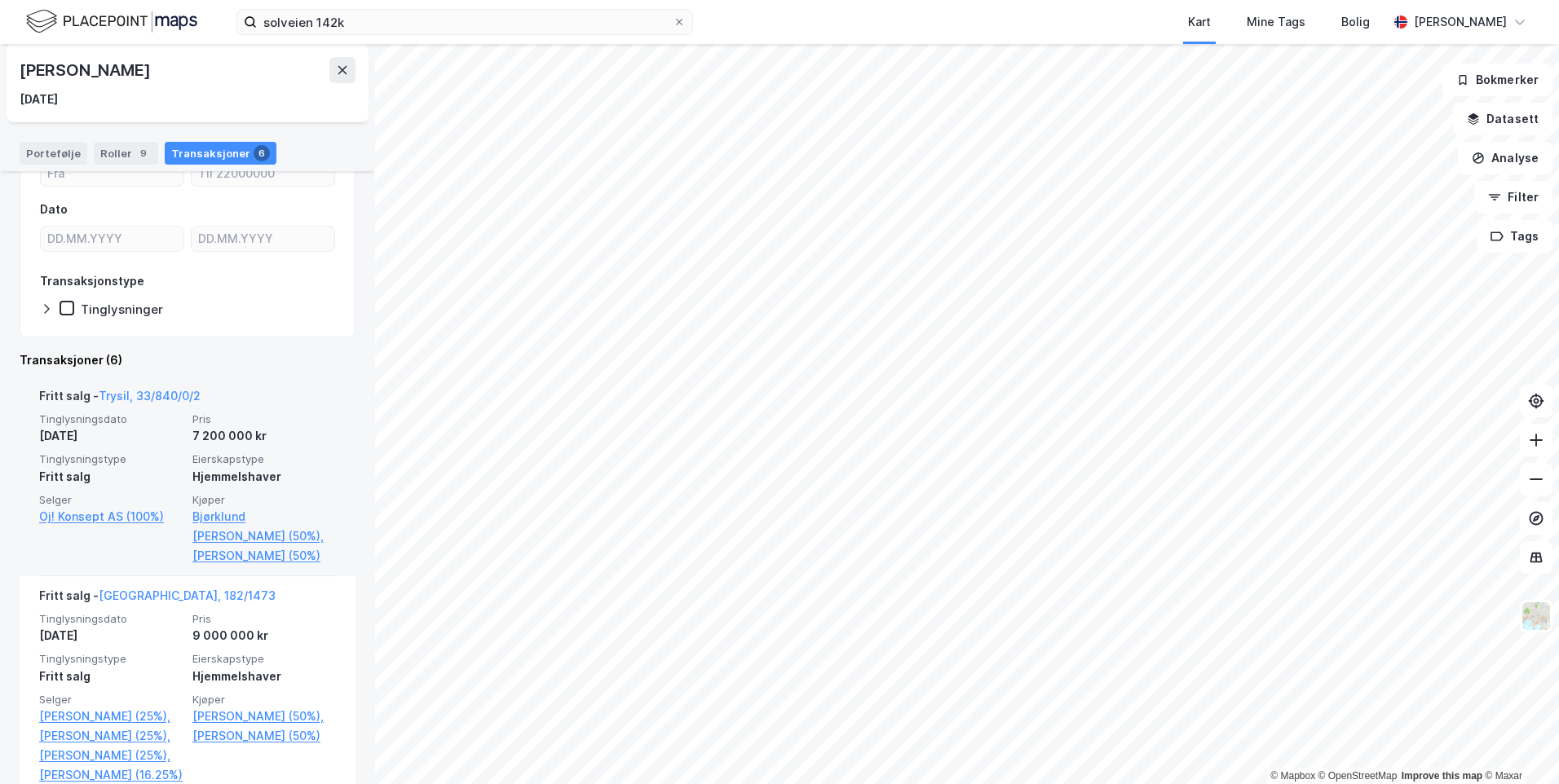
scroll to position [245, 0]
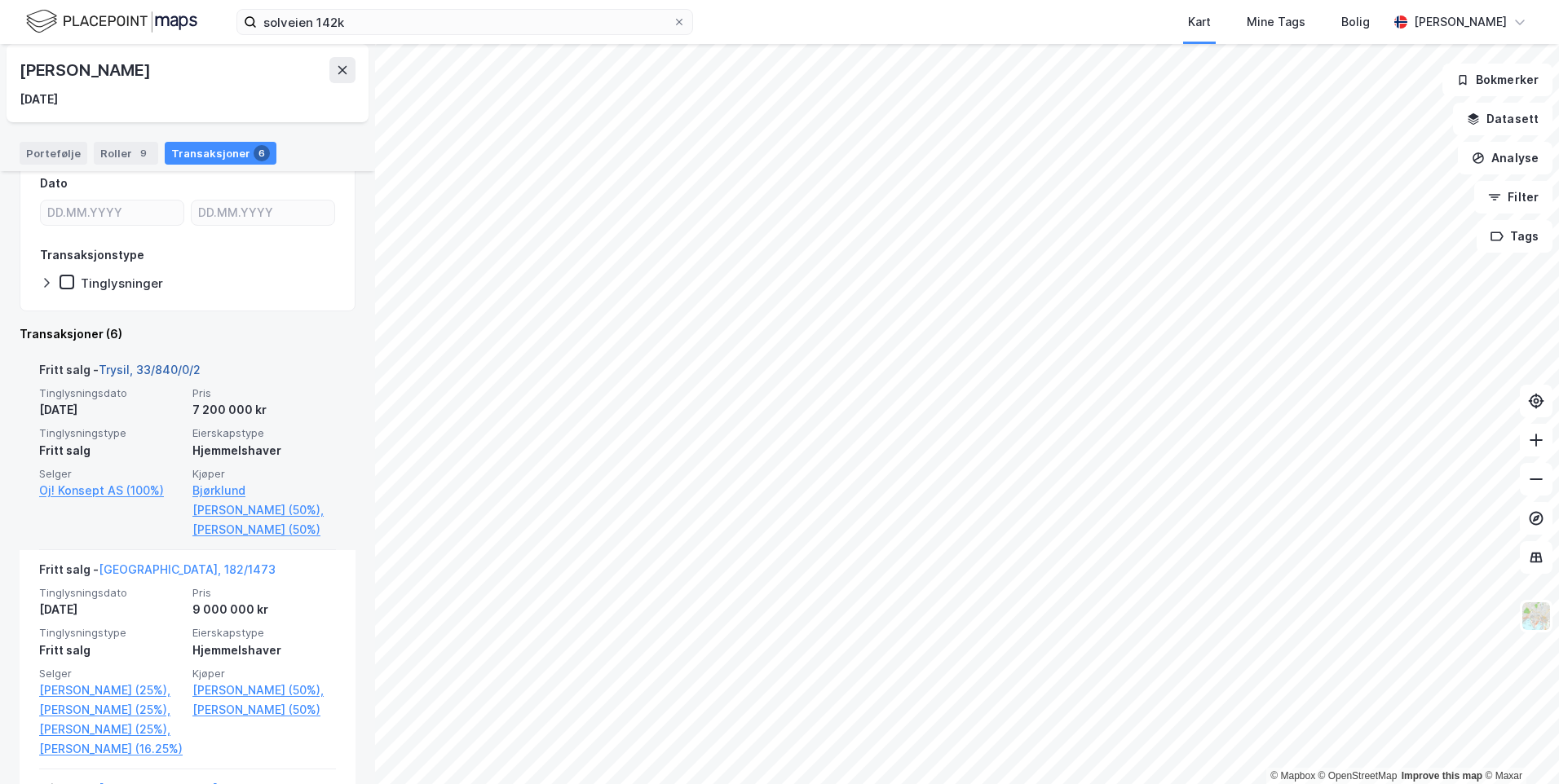
click at [124, 371] on link "Trysil, 33/840/0/2" at bounding box center [149, 369] width 102 height 14
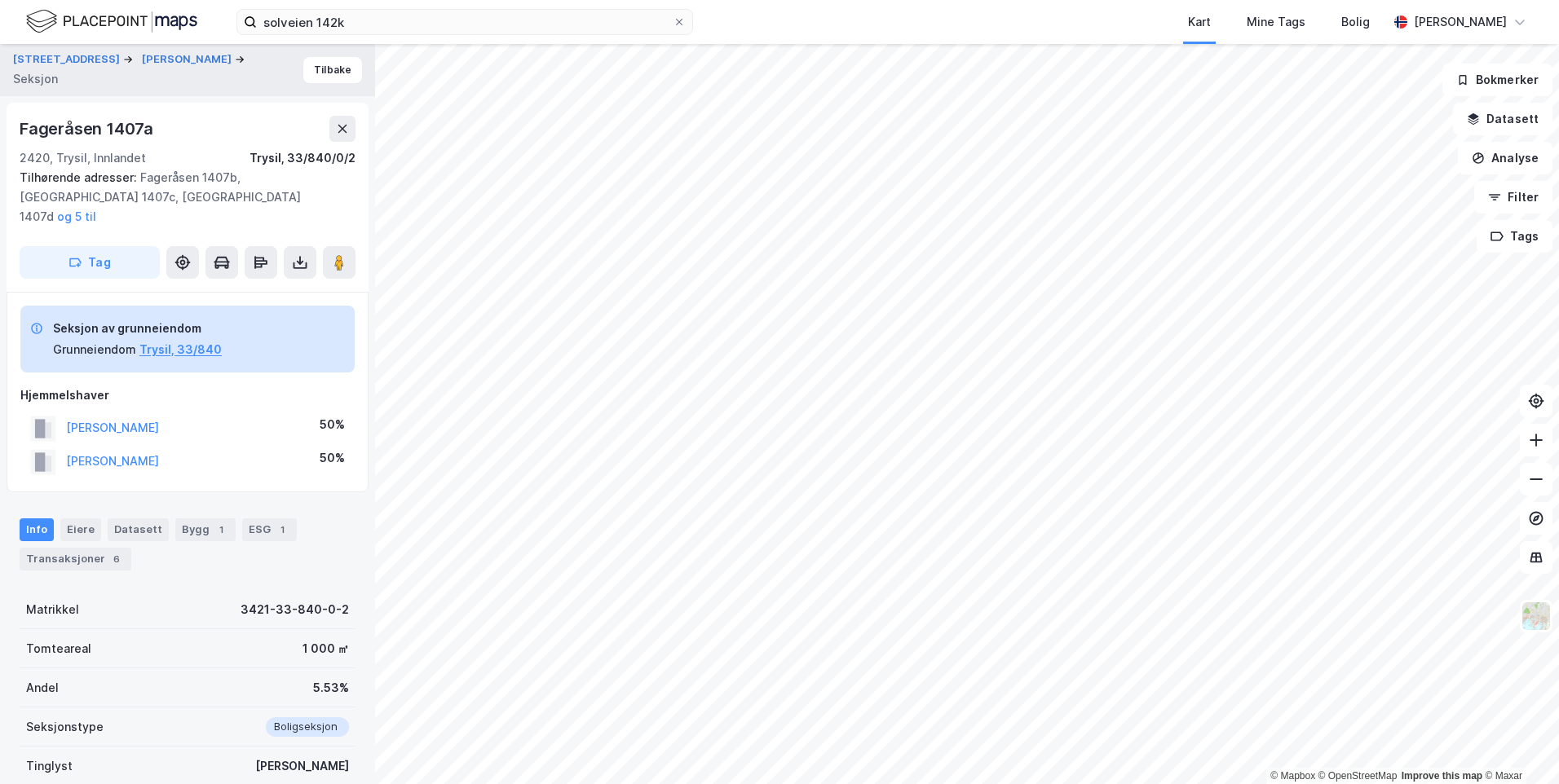
scroll to position [2, 0]
drag, startPoint x: 18, startPoint y: 125, endPoint x: 162, endPoint y: 128, distance: 144.0
click at [162, 128] on div "Fageråsen 1407a 2420, [GEOGRAPHIC_DATA], Innlandet Trysil, 33/840/0/2 Tilhørend…" at bounding box center [187, 196] width 362 height 189
copy div "Fageråsen 1407a"
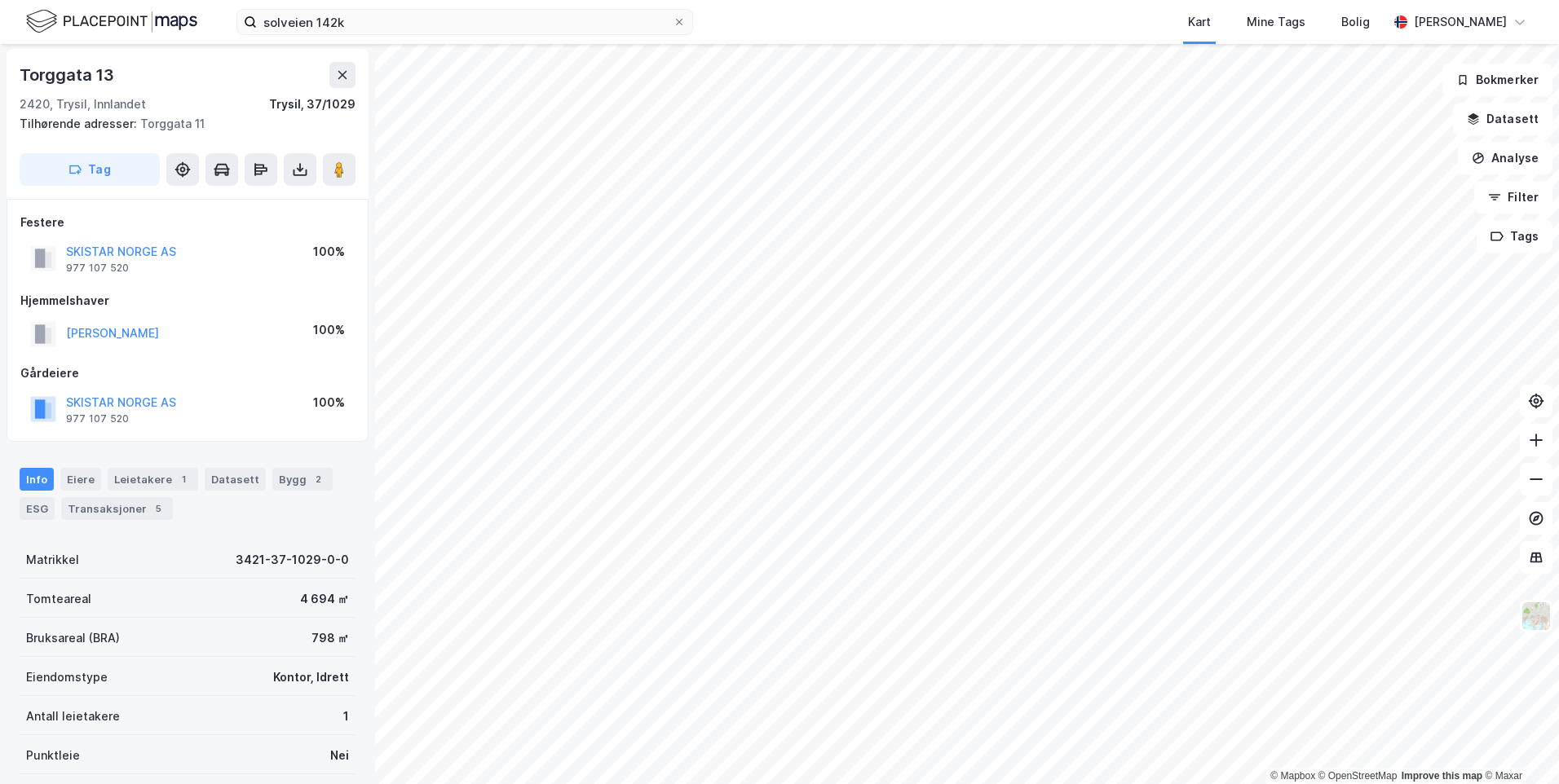
scroll to position [2, 0]
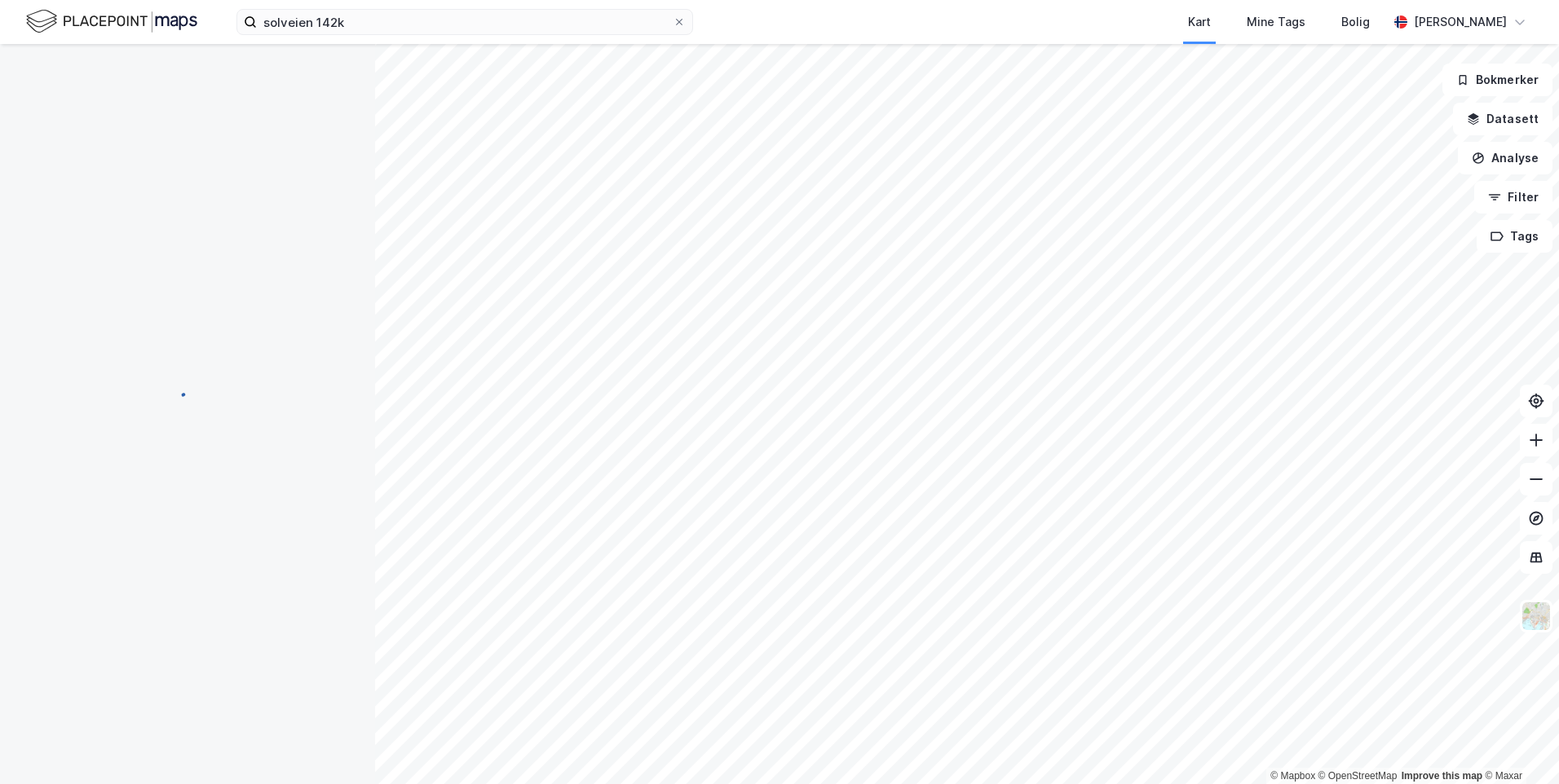
scroll to position [2, 0]
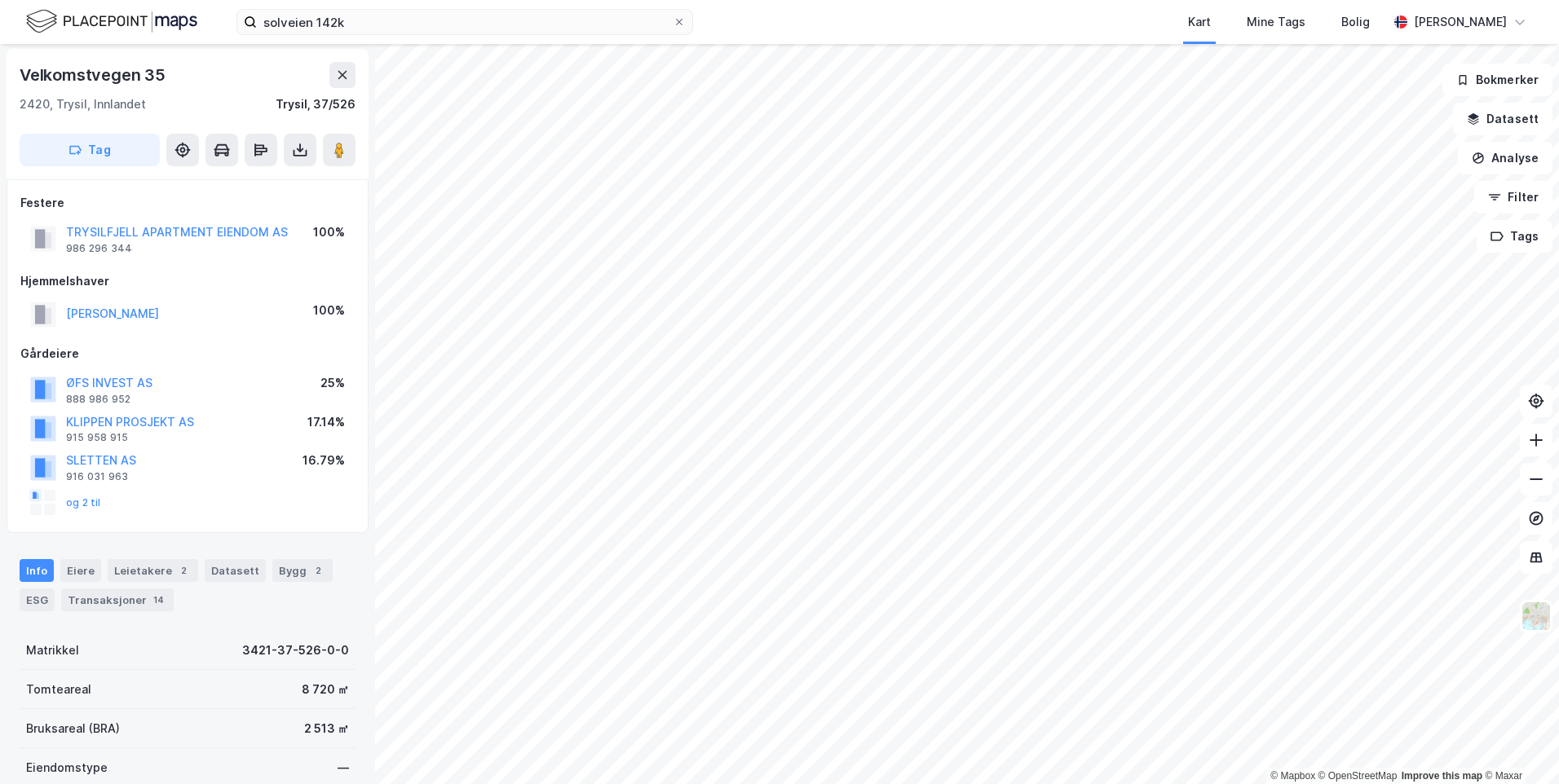
scroll to position [2, 0]
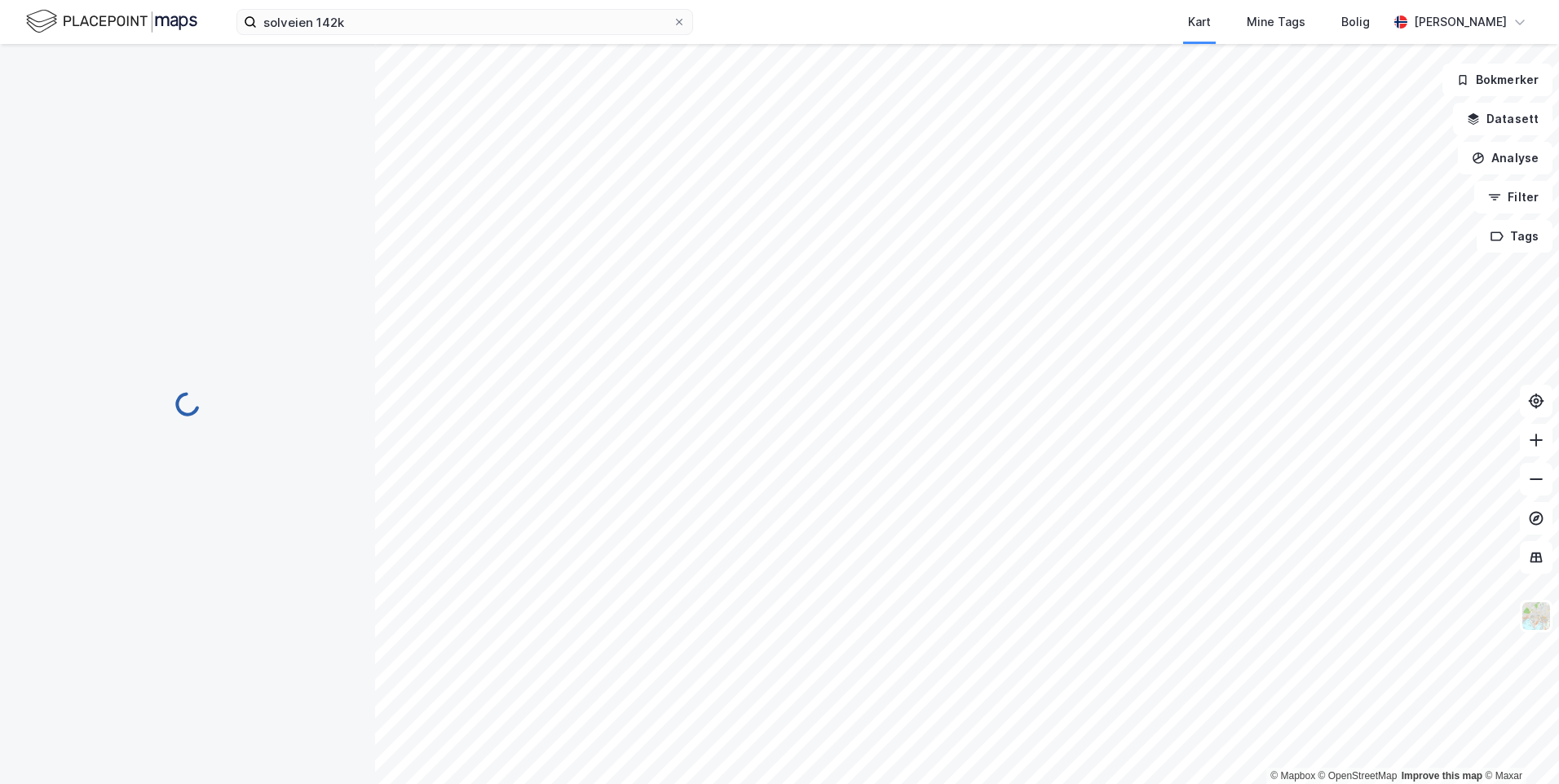
scroll to position [2, 0]
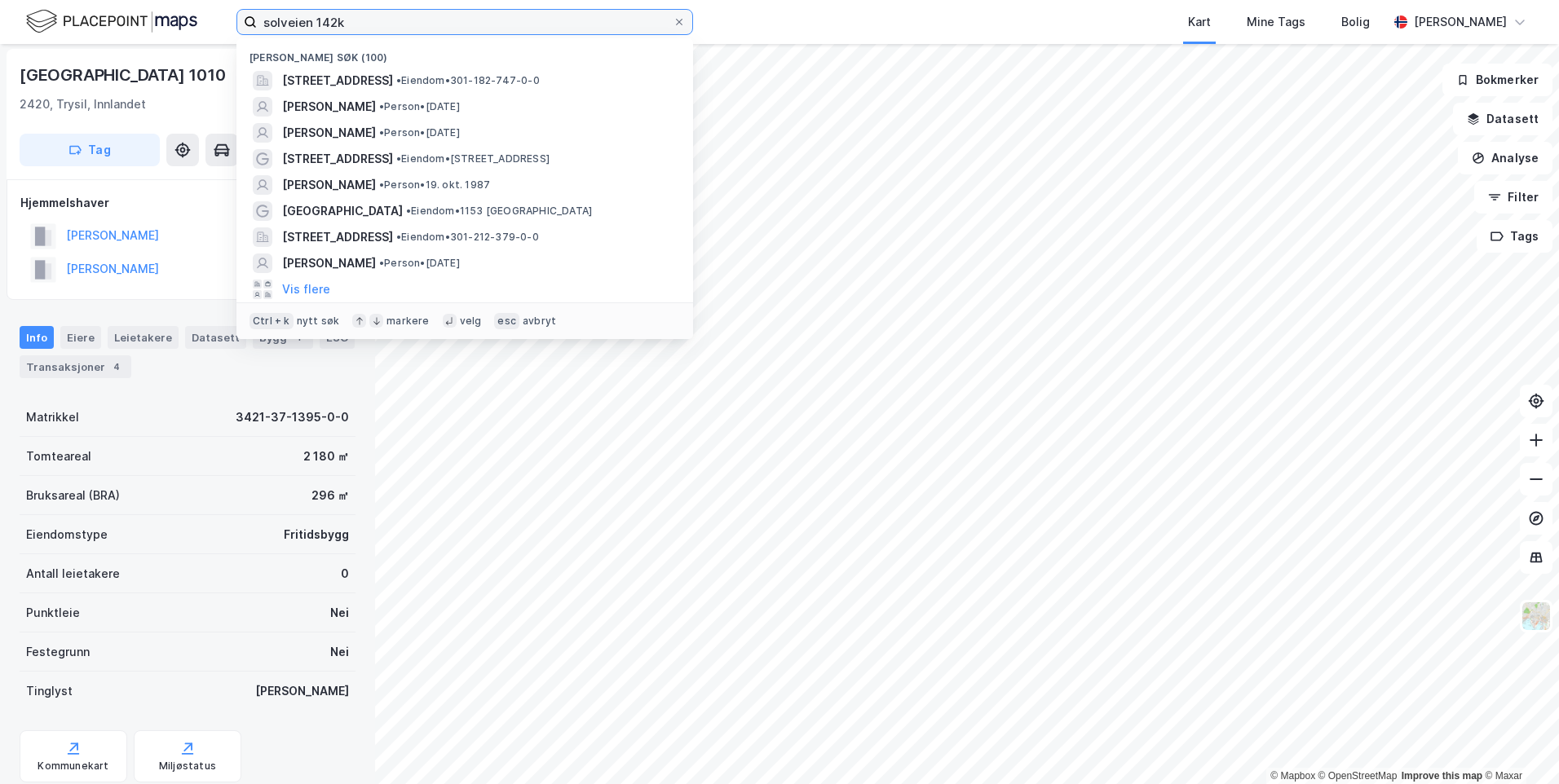
click at [409, 31] on input "solveien 142k" at bounding box center [464, 22] width 416 height 24
click at [896, 18] on div "Kart Mine Tags Bolig" at bounding box center [1079, 22] width 617 height 44
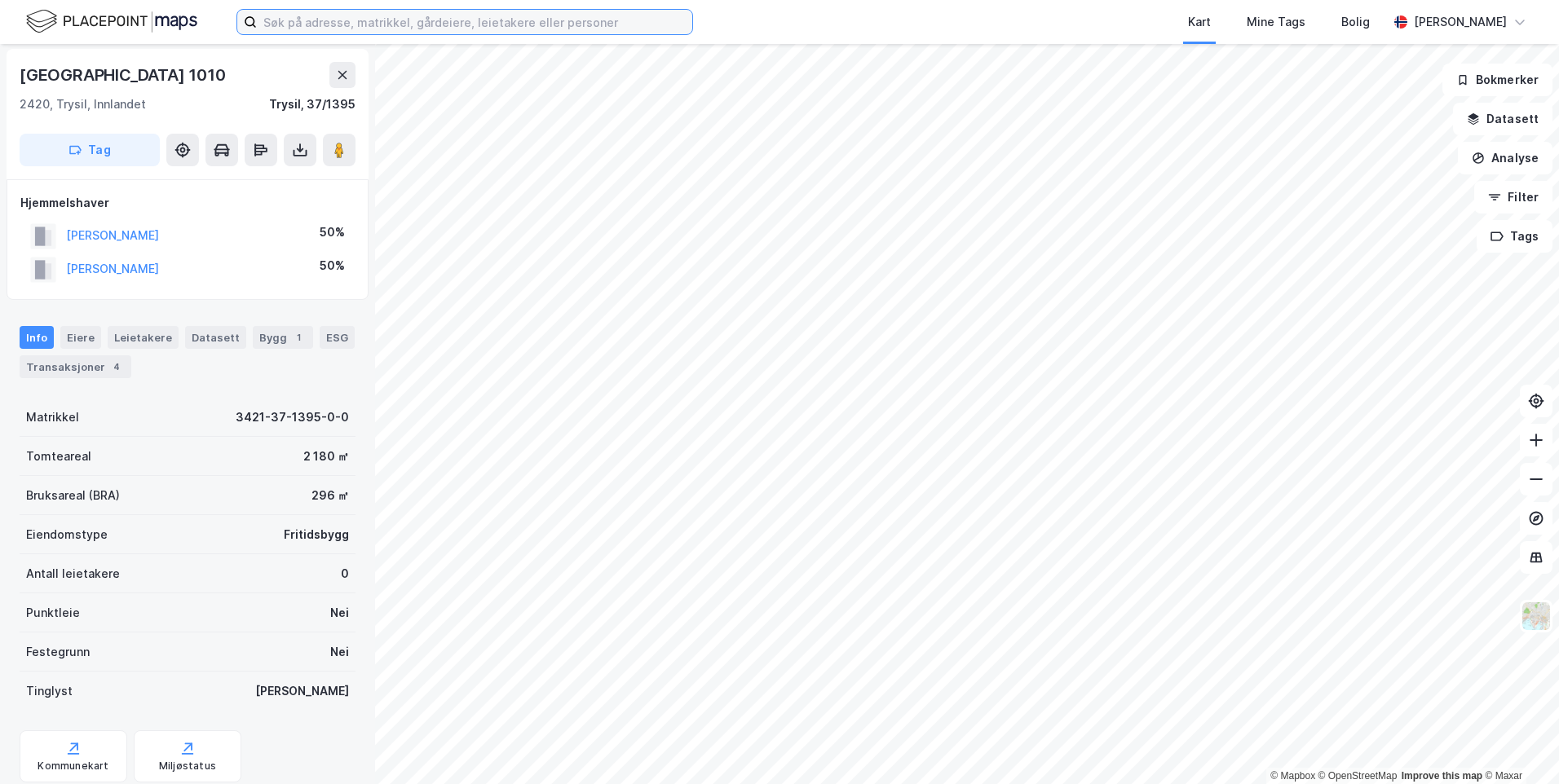
click at [316, 14] on input at bounding box center [475, 22] width 436 height 24
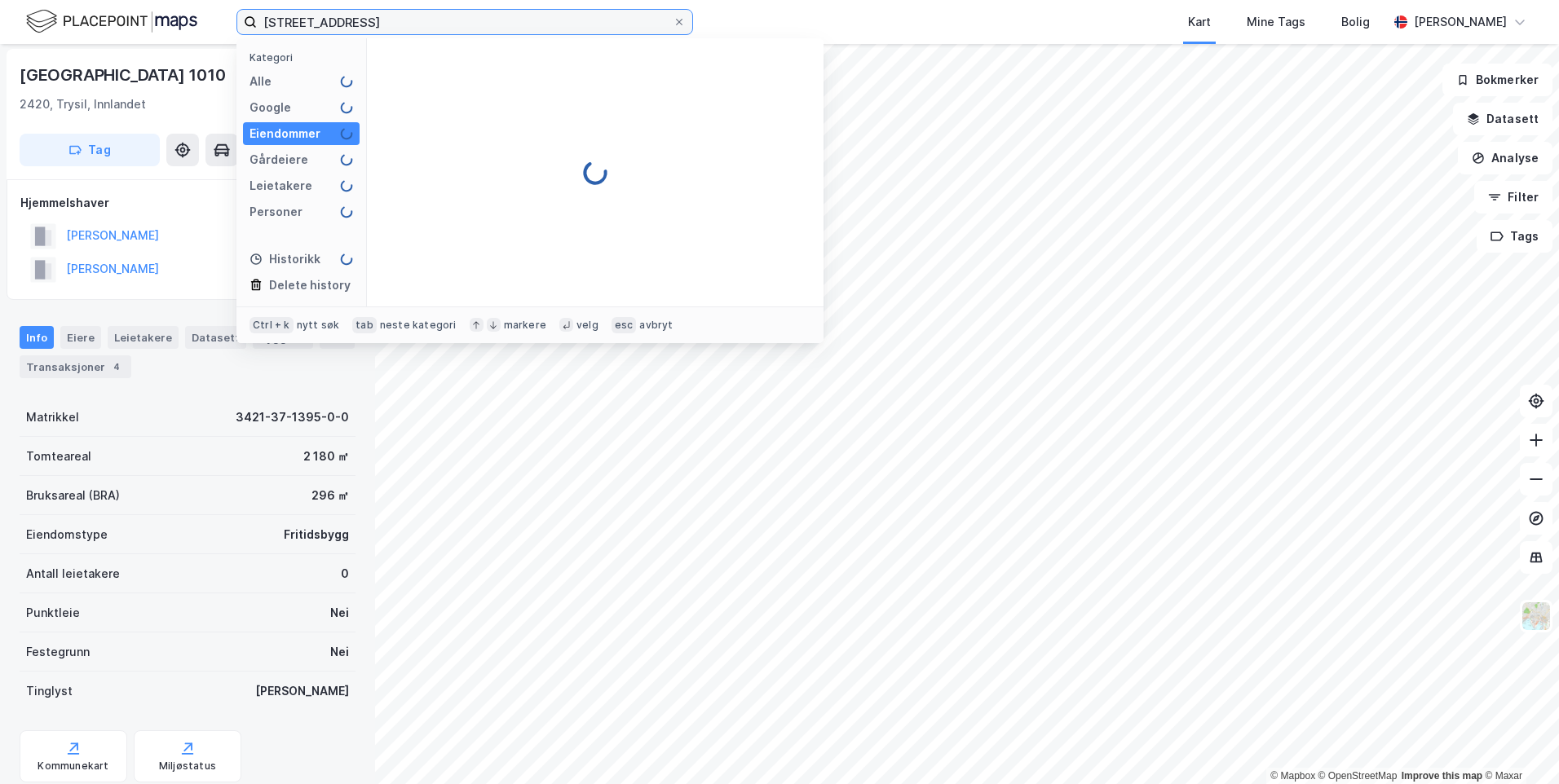
type input "[STREET_ADDRESS]"
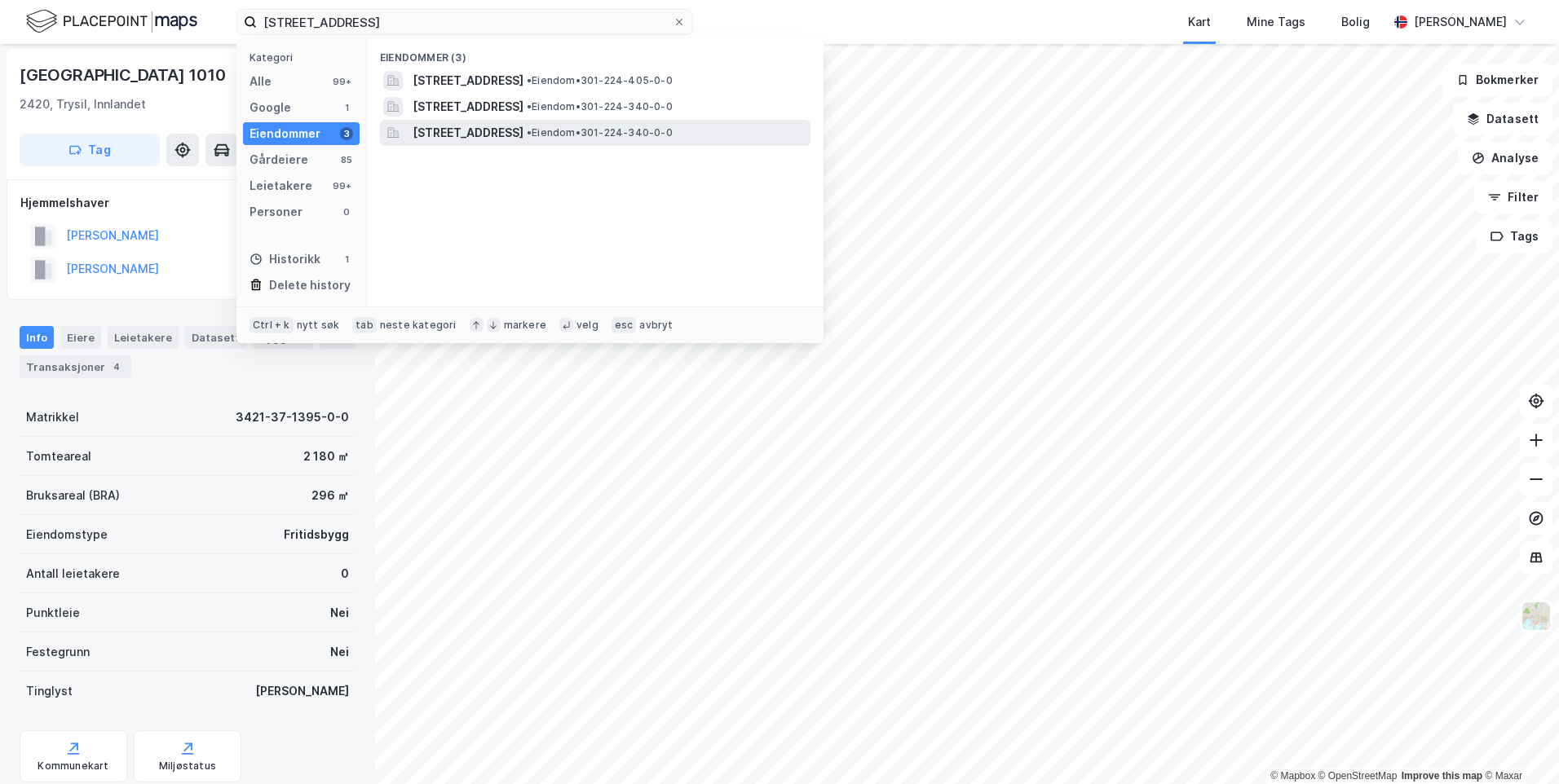
click at [447, 131] on span "[STREET_ADDRESS]" at bounding box center [468, 133] width 111 height 20
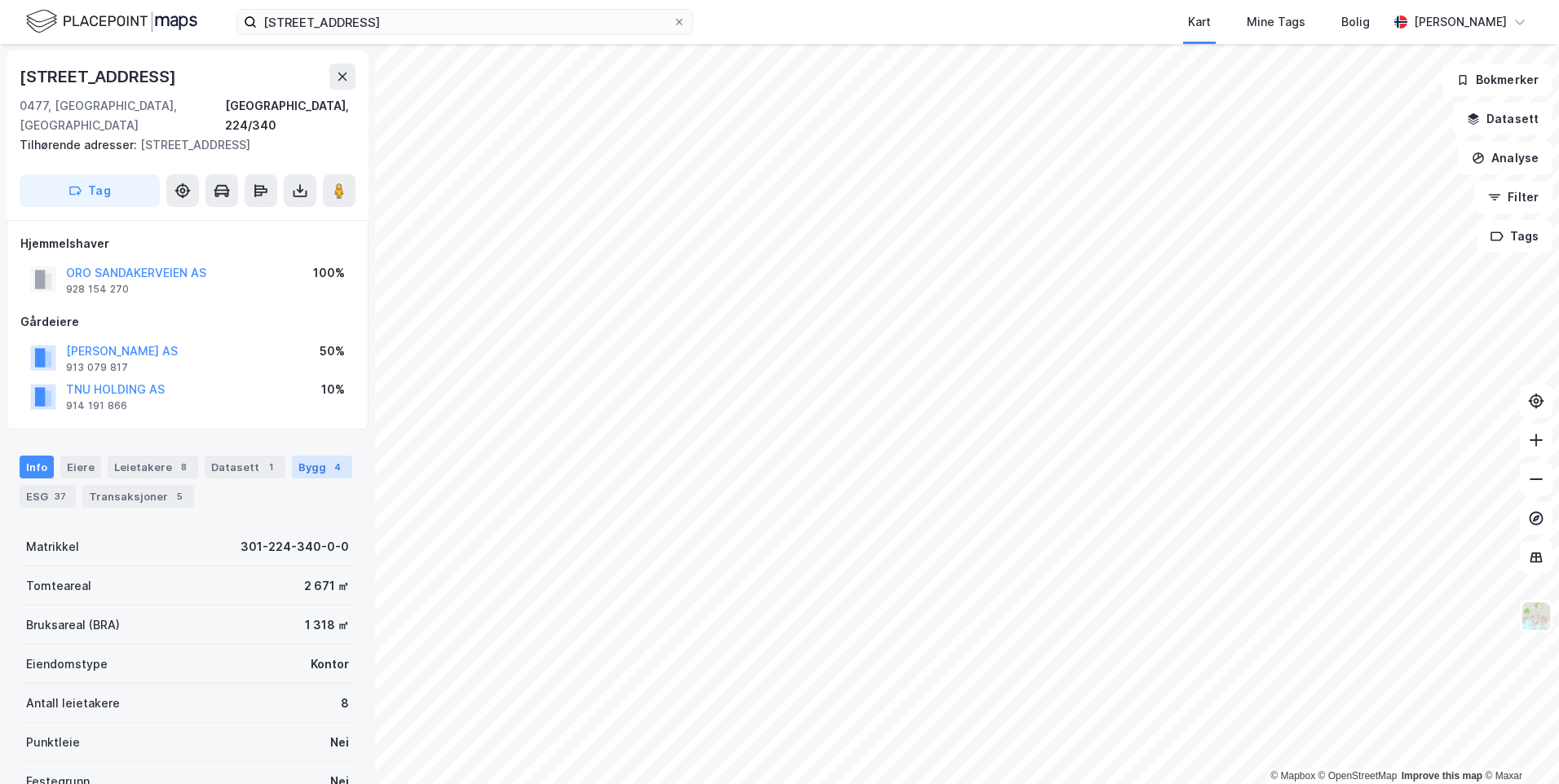
scroll to position [2, 0]
